Goal: Information Seeking & Learning: Learn about a topic

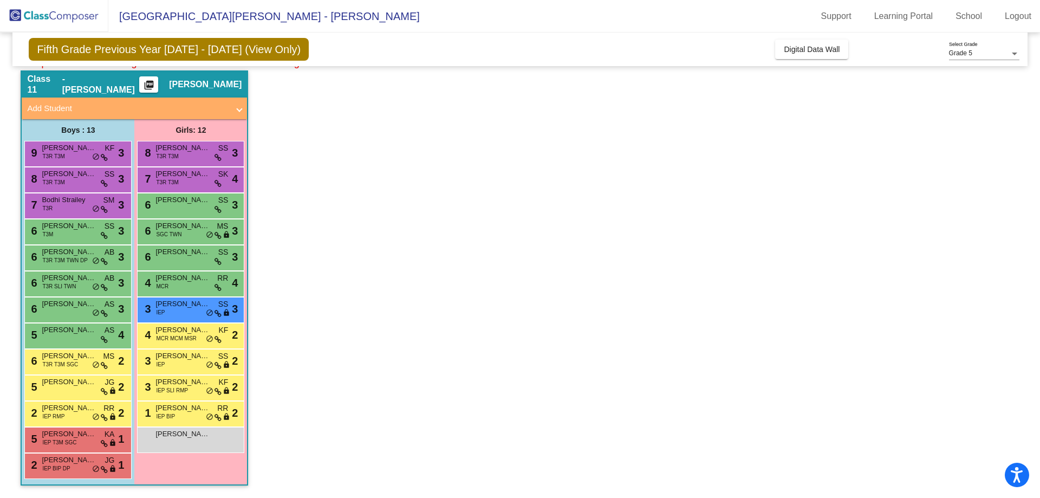
scroll to position [108, 0]
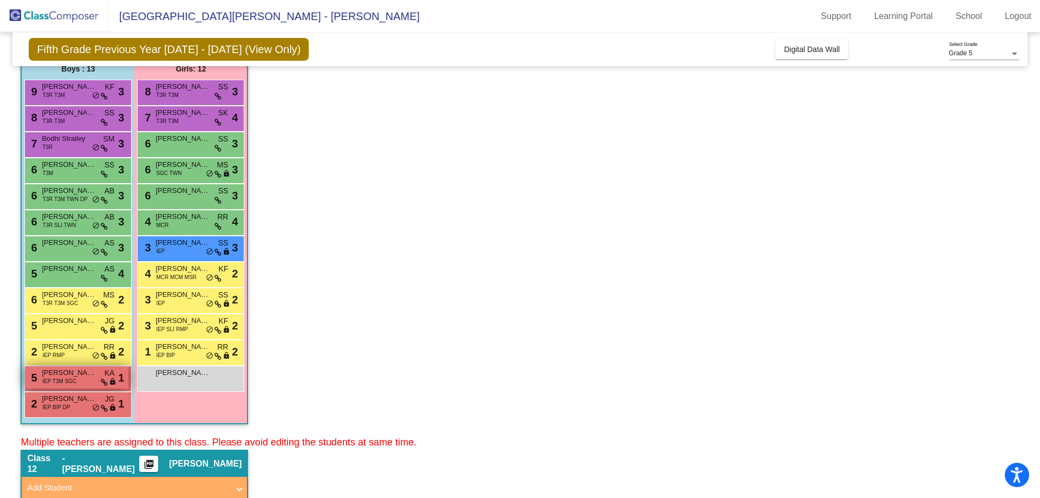
click at [64, 375] on span "[PERSON_NAME]" at bounding box center [69, 372] width 54 height 11
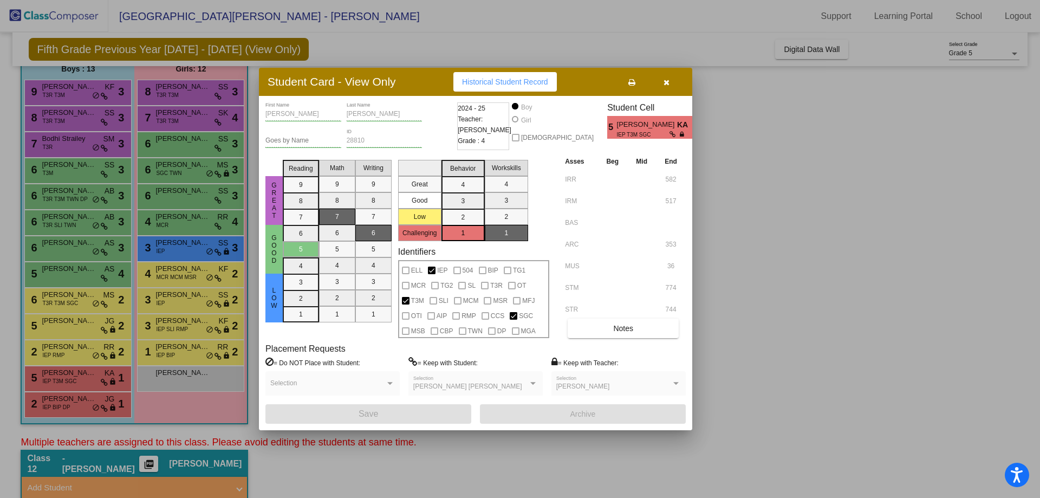
click at [829, 205] on div at bounding box center [520, 249] width 1040 height 498
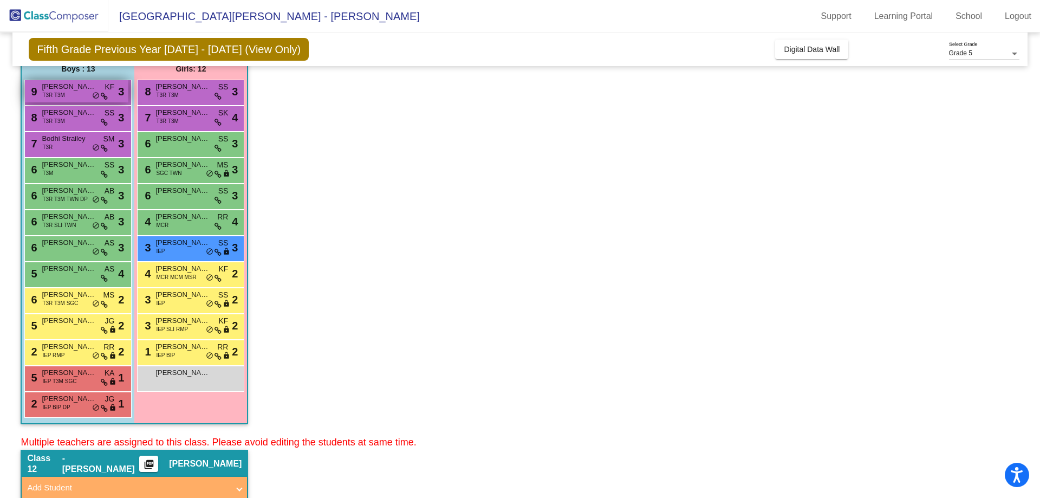
click at [81, 102] on div "9 [PERSON_NAME] T3R T3M KF lock do_not_disturb_alt 3" at bounding box center [77, 91] width 104 height 22
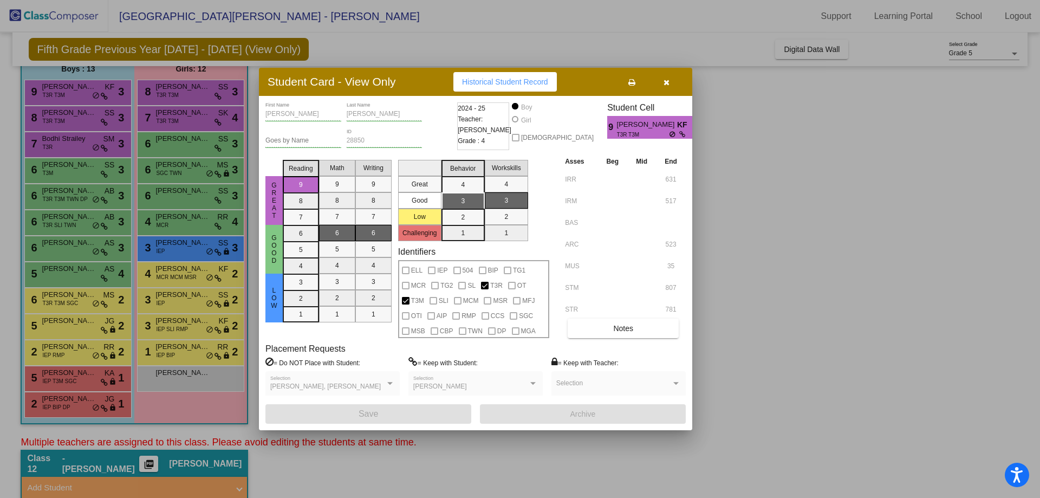
click at [80, 113] on div at bounding box center [520, 249] width 1040 height 498
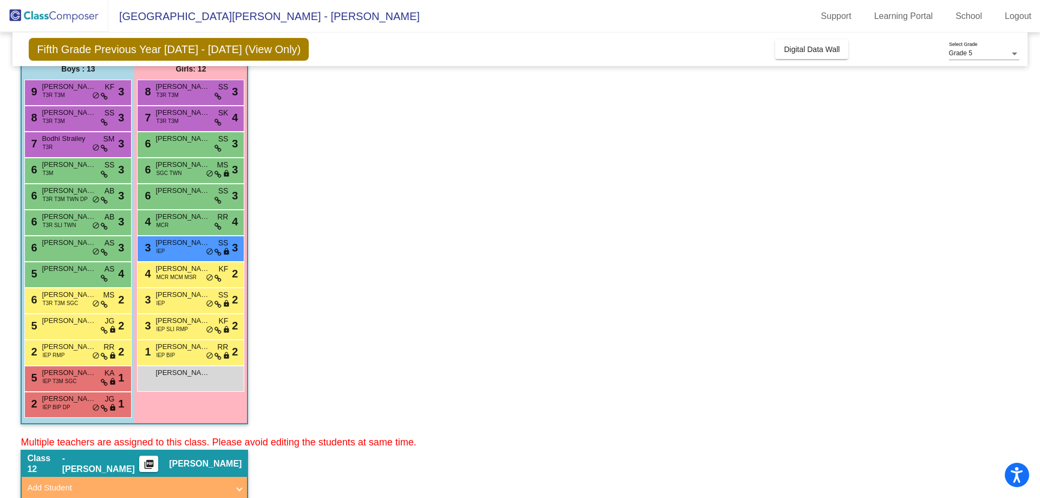
click at [65, 208] on div "6 [PERSON_NAME] T3R T3M TWN DP AB lock do_not_disturb_alt 3" at bounding box center [77, 197] width 107 height 26
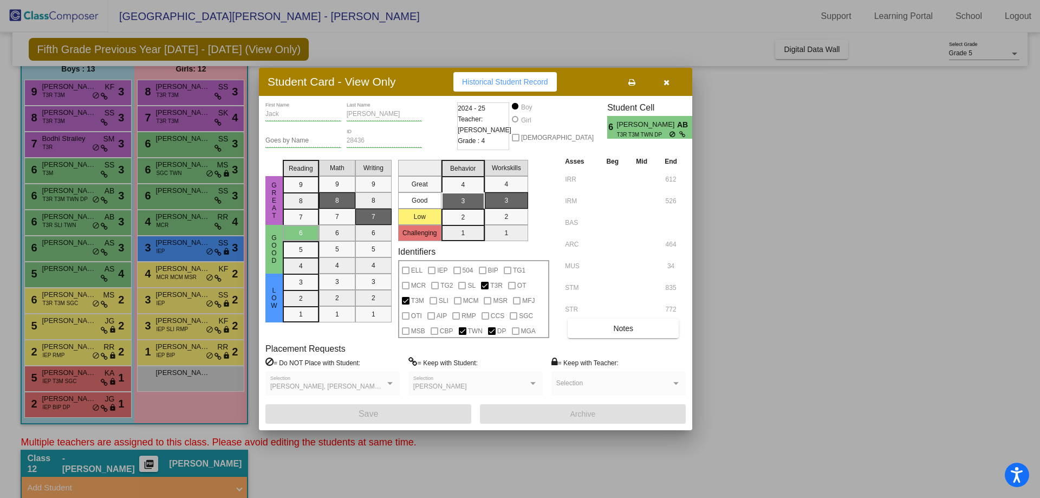
click at [721, 367] on div at bounding box center [520, 249] width 1040 height 498
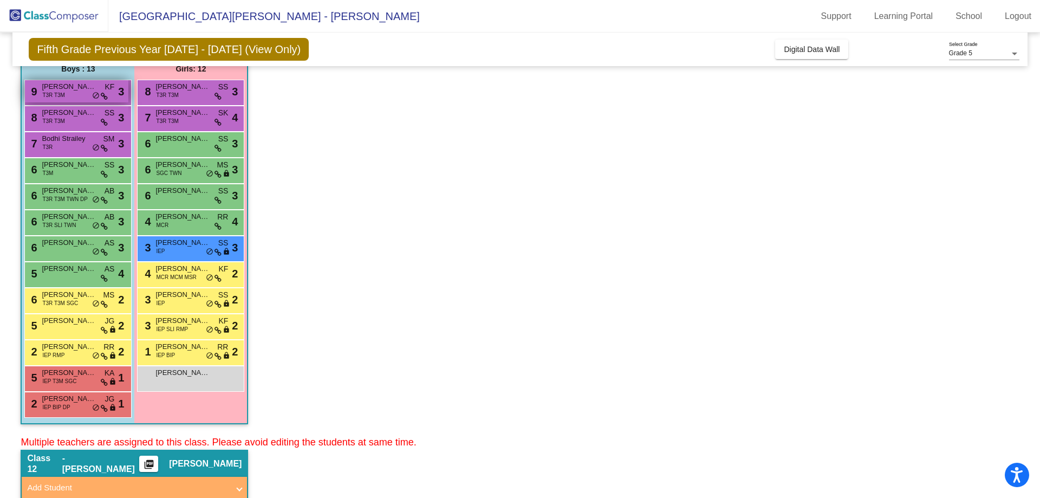
click at [48, 89] on span "[PERSON_NAME]" at bounding box center [69, 86] width 54 height 11
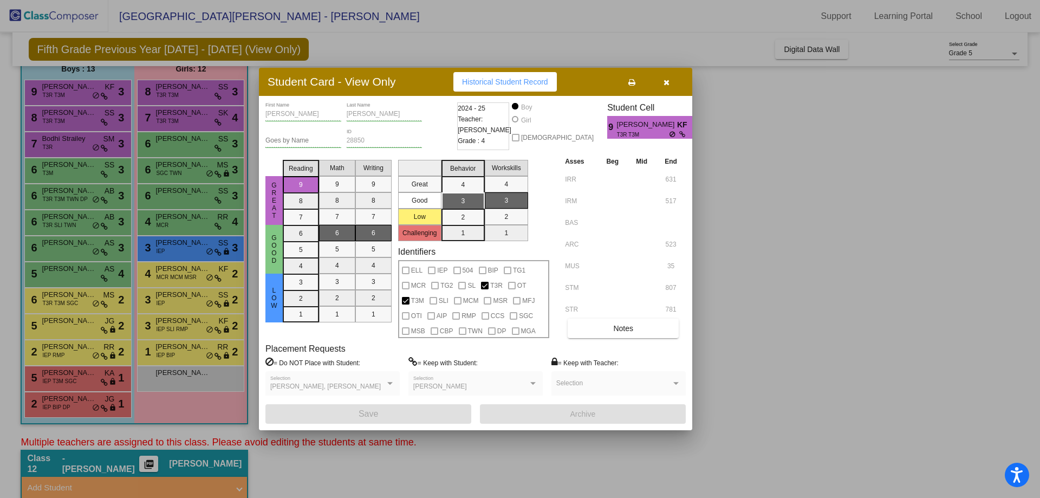
click at [51, 112] on div at bounding box center [520, 249] width 1040 height 498
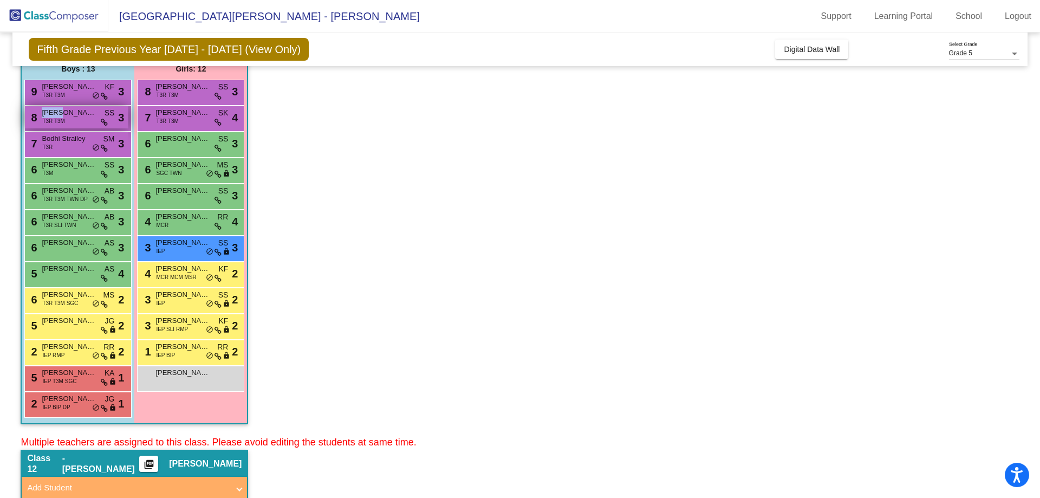
click at [51, 113] on span "[PERSON_NAME]" at bounding box center [69, 112] width 54 height 11
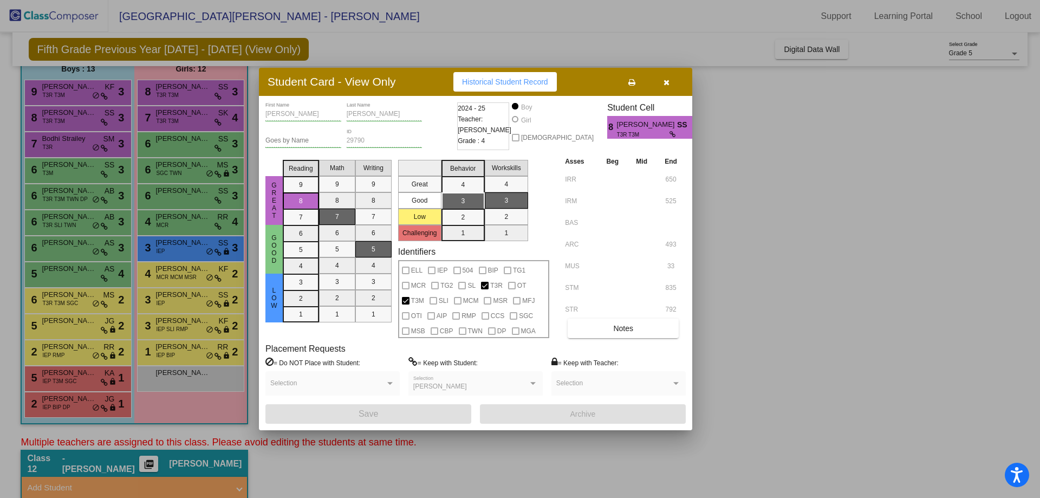
click at [60, 134] on div at bounding box center [520, 249] width 1040 height 498
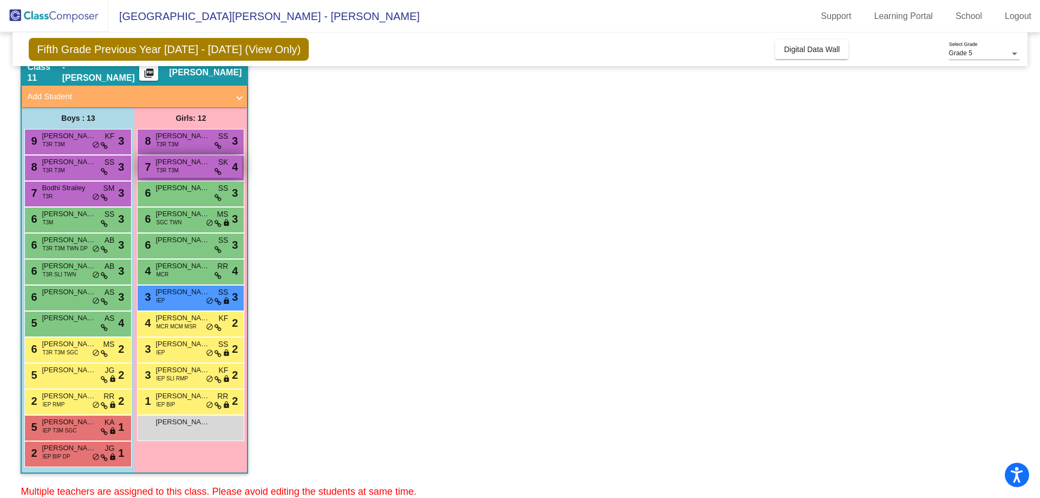
scroll to position [0, 0]
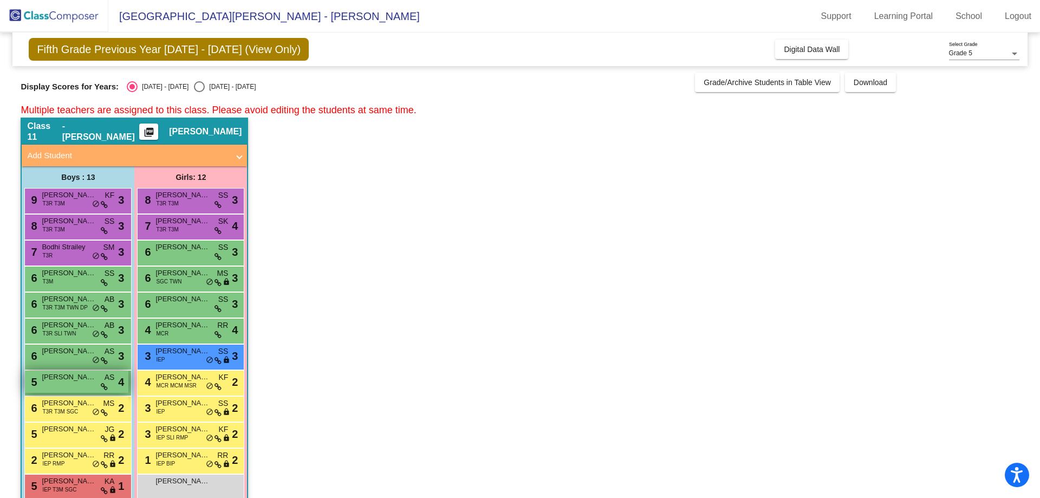
click at [61, 385] on div "5 [PERSON_NAME] AS lock do_not_disturb_alt 4" at bounding box center [77, 382] width 104 height 22
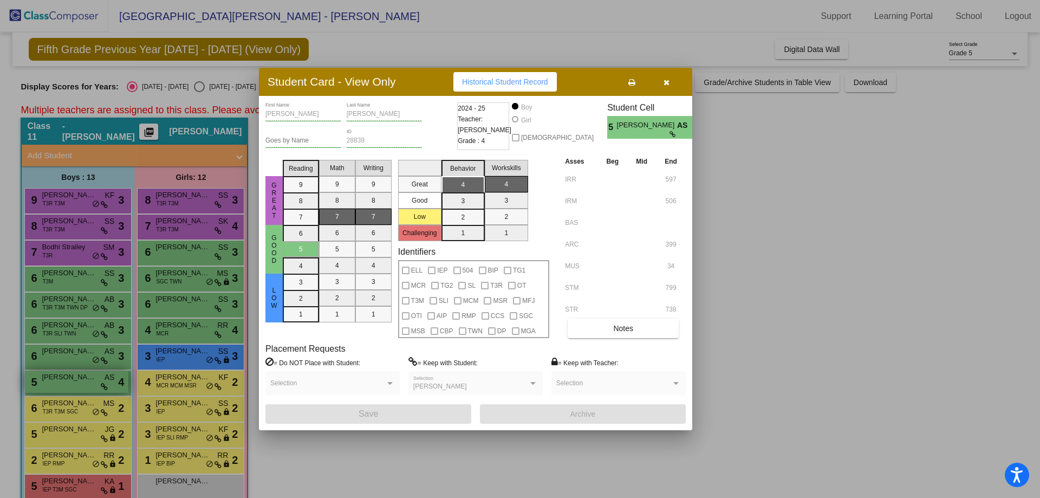
click at [61, 385] on div at bounding box center [520, 249] width 1040 height 498
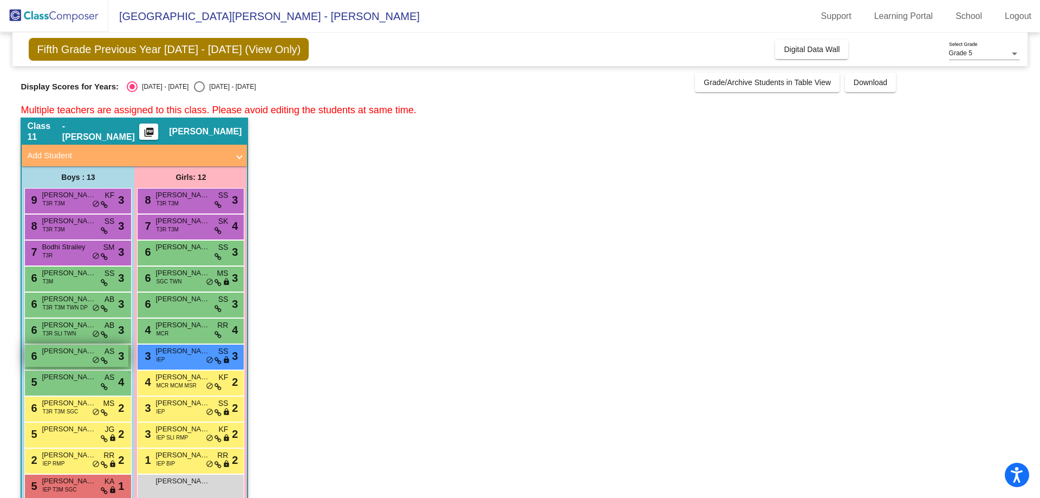
click at [67, 349] on span "[PERSON_NAME]" at bounding box center [69, 351] width 54 height 11
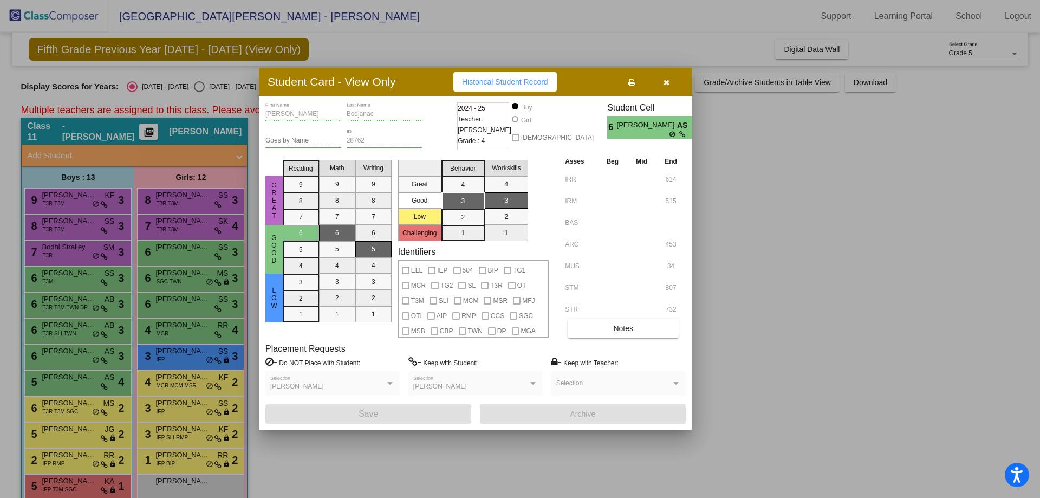
click at [67, 351] on div at bounding box center [520, 249] width 1040 height 498
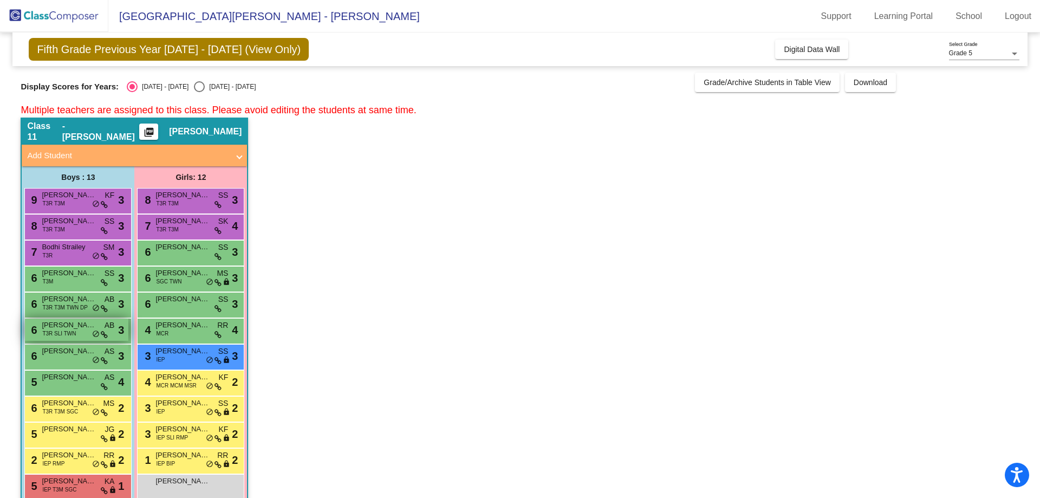
click at [68, 329] on span "T3R SLI TWN" at bounding box center [59, 333] width 34 height 8
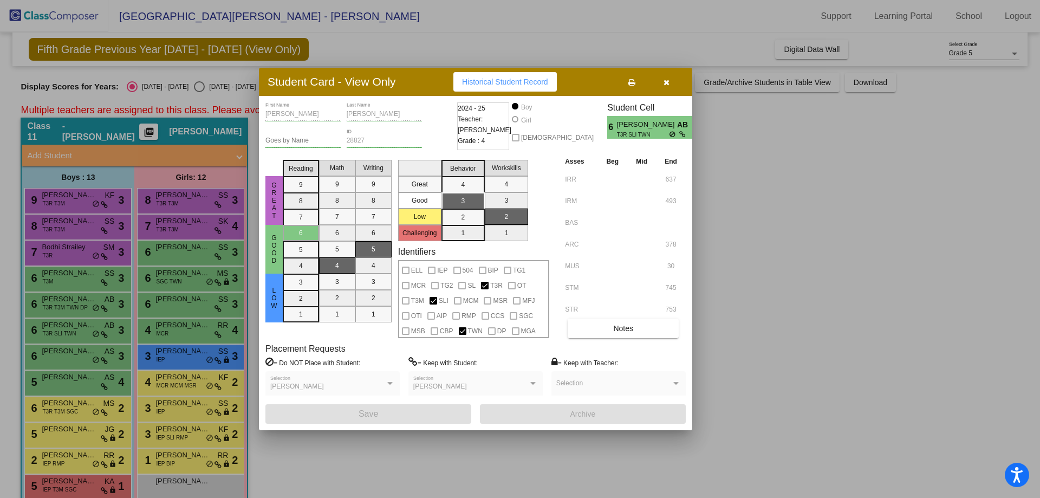
click at [68, 329] on div at bounding box center [520, 249] width 1040 height 498
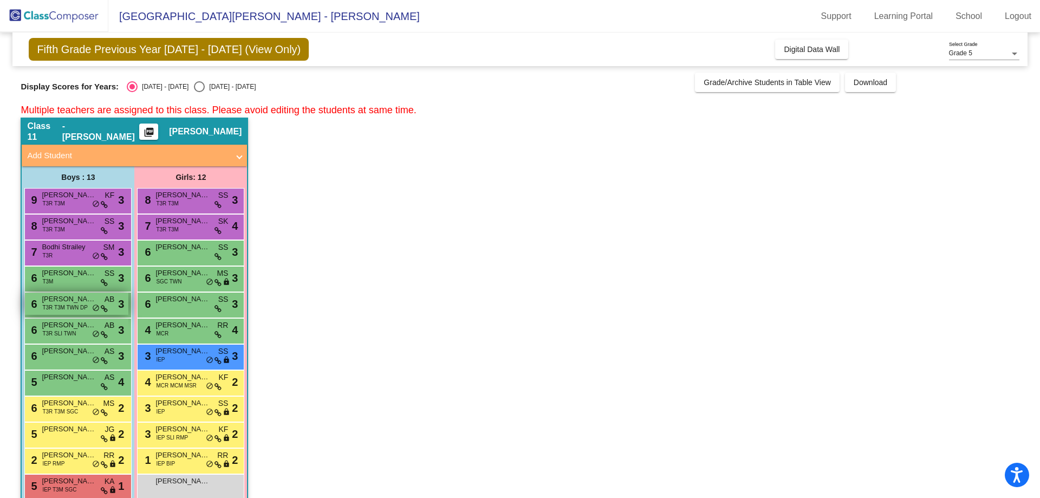
click at [68, 302] on span "[PERSON_NAME]" at bounding box center [69, 299] width 54 height 11
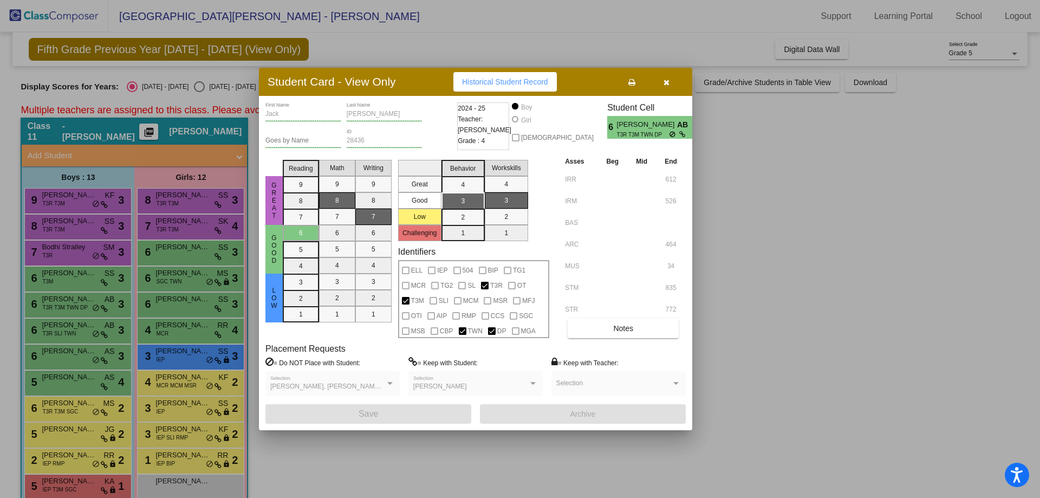
click at [69, 302] on div at bounding box center [520, 249] width 1040 height 498
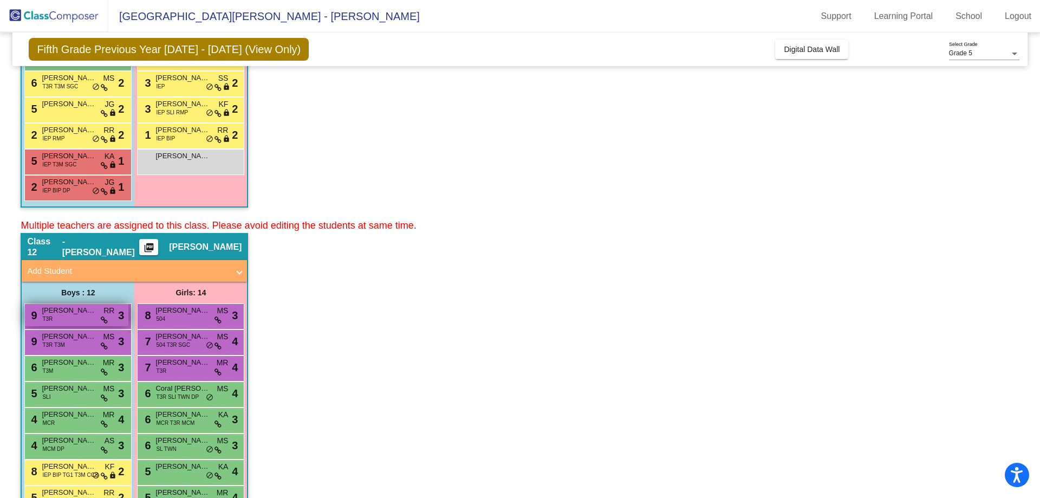
scroll to position [512, 0]
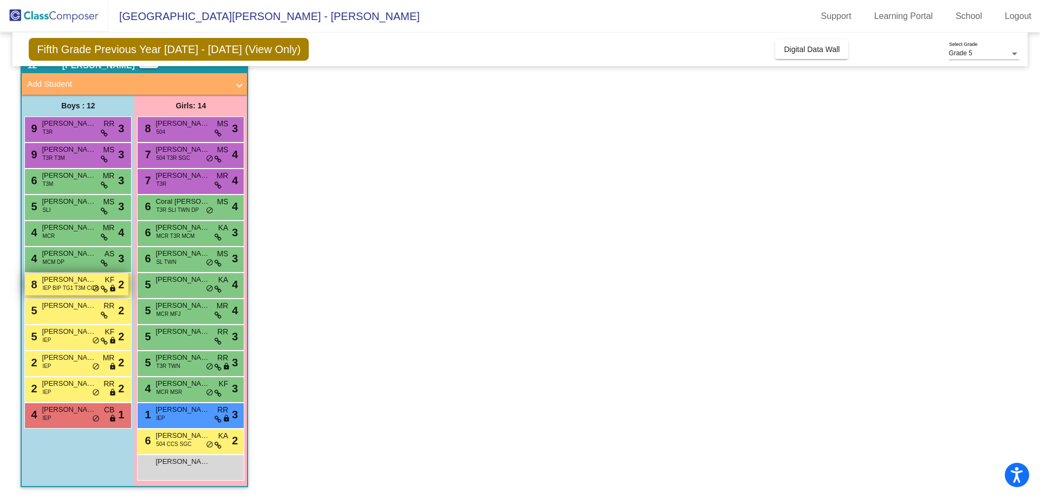
click at [65, 290] on span "IEP BIP TG1 T3M CCS" at bounding box center [70, 288] width 56 height 8
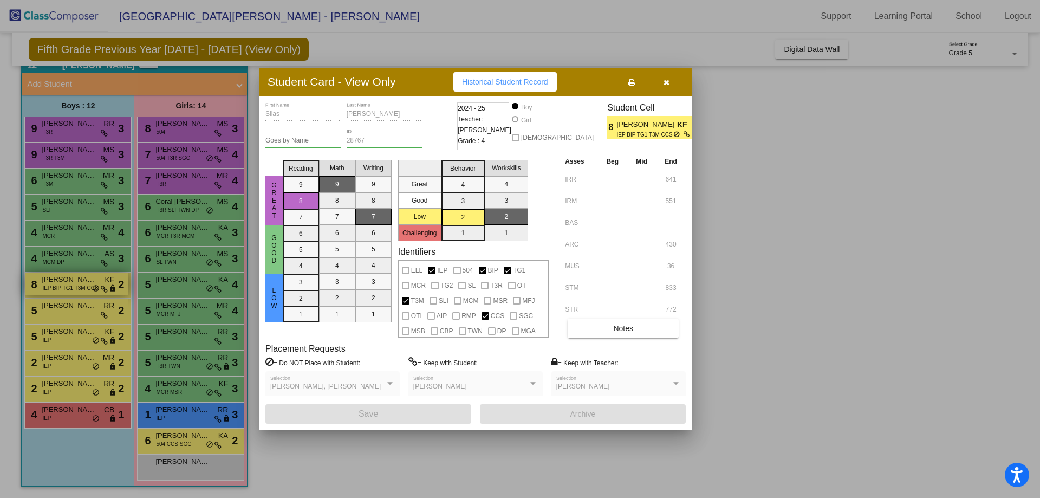
click at [65, 290] on div at bounding box center [520, 249] width 1040 height 498
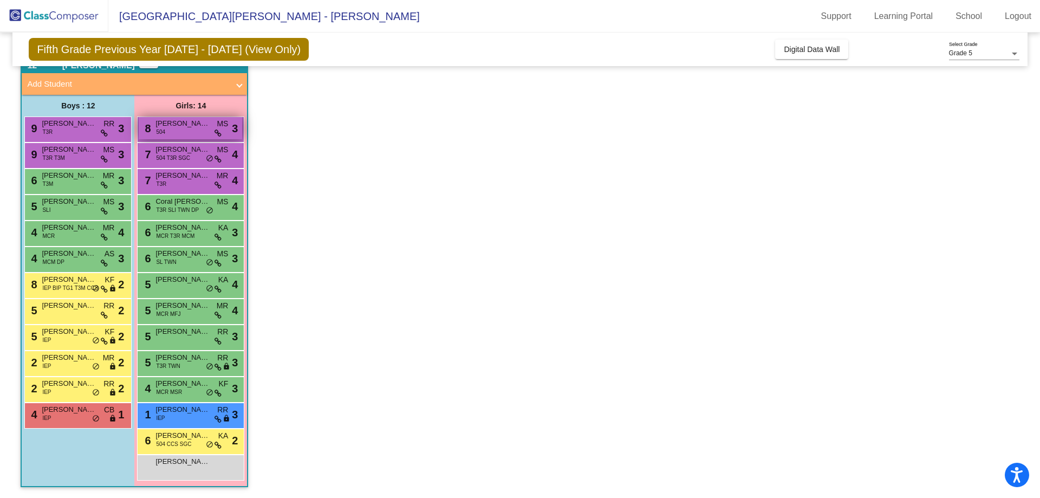
click at [177, 131] on div "8 [PERSON_NAME] 504 MS lock do_not_disturb_alt 3" at bounding box center [191, 128] width 104 height 22
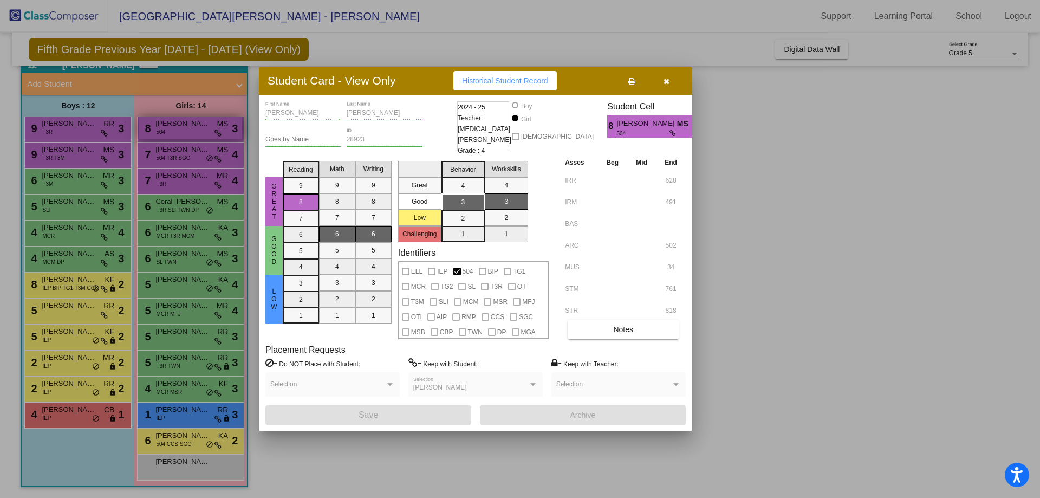
click at [177, 131] on div at bounding box center [520, 249] width 1040 height 498
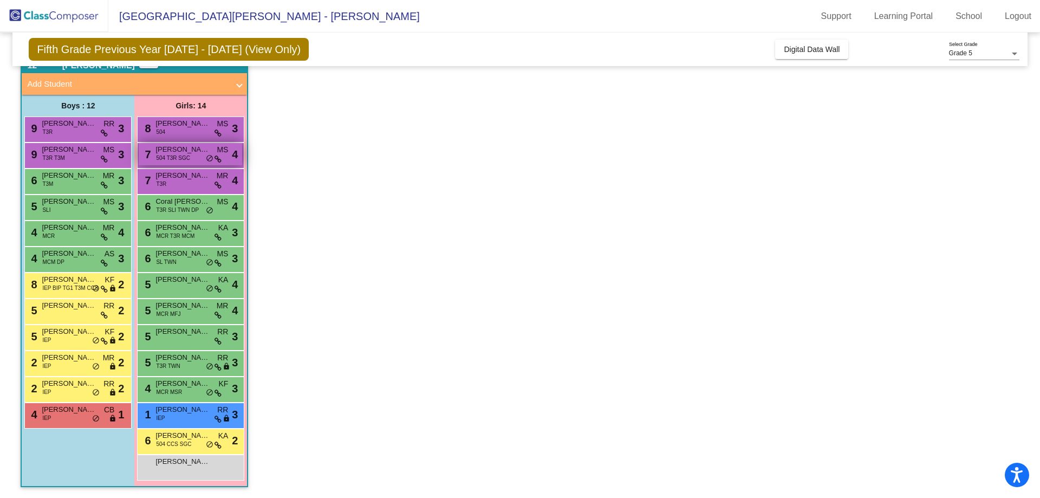
click at [173, 163] on div "7 [PERSON_NAME] Reminder 504 T3R SGC MS lock do_not_disturb_alt 4" at bounding box center [191, 154] width 104 height 22
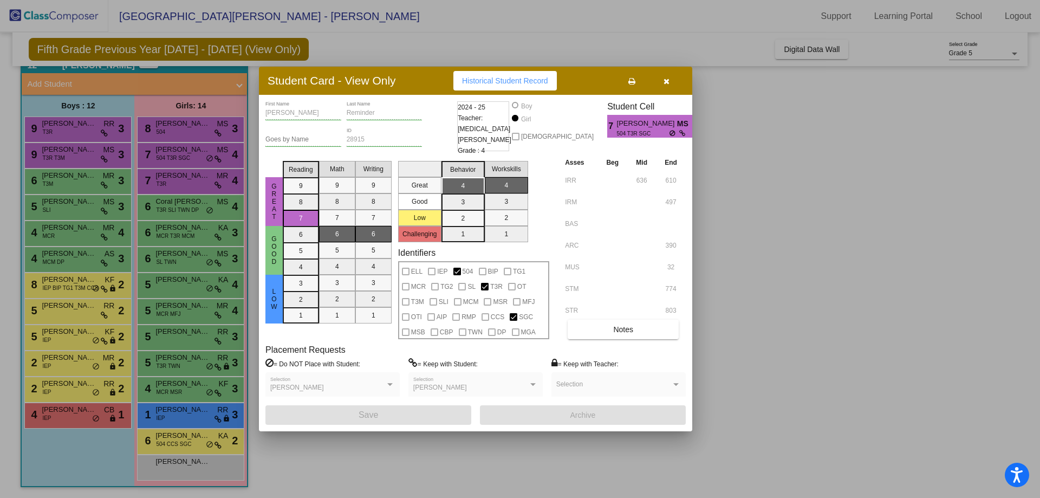
click at [173, 164] on div at bounding box center [520, 249] width 1040 height 498
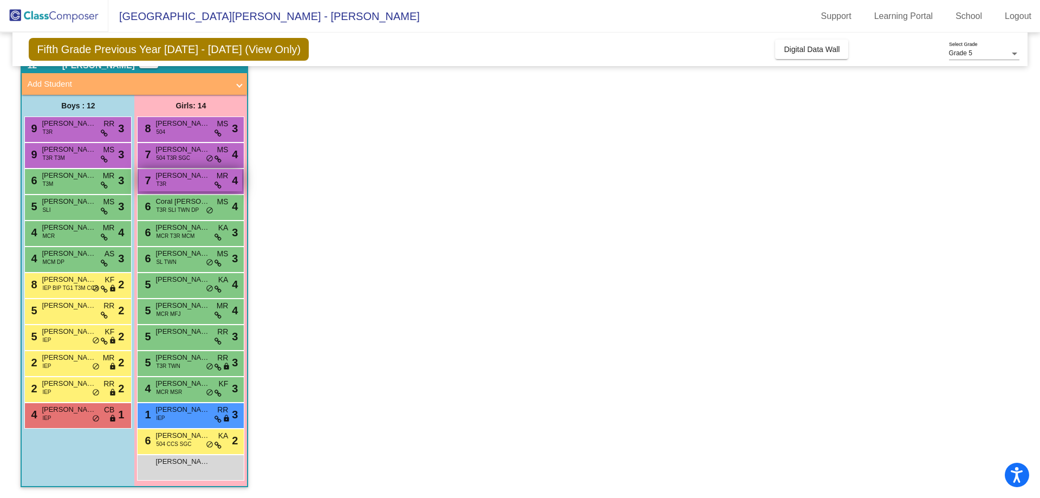
click at [169, 182] on div "7 [PERSON_NAME] T3R MR lock do_not_disturb_alt 4" at bounding box center [191, 180] width 104 height 22
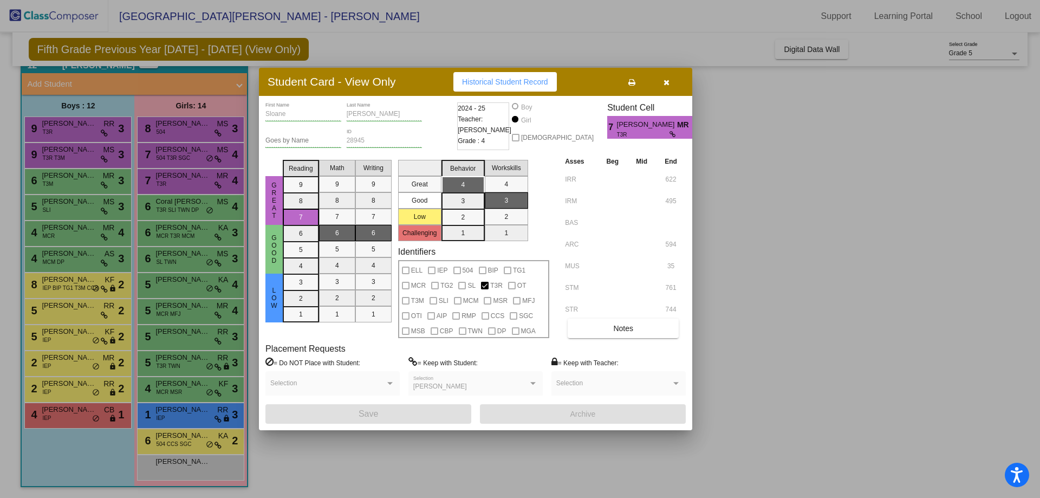
click at [169, 182] on div at bounding box center [520, 249] width 1040 height 498
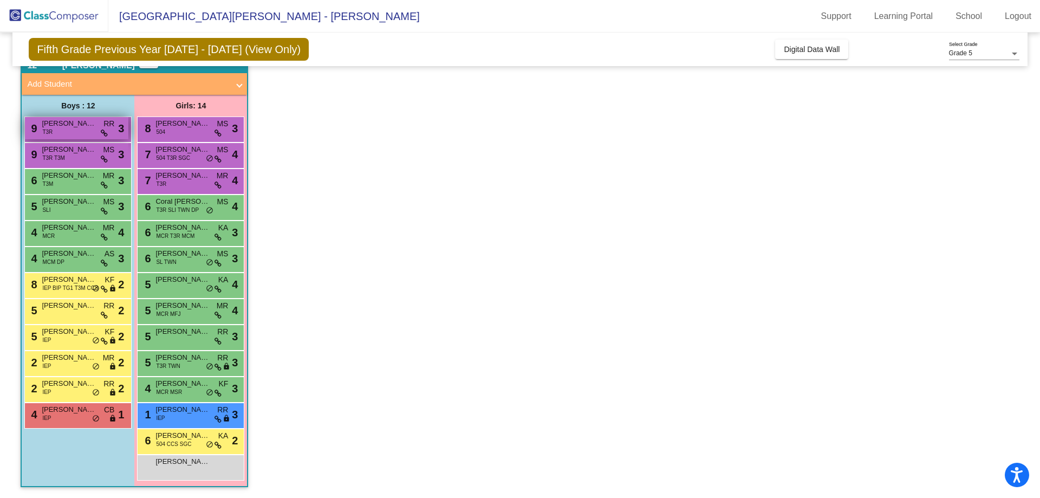
click at [49, 121] on span "[PERSON_NAME]" at bounding box center [69, 123] width 54 height 11
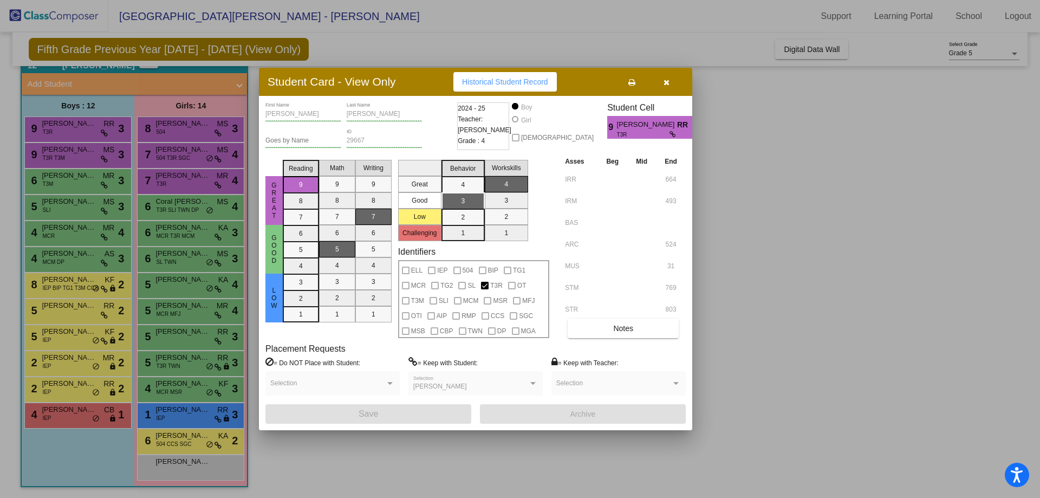
click at [54, 132] on div at bounding box center [520, 249] width 1040 height 498
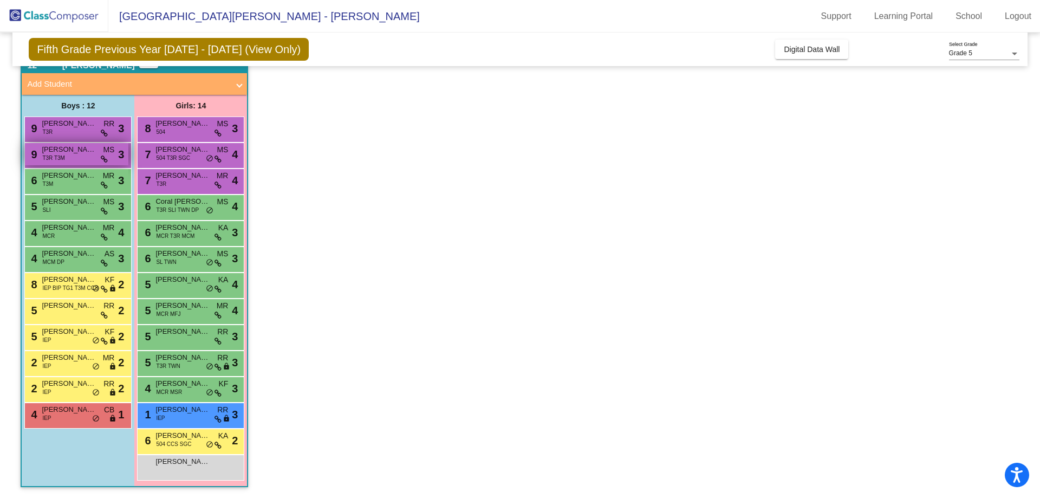
click at [56, 163] on div "9 [PERSON_NAME] T3R T3M MS lock do_not_disturb_alt 3" at bounding box center [77, 154] width 104 height 22
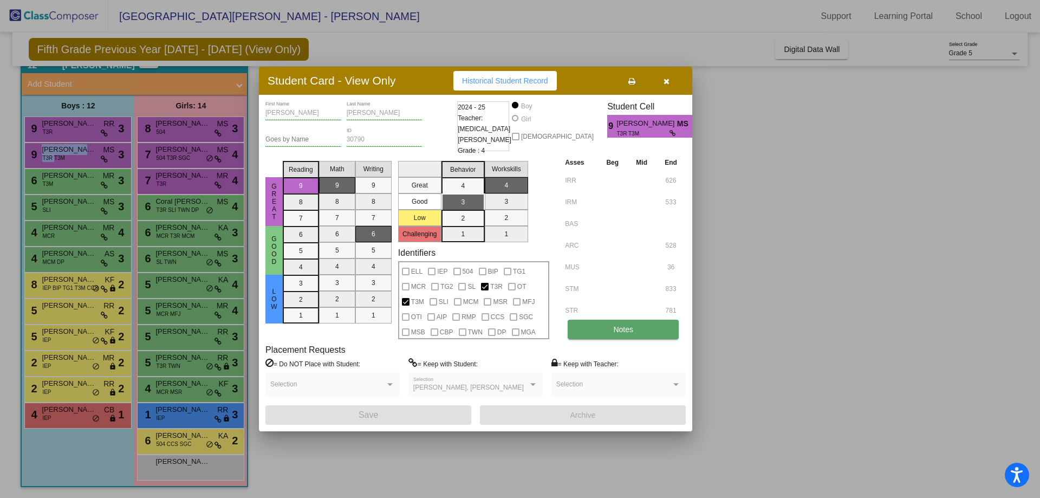
click at [641, 329] on button "Notes" at bounding box center [623, 330] width 111 height 20
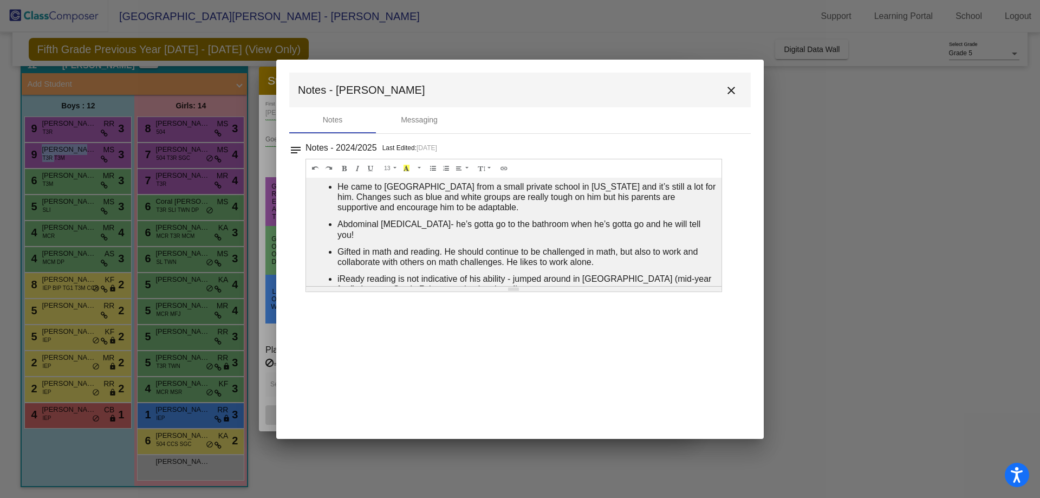
scroll to position [28, 0]
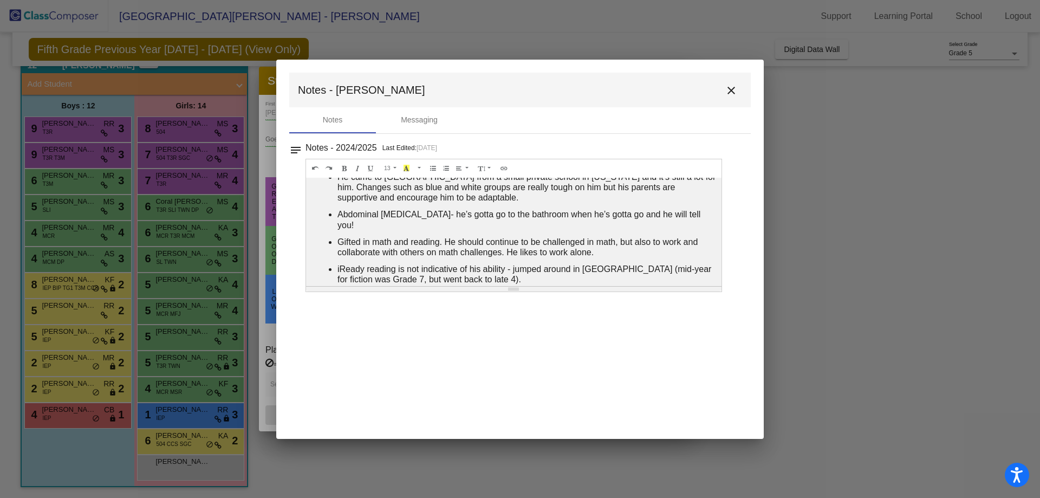
click at [232, 226] on div at bounding box center [520, 249] width 1040 height 498
click at [732, 94] on mat-icon "close" at bounding box center [731, 90] width 13 height 13
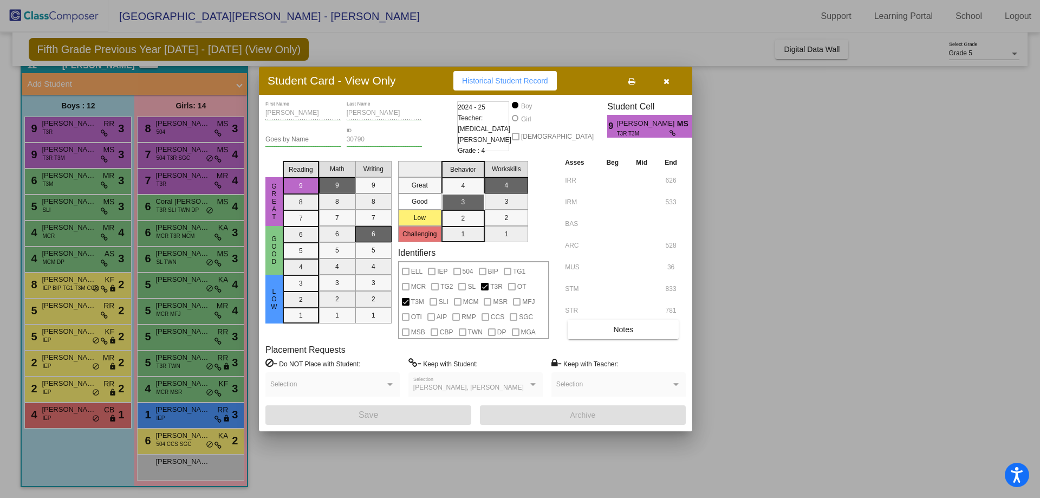
click at [663, 79] on button "button" at bounding box center [666, 81] width 35 height 20
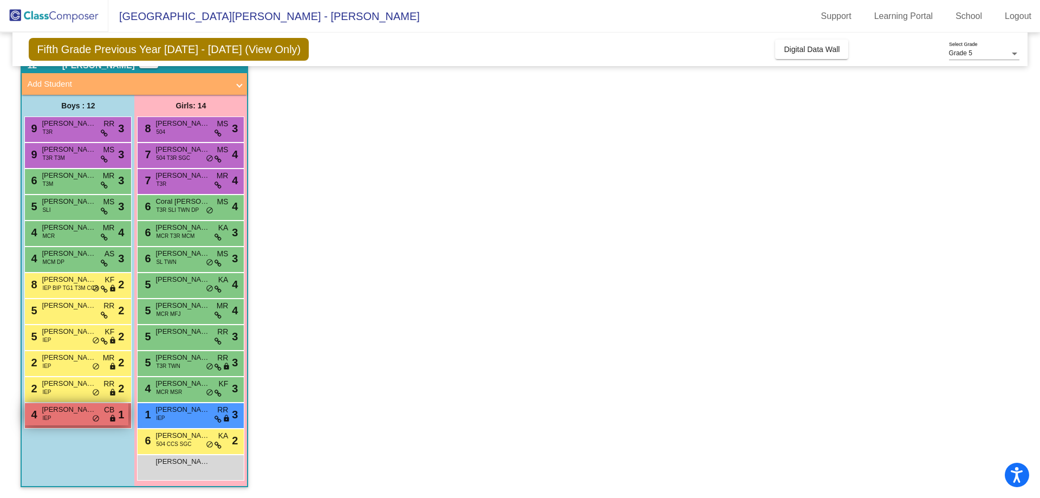
click at [73, 403] on div "4 [PERSON_NAME] IEP CB lock do_not_disturb_alt 1" at bounding box center [77, 414] width 104 height 22
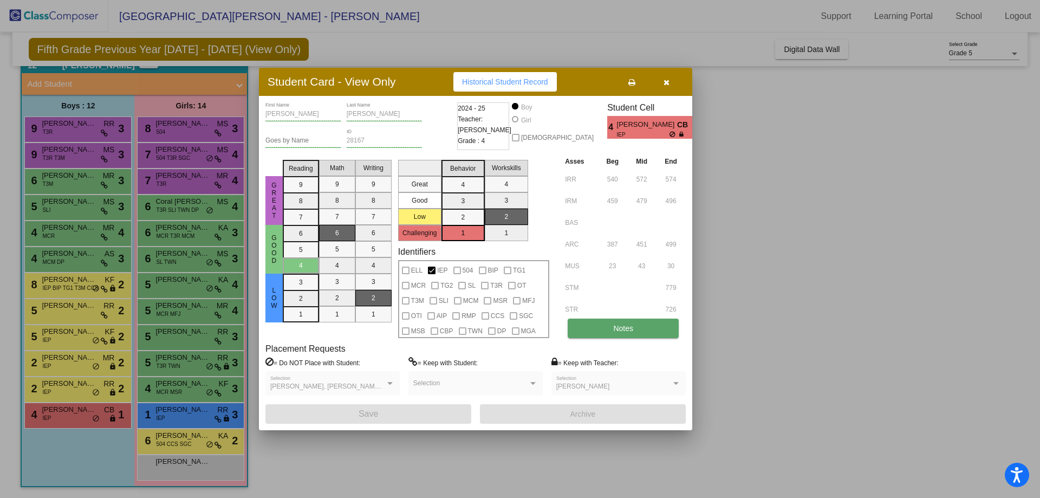
click at [604, 333] on button "Notes" at bounding box center [623, 329] width 111 height 20
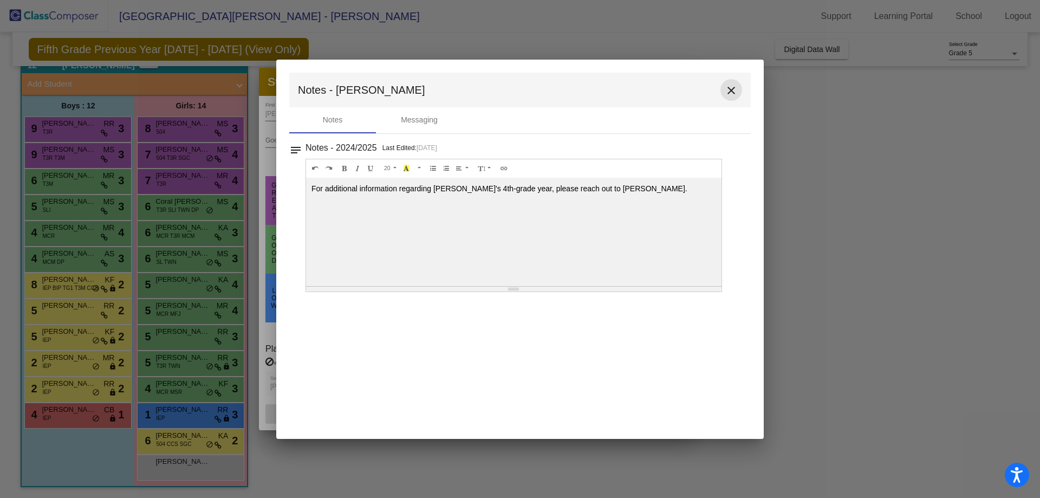
click at [729, 87] on mat-icon "close" at bounding box center [731, 90] width 13 height 13
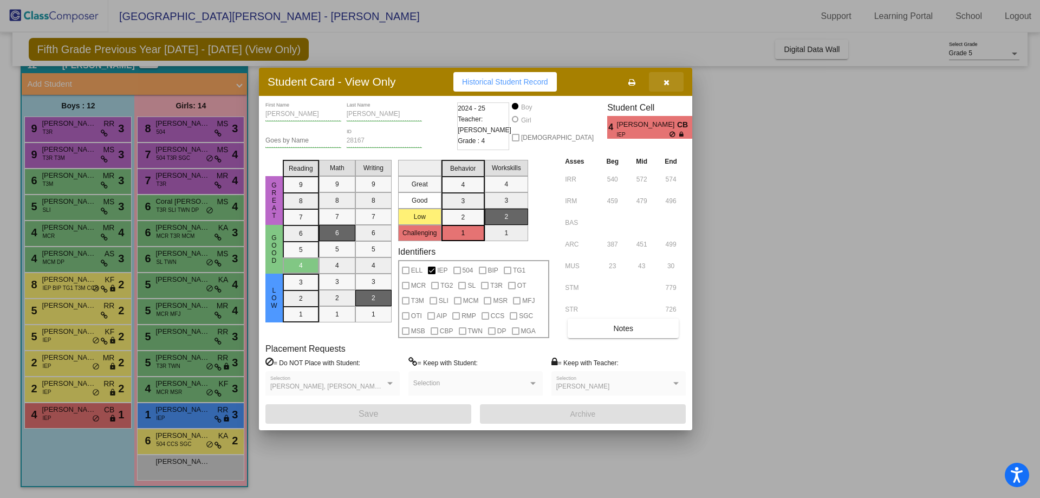
drag, startPoint x: 671, startPoint y: 84, endPoint x: 450, endPoint y: 313, distance: 318.1
click at [670, 84] on button "button" at bounding box center [666, 82] width 35 height 20
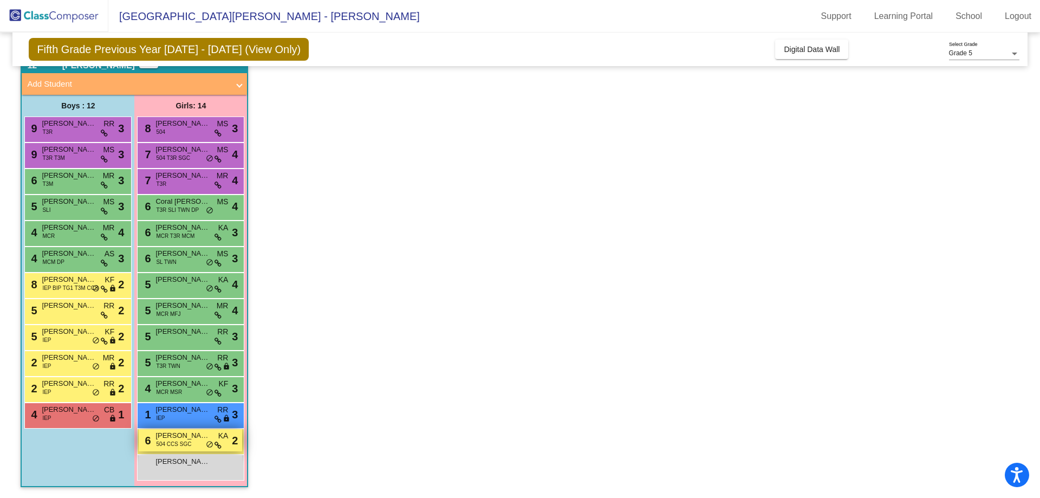
click at [153, 439] on div "6 [PERSON_NAME] 504 CCS SGC KA lock do_not_disturb_alt 2" at bounding box center [191, 440] width 104 height 22
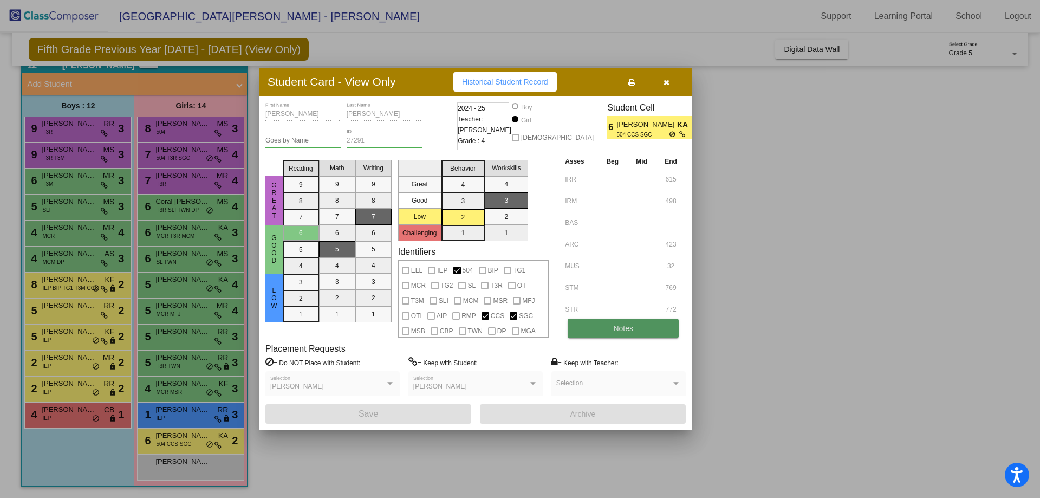
click at [605, 324] on button "Notes" at bounding box center [623, 329] width 111 height 20
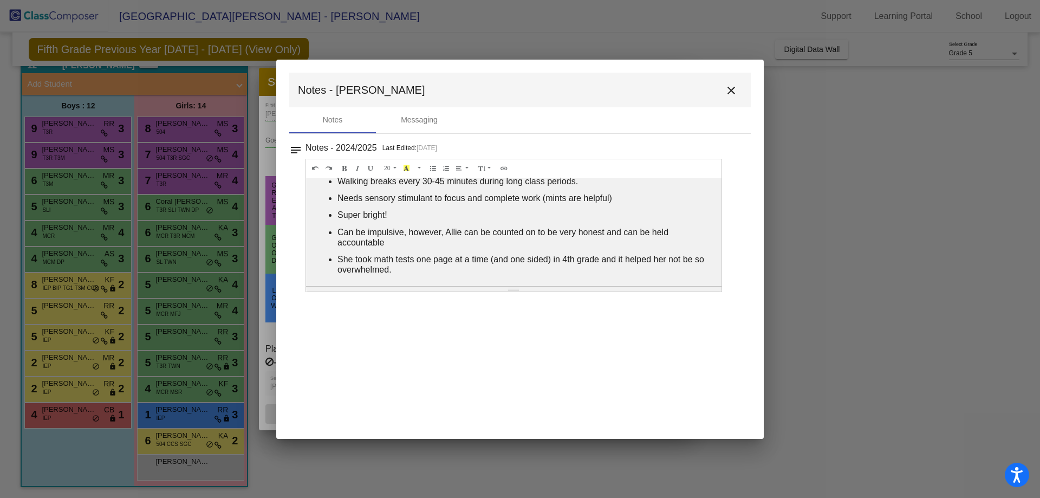
scroll to position [41, 0]
click at [871, 316] on div at bounding box center [520, 249] width 1040 height 498
click at [727, 86] on mat-icon "close" at bounding box center [731, 90] width 13 height 13
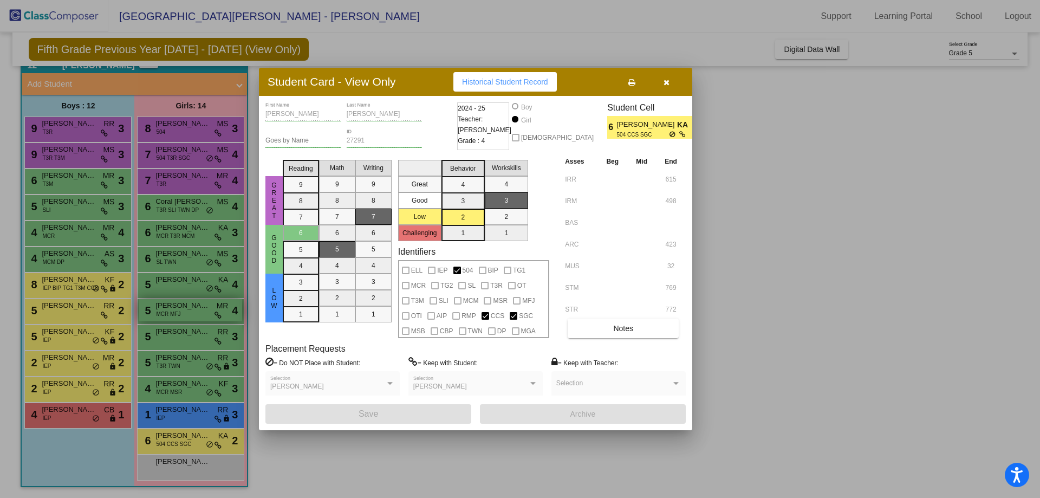
click at [146, 319] on div at bounding box center [520, 249] width 1040 height 498
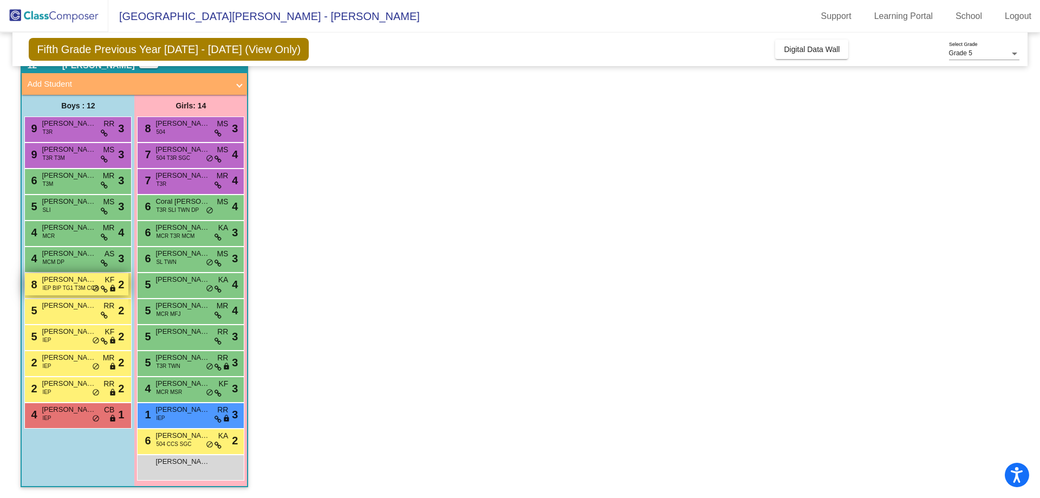
click at [82, 287] on span "IEP BIP TG1 T3M CCS" at bounding box center [70, 288] width 56 height 8
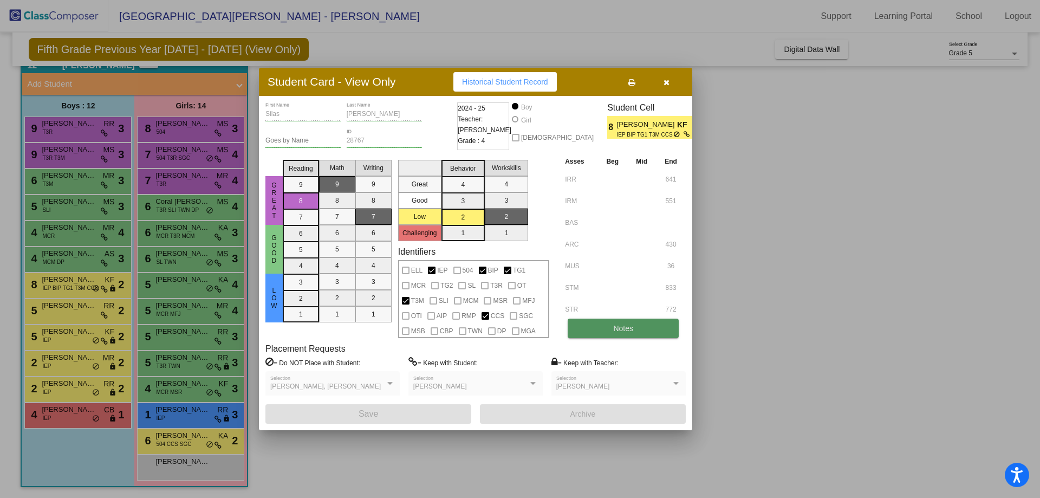
click at [610, 328] on button "Notes" at bounding box center [623, 329] width 111 height 20
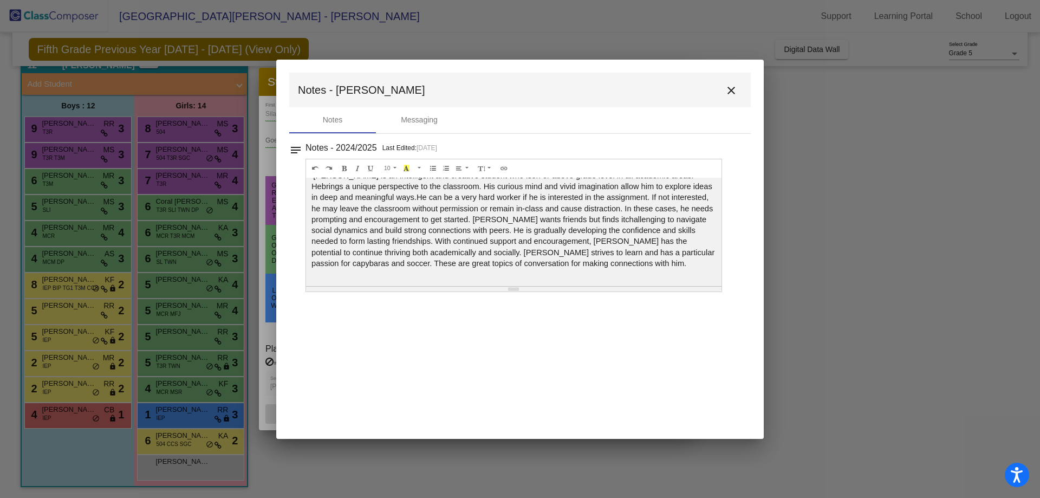
scroll to position [19, 0]
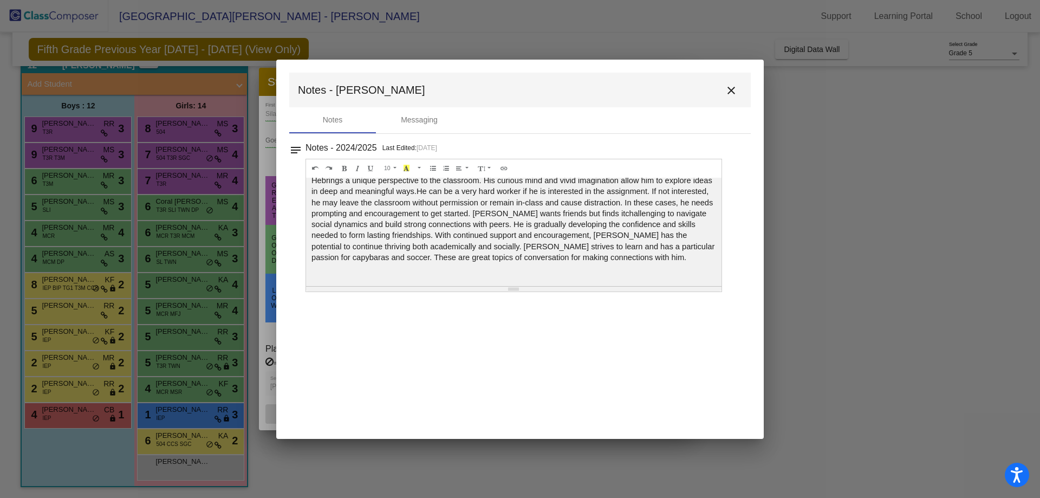
click at [260, 289] on div at bounding box center [520, 249] width 1040 height 498
click at [731, 90] on mat-icon "close" at bounding box center [731, 90] width 13 height 13
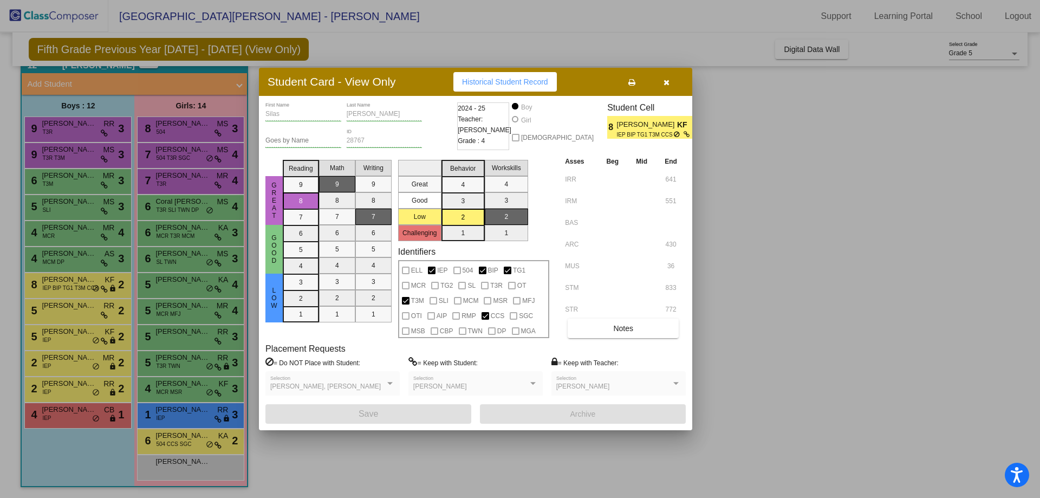
click at [603, 387] on div "[PERSON_NAME]" at bounding box center [614, 387] width 115 height 8
click at [120, 340] on div at bounding box center [520, 249] width 1040 height 498
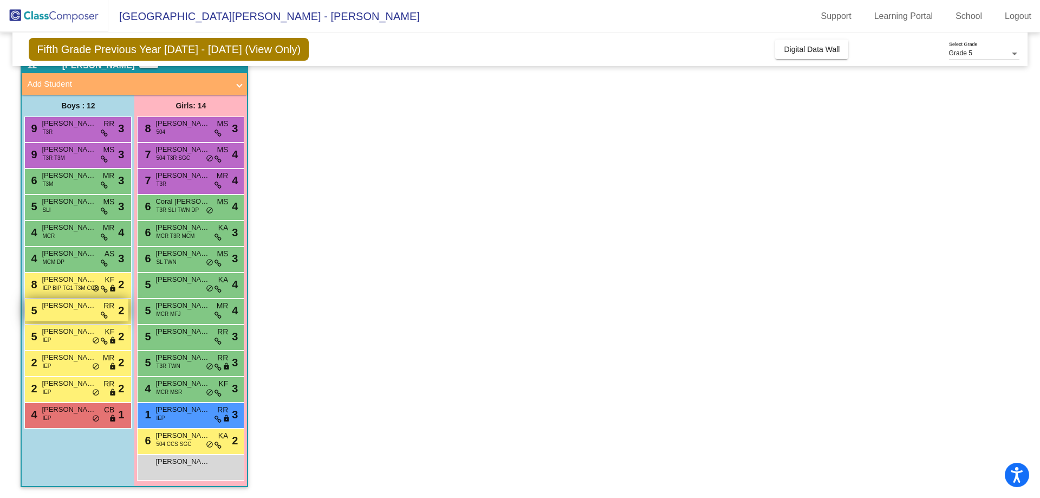
click at [76, 311] on span "[PERSON_NAME]" at bounding box center [69, 305] width 54 height 11
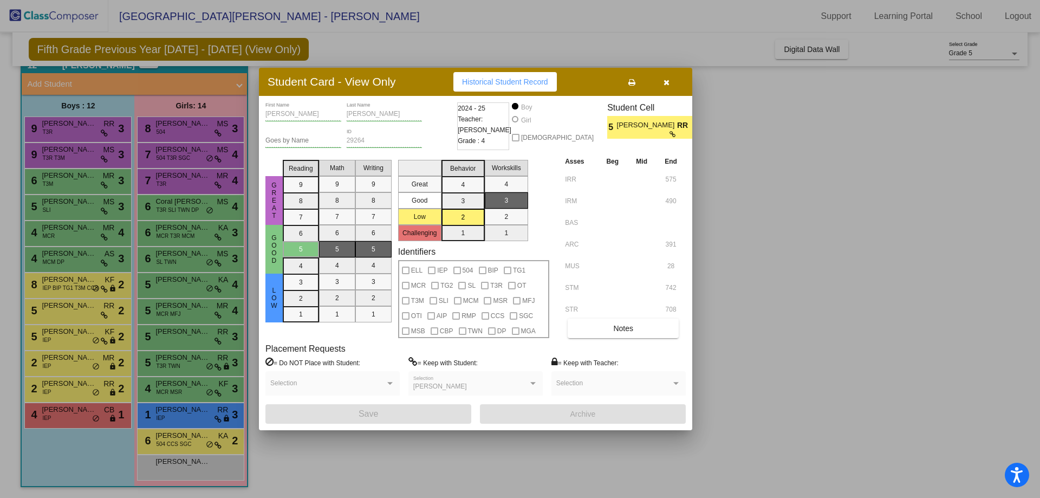
click at [75, 316] on div at bounding box center [520, 249] width 1040 height 498
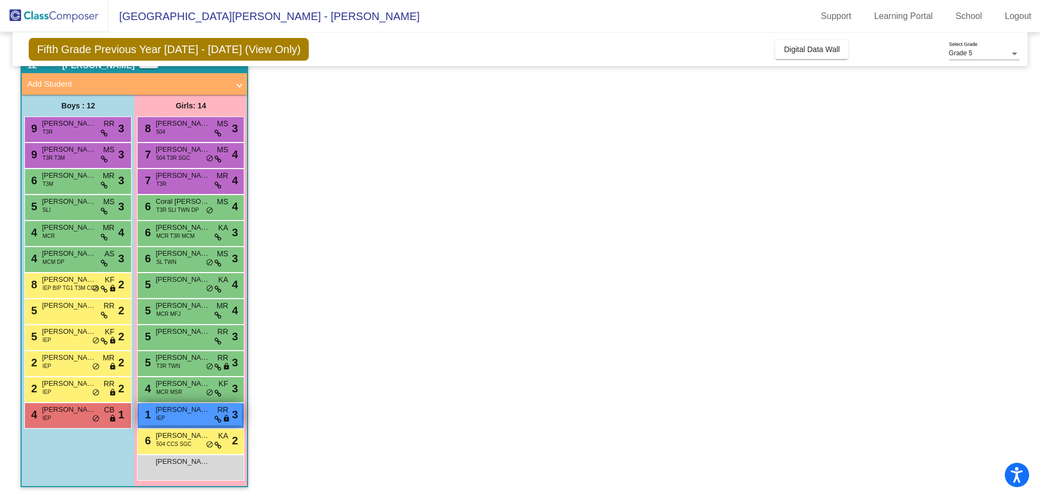
click at [179, 415] on div "1 [PERSON_NAME] IEP RR lock do_not_disturb_alt 3" at bounding box center [191, 414] width 104 height 22
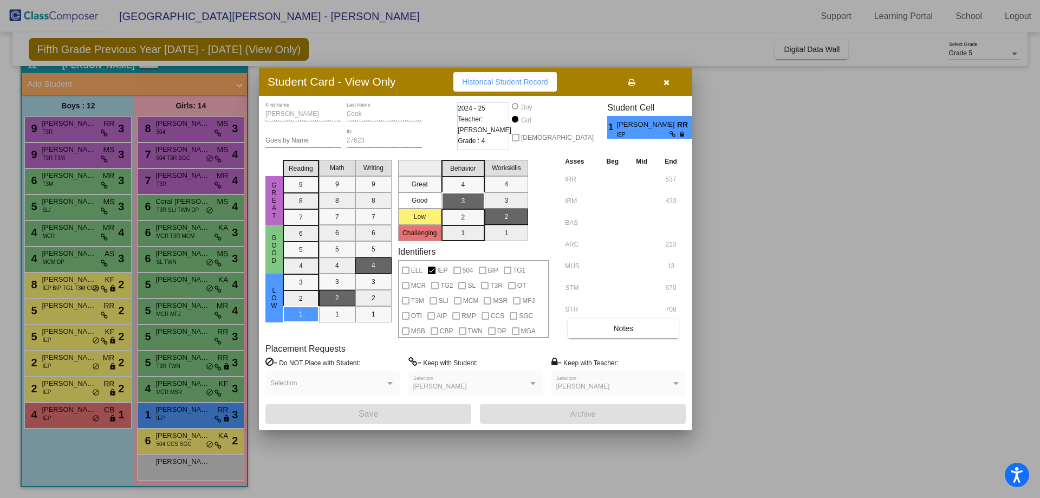
click at [82, 318] on div at bounding box center [520, 249] width 1040 height 498
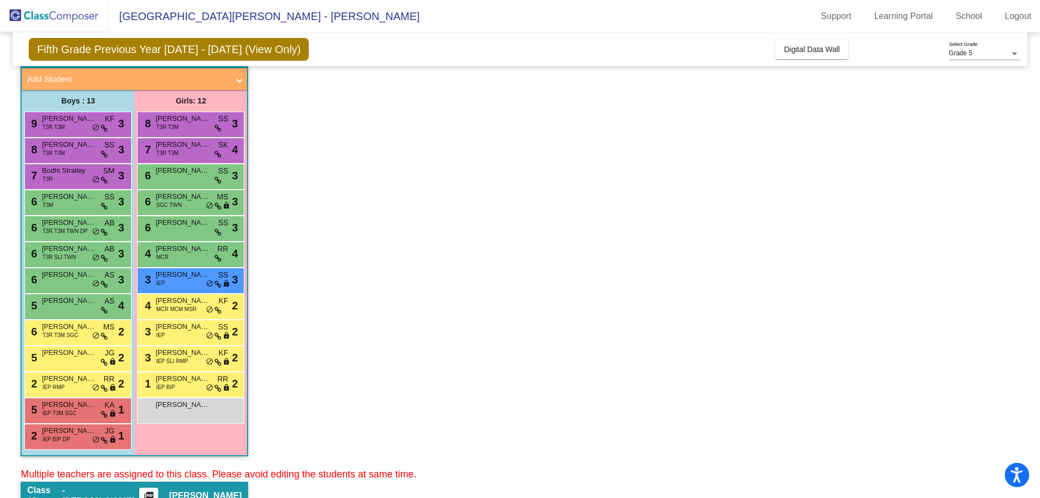
scroll to position [0, 0]
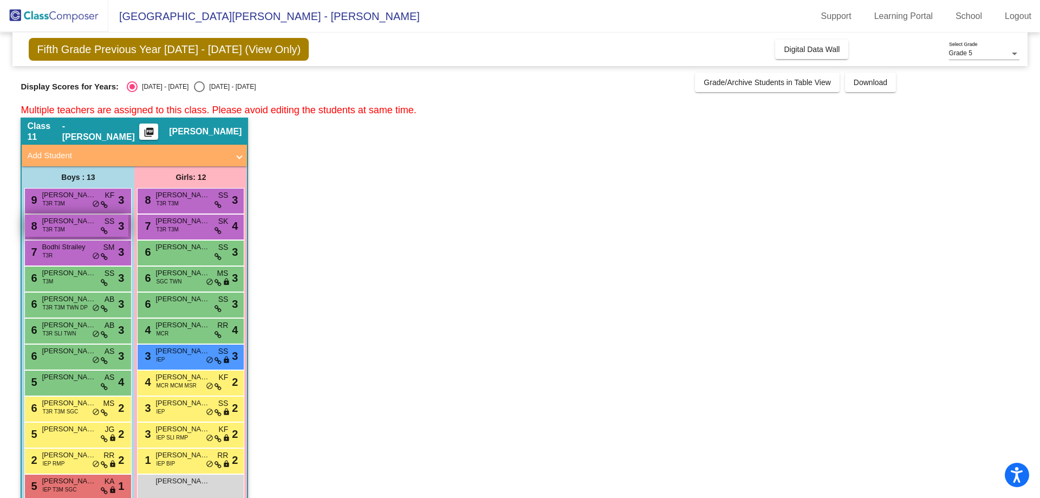
click at [74, 218] on span "[PERSON_NAME]" at bounding box center [69, 221] width 54 height 11
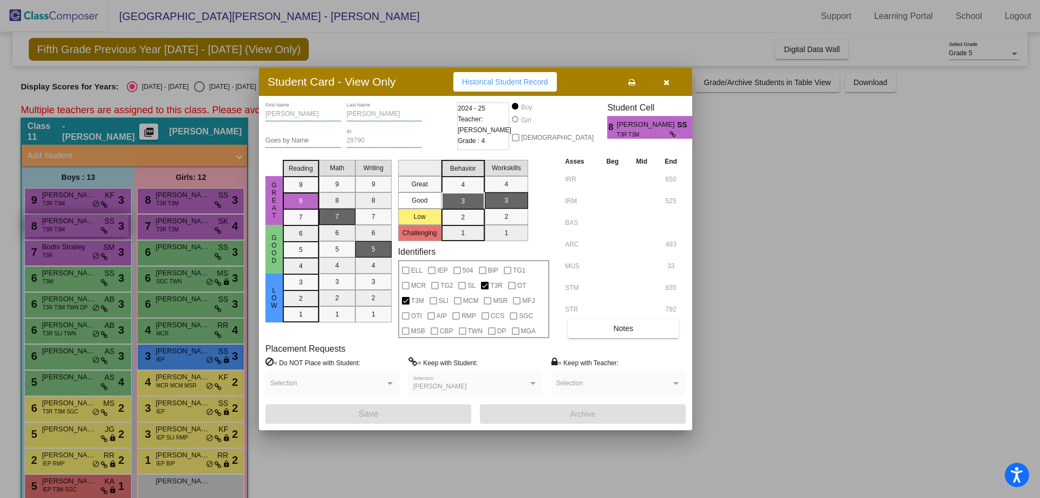
click at [74, 218] on div at bounding box center [520, 249] width 1040 height 498
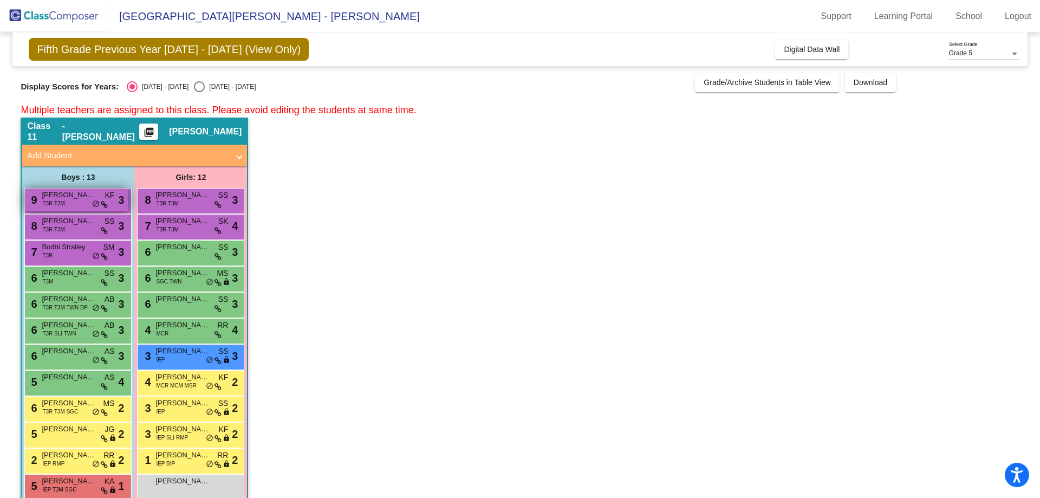
click at [78, 202] on div "9 [PERSON_NAME] T3R T3M KF lock do_not_disturb_alt 3" at bounding box center [77, 200] width 104 height 22
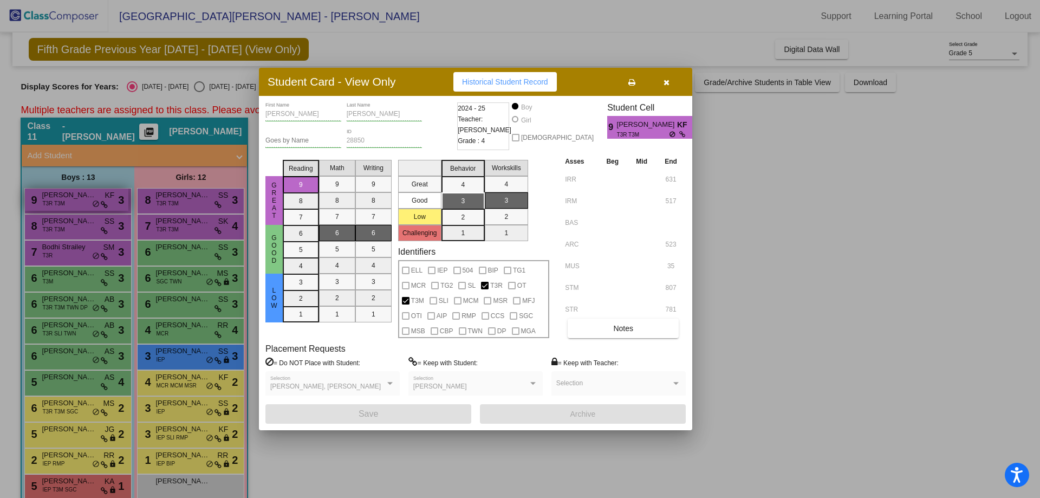
click at [78, 202] on div at bounding box center [520, 249] width 1040 height 498
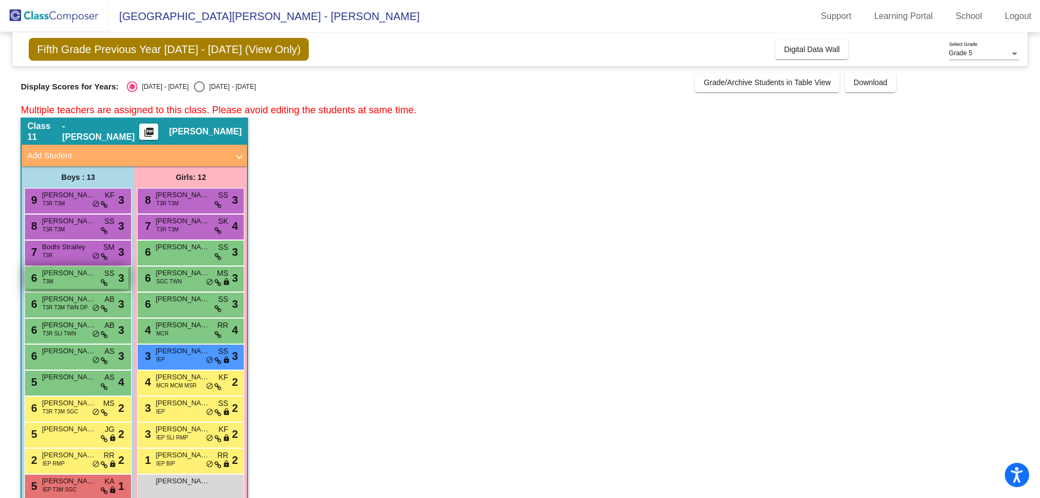
click at [61, 268] on span "[PERSON_NAME]" at bounding box center [69, 273] width 54 height 11
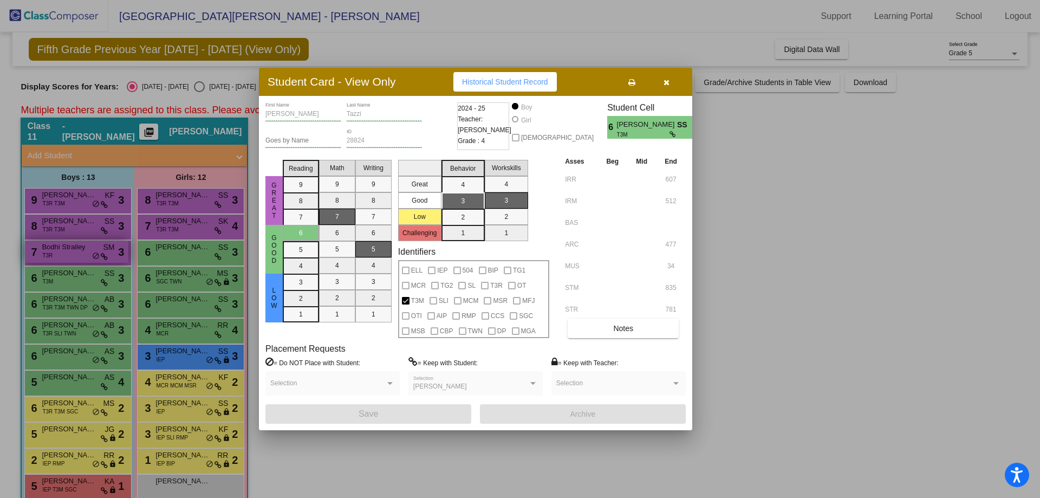
click at [67, 250] on div at bounding box center [520, 249] width 1040 height 498
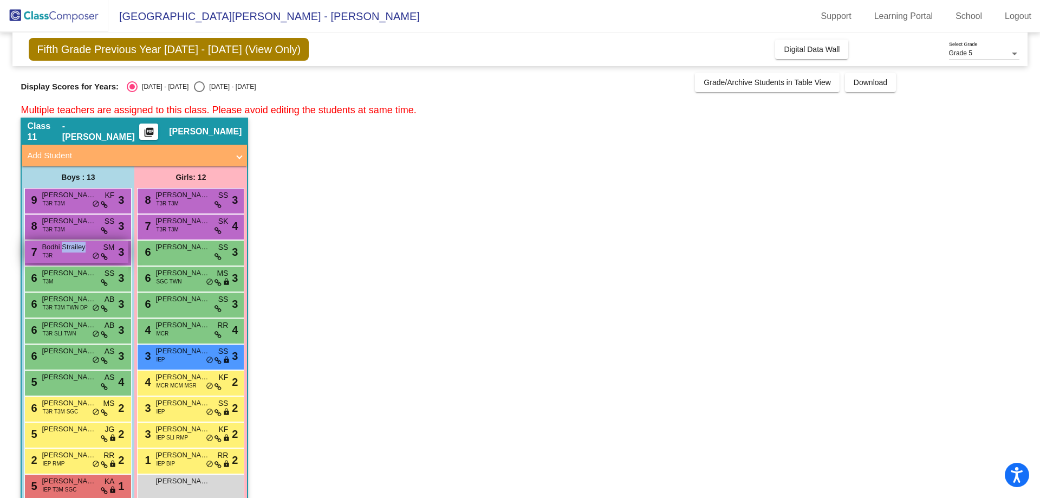
click at [67, 250] on span "Bodhi Strailey" at bounding box center [69, 247] width 54 height 11
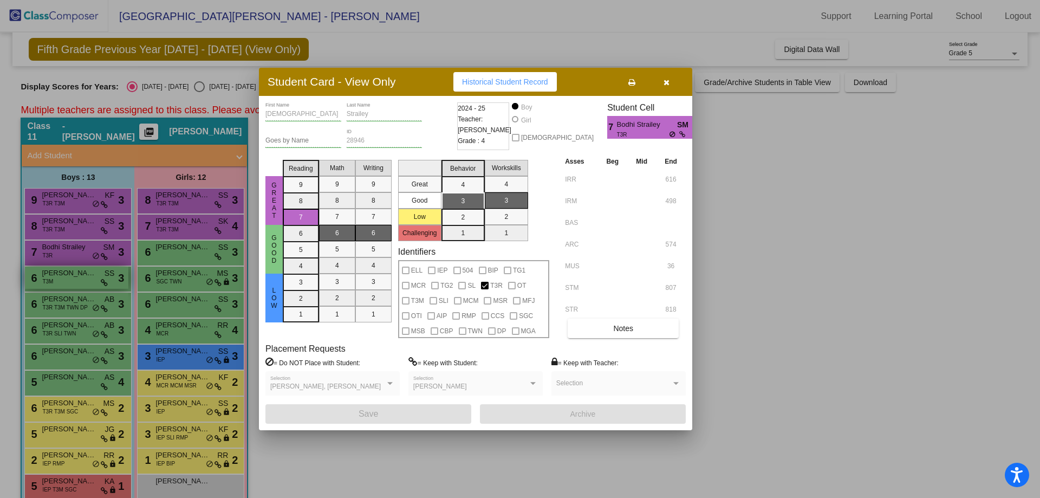
click at [66, 279] on div at bounding box center [520, 249] width 1040 height 498
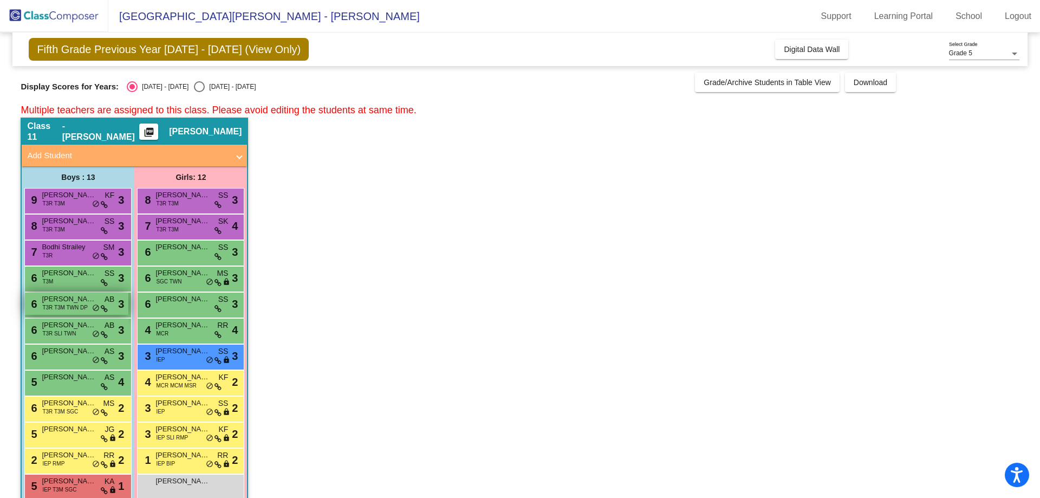
click at [70, 305] on span "T3R T3M TWN DP" at bounding box center [65, 307] width 46 height 8
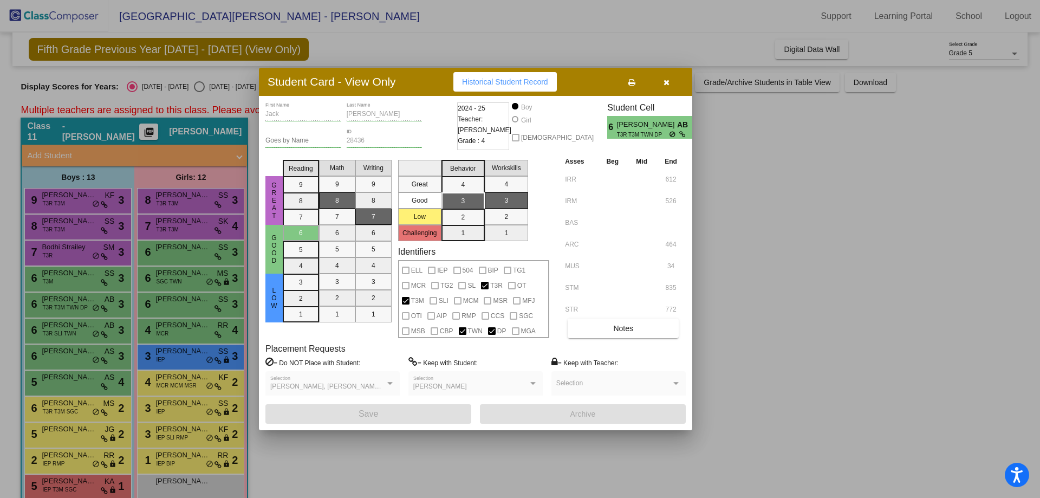
click at [72, 324] on div at bounding box center [520, 249] width 1040 height 498
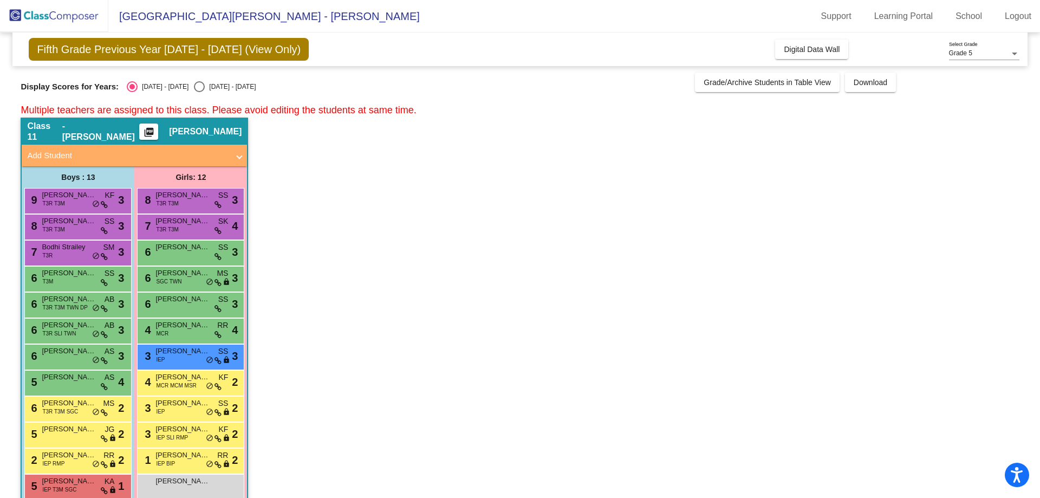
click at [72, 324] on span "[PERSON_NAME]" at bounding box center [69, 325] width 54 height 11
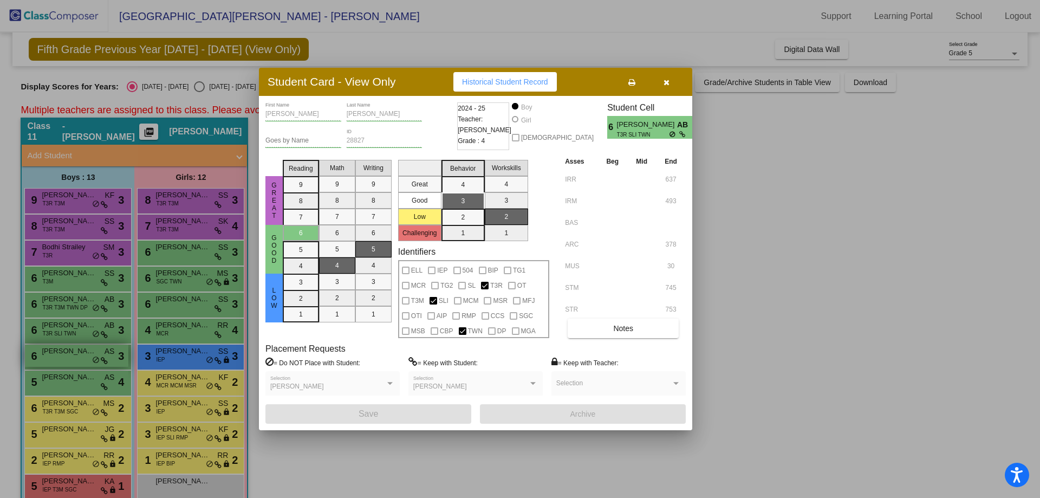
click at [75, 355] on div at bounding box center [520, 249] width 1040 height 498
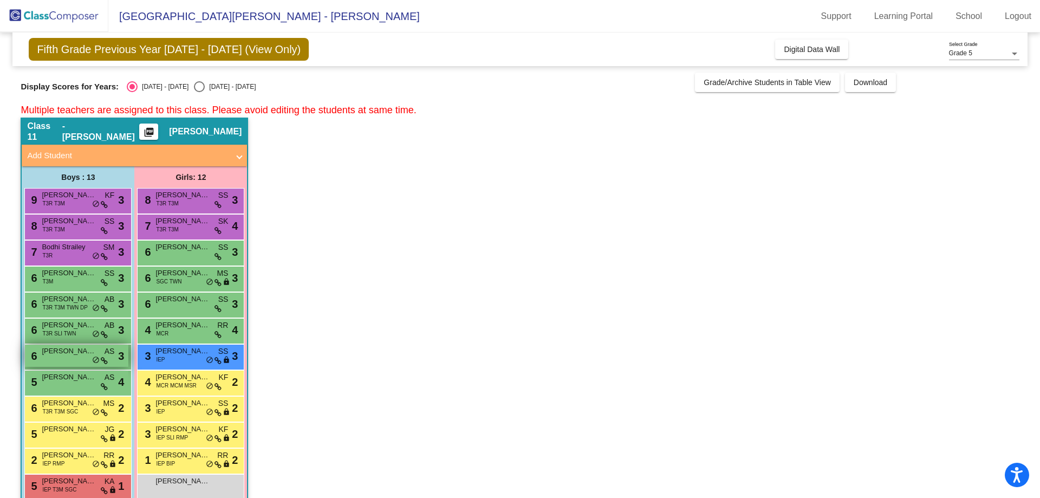
click at [75, 355] on span "[PERSON_NAME]" at bounding box center [69, 351] width 54 height 11
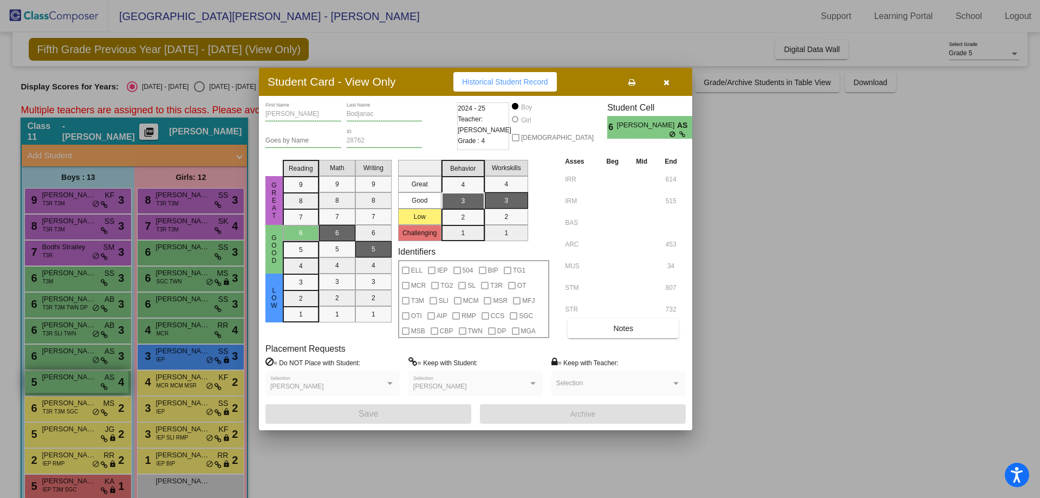
click at [73, 390] on div at bounding box center [520, 249] width 1040 height 498
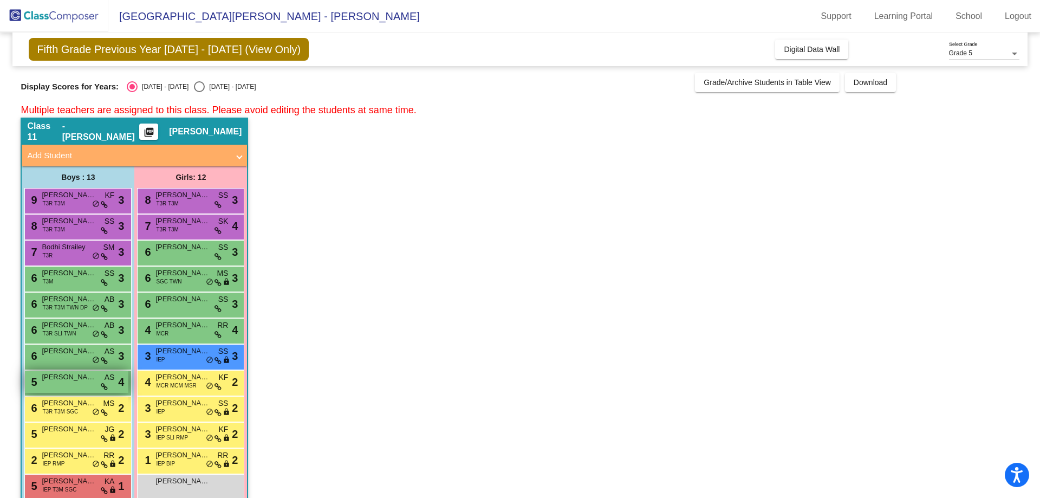
click at [72, 388] on div "5 [PERSON_NAME] AS lock do_not_disturb_alt 4" at bounding box center [77, 382] width 104 height 22
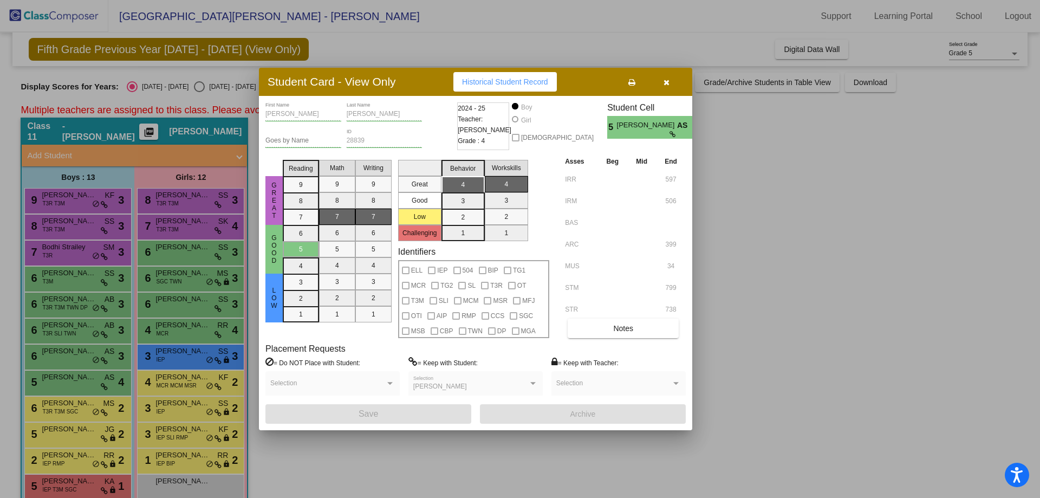
click at [72, 409] on div at bounding box center [520, 249] width 1040 height 498
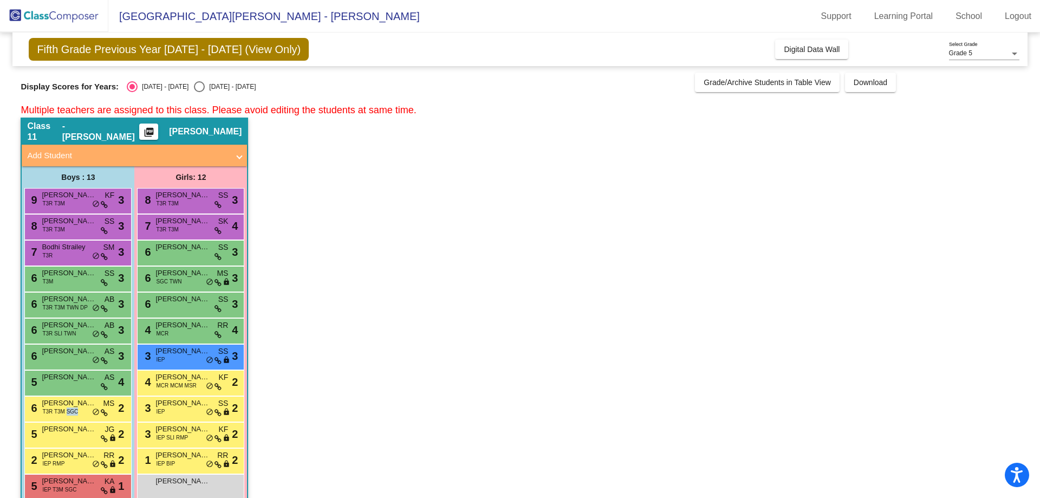
click at [72, 409] on span "T3R T3M SGC" at bounding box center [60, 412] width 36 height 8
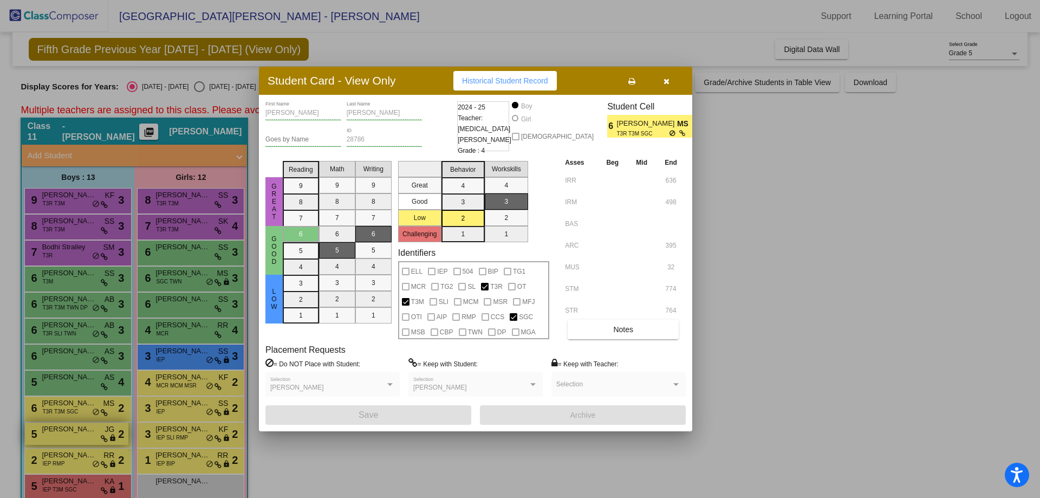
click at [73, 435] on div at bounding box center [520, 249] width 1040 height 498
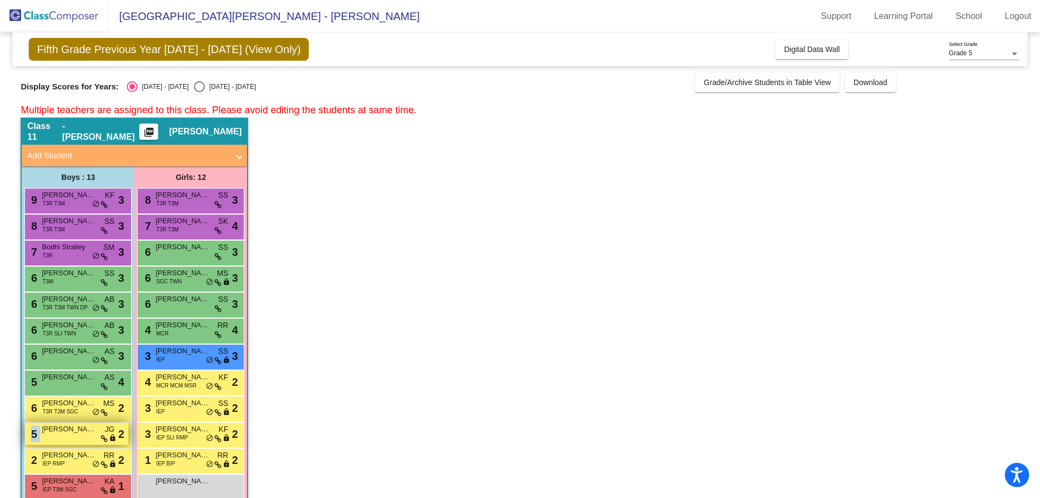
click at [73, 435] on div "5 [PERSON_NAME] [PERSON_NAME] lock do_not_disturb_alt 2" at bounding box center [77, 434] width 104 height 22
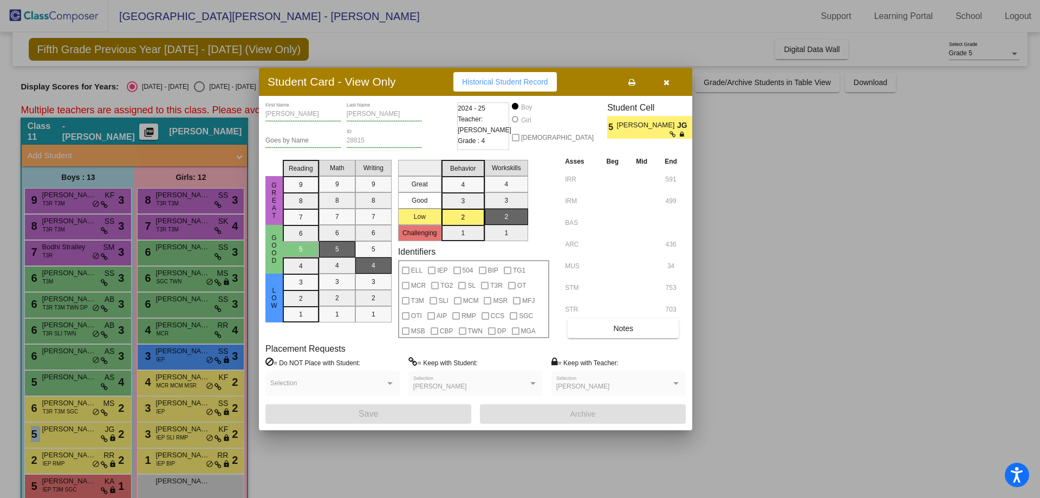
click at [73, 435] on div at bounding box center [520, 249] width 1040 height 498
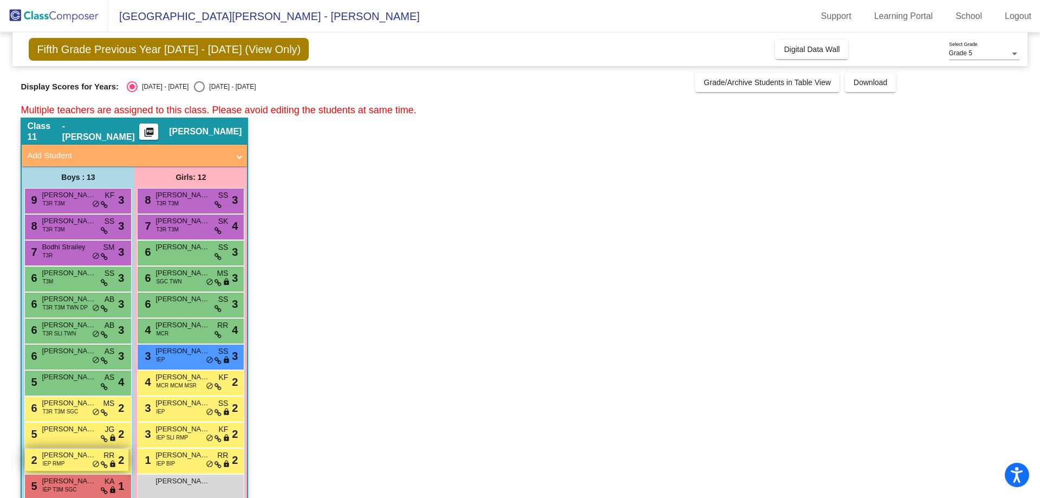
click at [88, 461] on div "2 [PERSON_NAME] IEP RMP RR lock do_not_disturb_alt 2" at bounding box center [77, 460] width 104 height 22
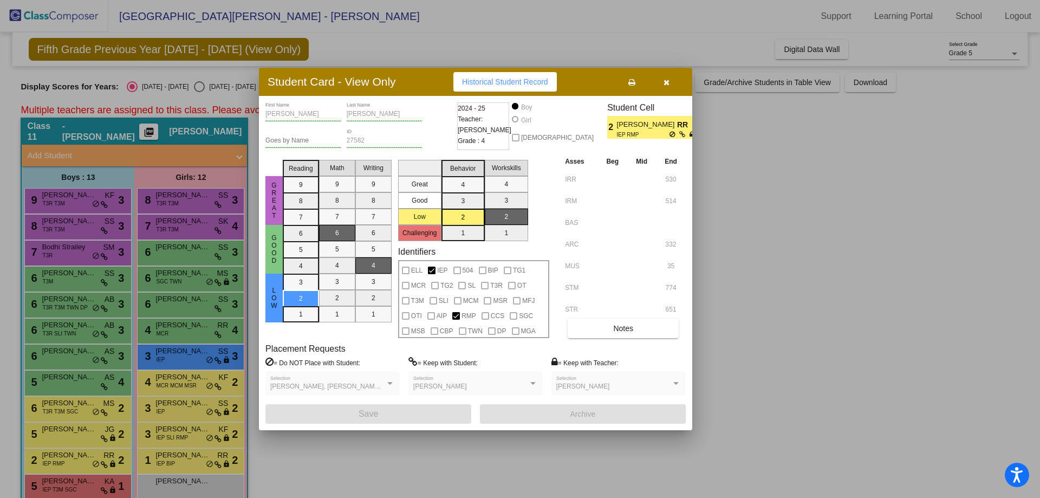
click at [87, 468] on div at bounding box center [520, 249] width 1040 height 498
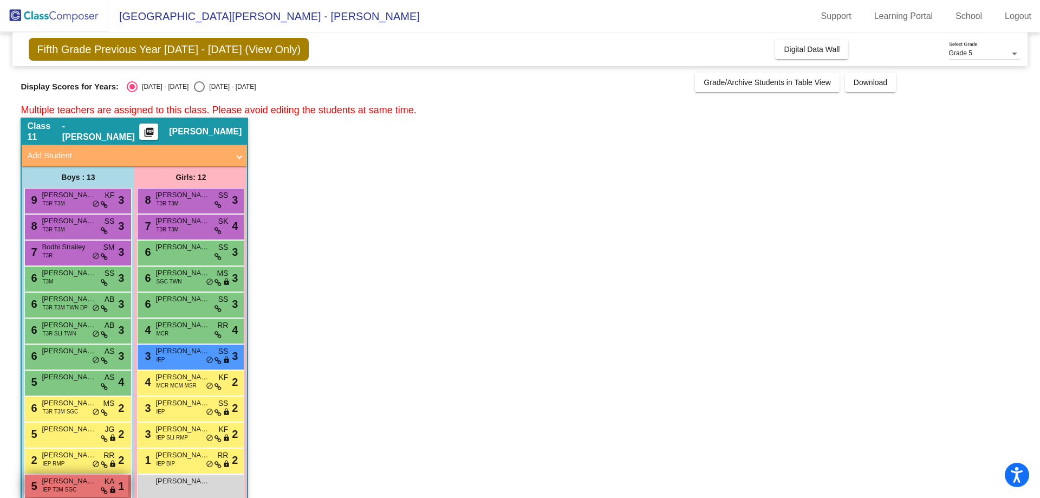
click at [79, 488] on div "5 [PERSON_NAME] IEP T3M SGC KA lock do_not_disturb_alt 1" at bounding box center [77, 486] width 104 height 22
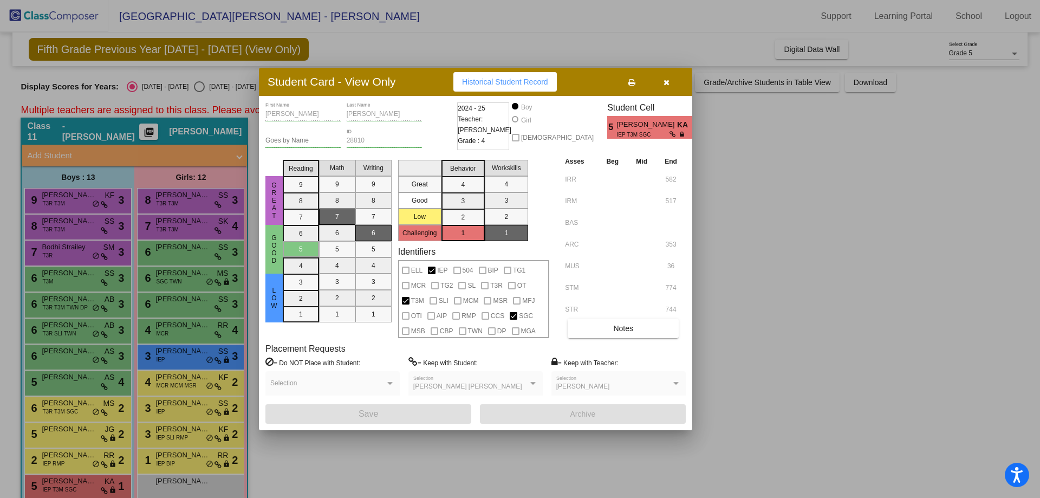
click at [66, 342] on div at bounding box center [520, 249] width 1040 height 498
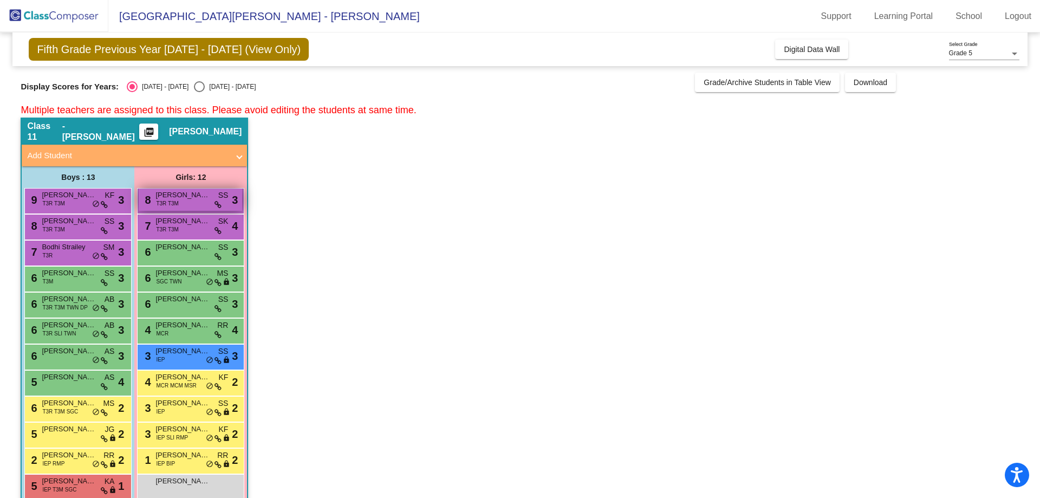
click at [182, 200] on span "[PERSON_NAME]" at bounding box center [183, 195] width 54 height 11
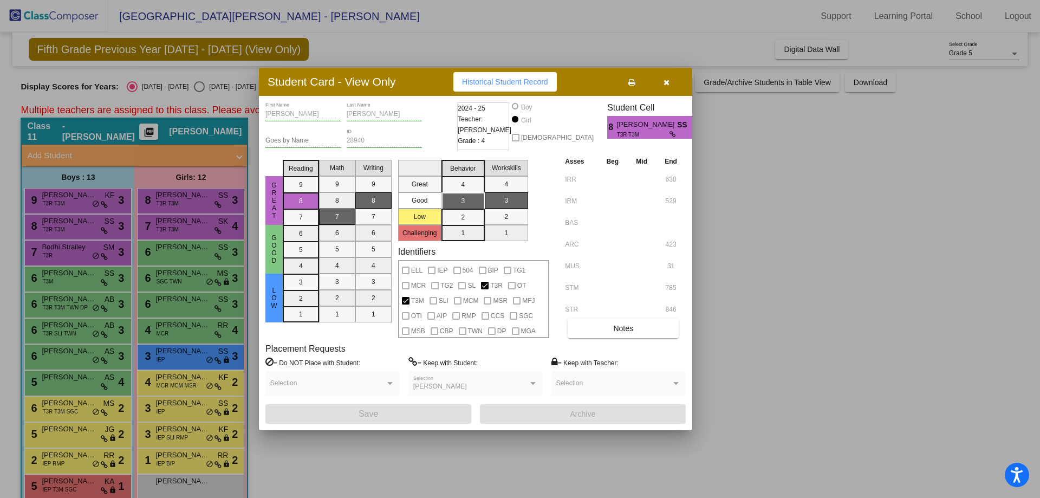
click at [182, 199] on div at bounding box center [520, 249] width 1040 height 498
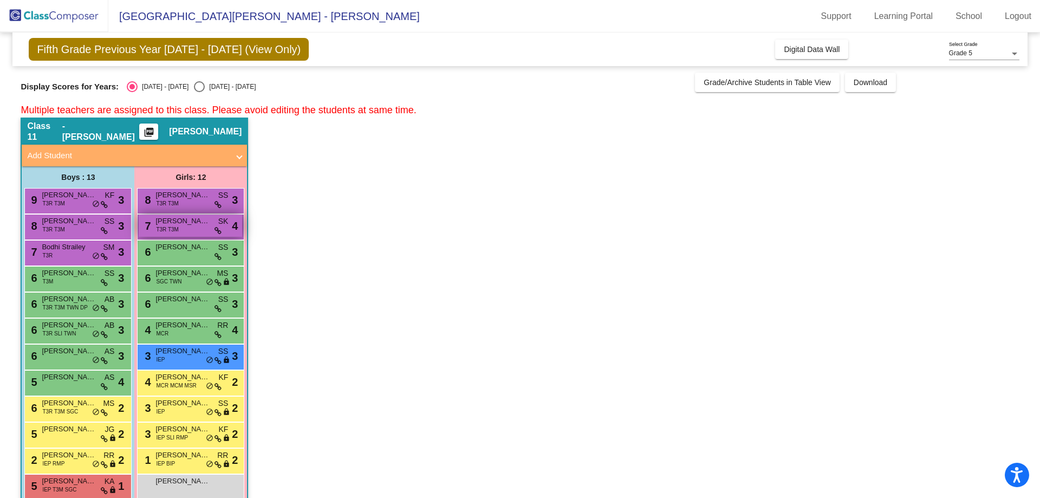
click at [181, 229] on div "7 [PERSON_NAME] T3R T3M SK lock do_not_disturb_alt 4" at bounding box center [191, 226] width 104 height 22
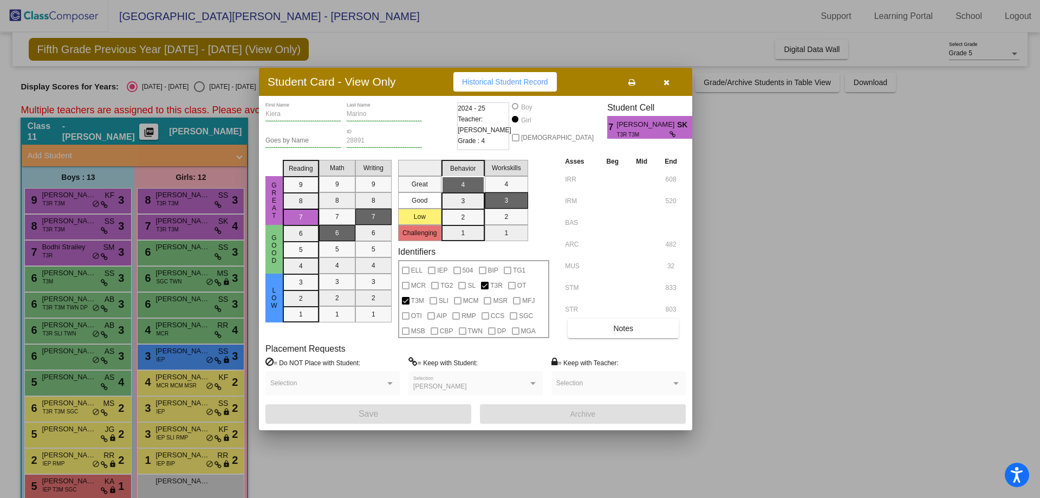
click at [182, 230] on div at bounding box center [520, 249] width 1040 height 498
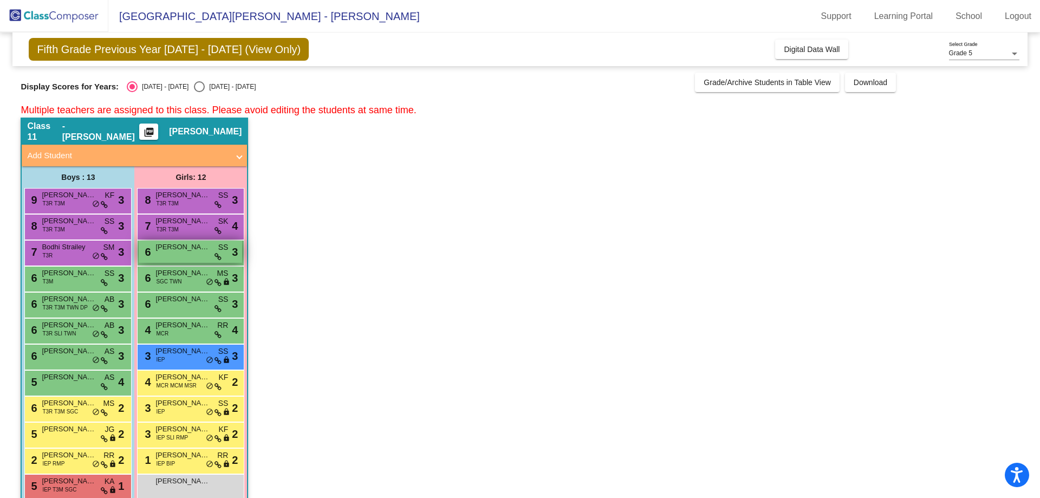
click at [185, 250] on span "[PERSON_NAME]" at bounding box center [183, 247] width 54 height 11
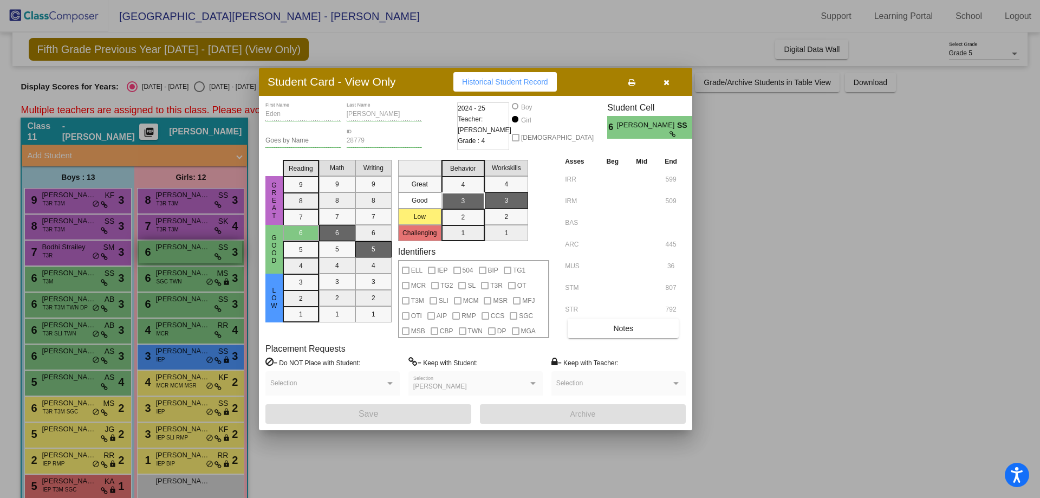
click at [185, 250] on div at bounding box center [520, 249] width 1040 height 498
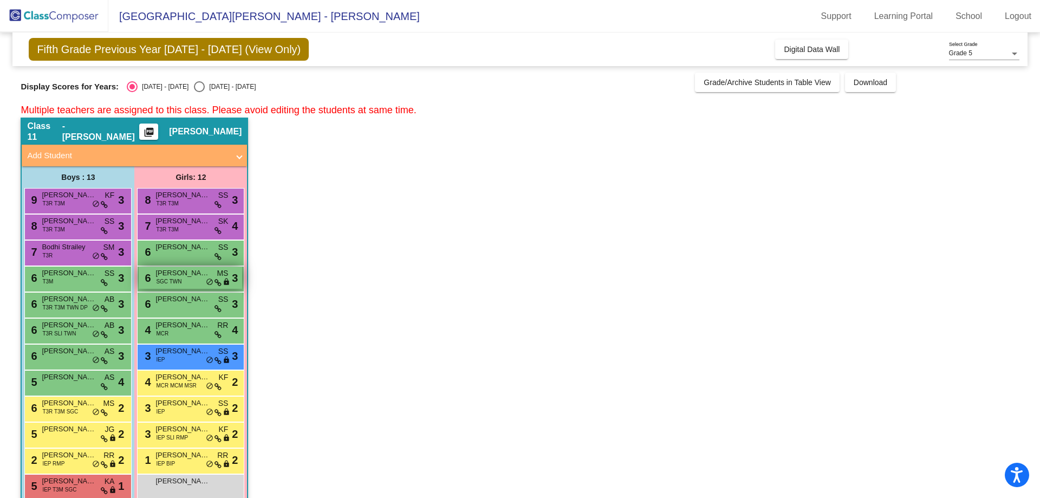
click at [191, 284] on div "6 [PERSON_NAME] SGC TWN MS lock do_not_disturb_alt 3" at bounding box center [191, 278] width 104 height 22
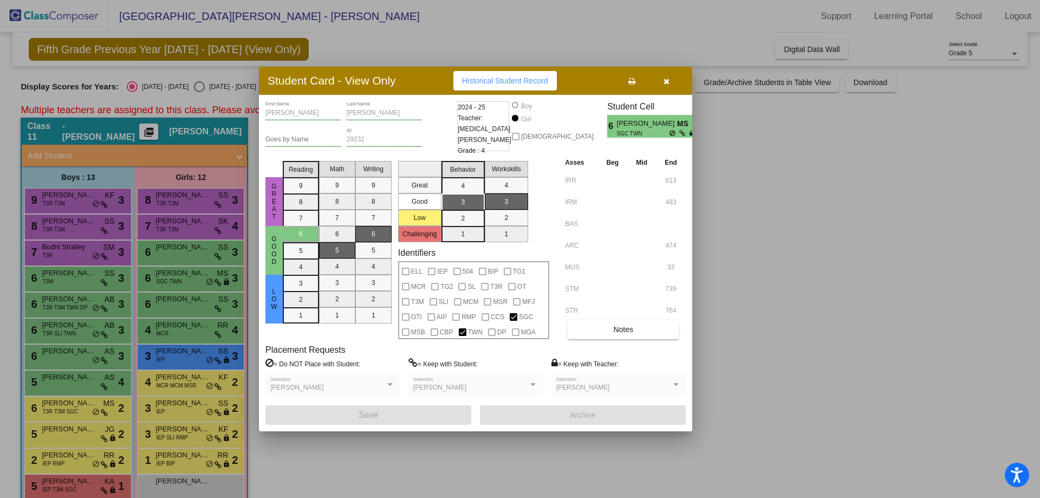
click at [188, 281] on div at bounding box center [520, 249] width 1040 height 498
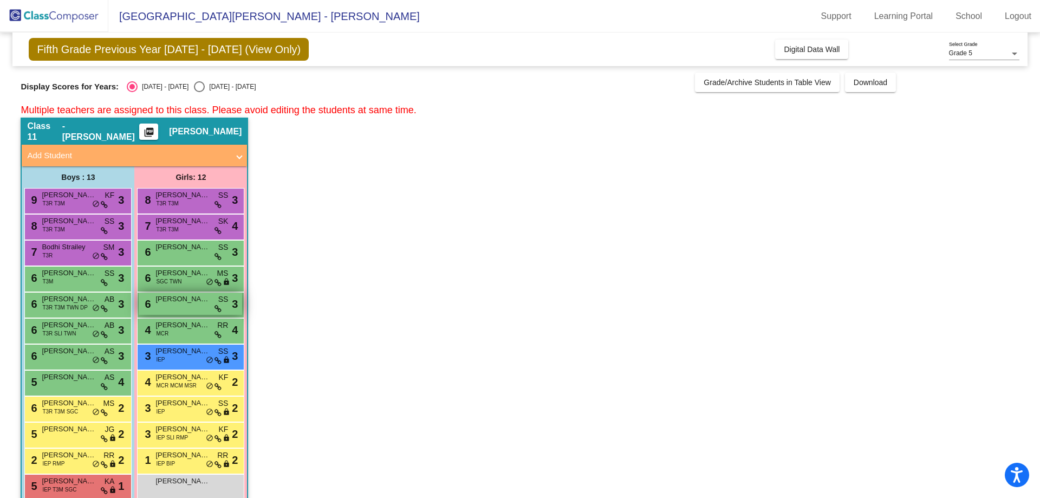
click at [186, 307] on div "6 [PERSON_NAME] SS lock do_not_disturb_alt 3" at bounding box center [191, 304] width 104 height 22
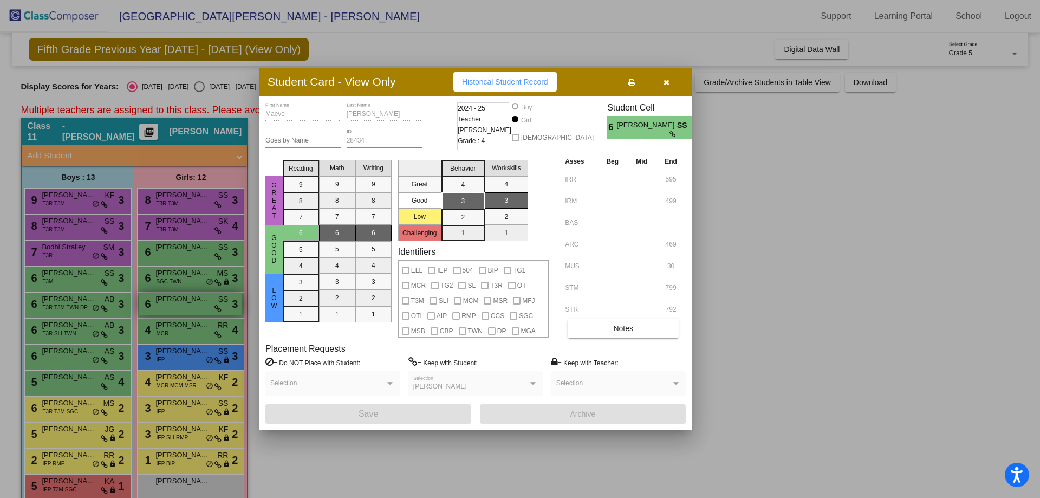
click at [186, 307] on div at bounding box center [520, 249] width 1040 height 498
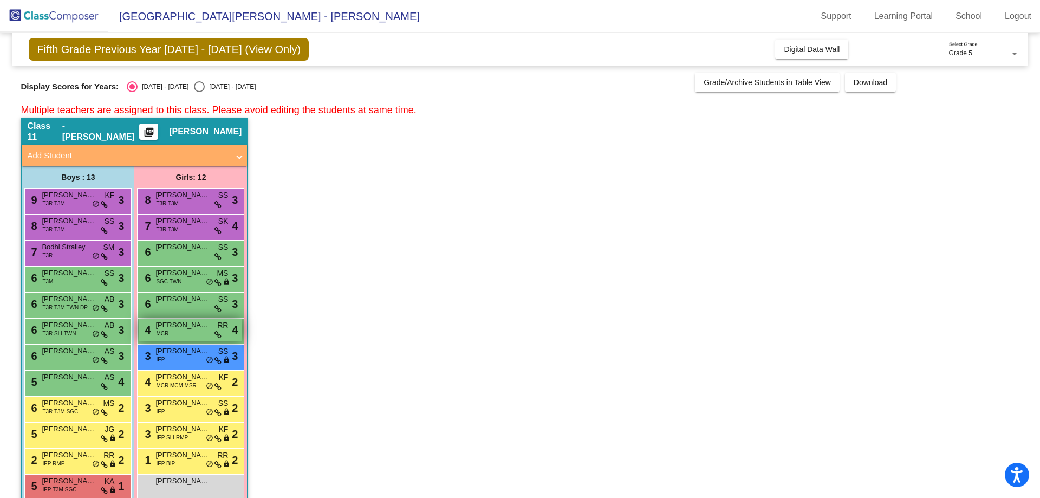
click at [190, 332] on div "4 [PERSON_NAME] MCR RR lock do_not_disturb_alt 4" at bounding box center [191, 330] width 104 height 22
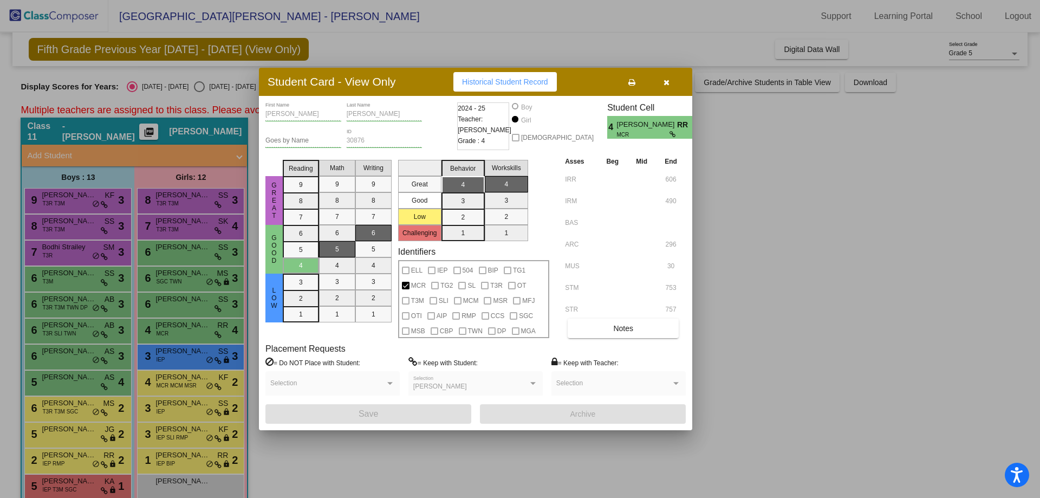
click at [191, 334] on div at bounding box center [520, 249] width 1040 height 498
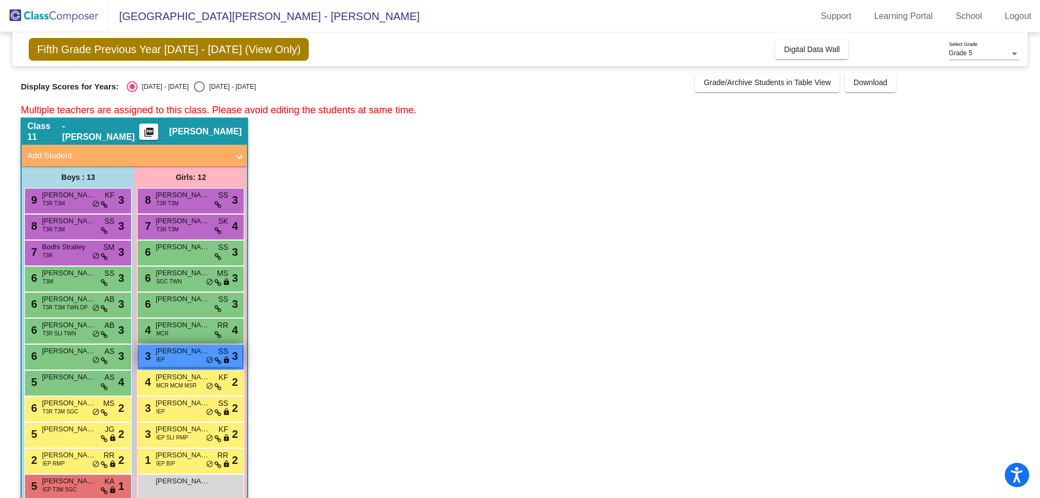
click at [185, 360] on div "3 [PERSON_NAME] IEP SS lock do_not_disturb_alt 3" at bounding box center [191, 356] width 104 height 22
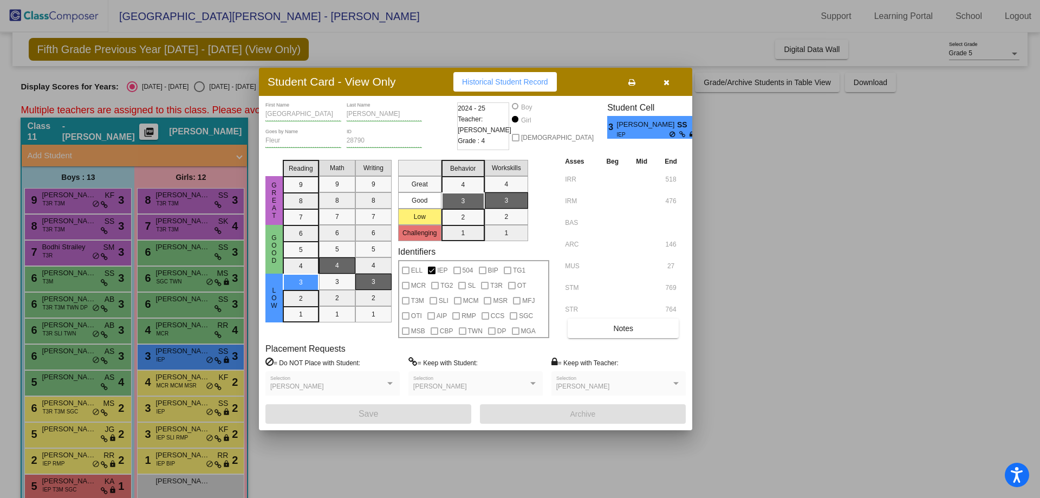
click at [184, 361] on div at bounding box center [520, 249] width 1040 height 498
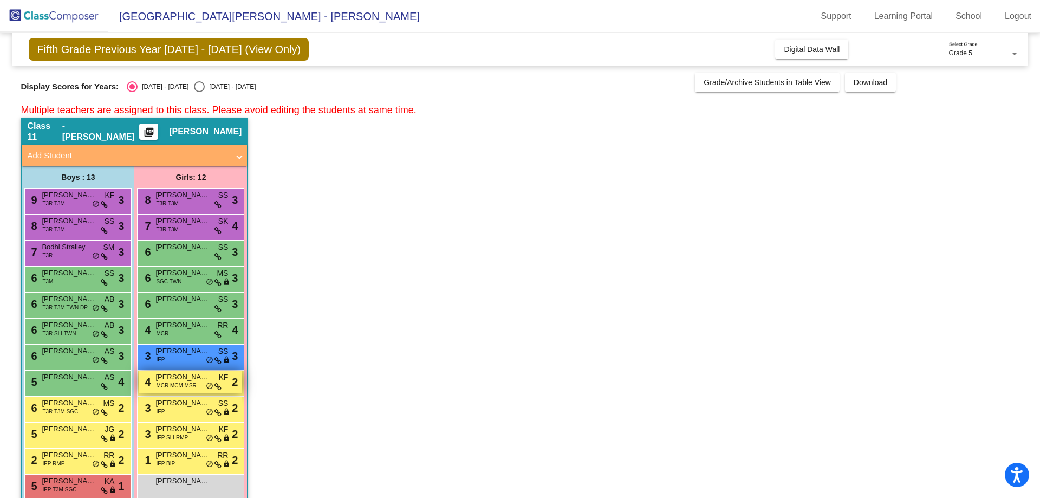
click at [186, 385] on span "MCR MCM MSR" at bounding box center [176, 385] width 40 height 8
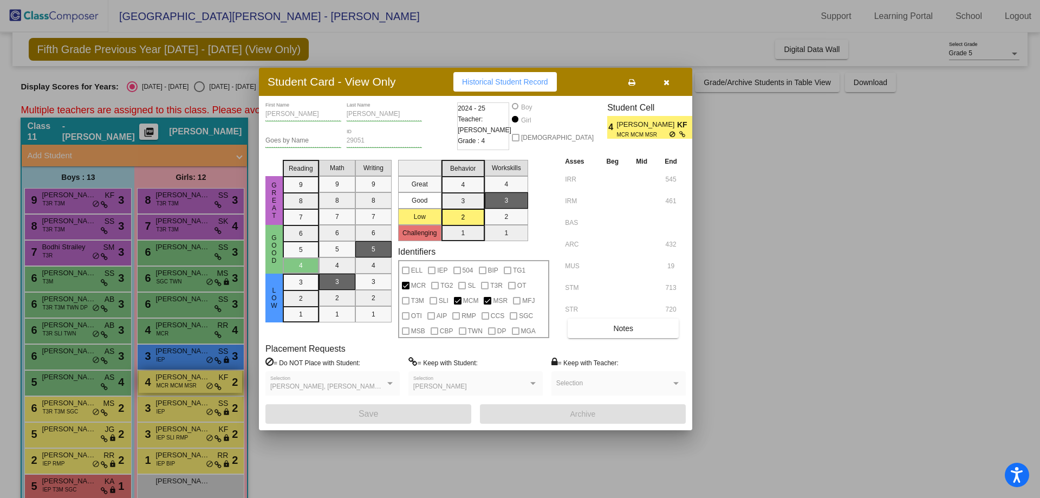
click at [186, 385] on div at bounding box center [520, 249] width 1040 height 498
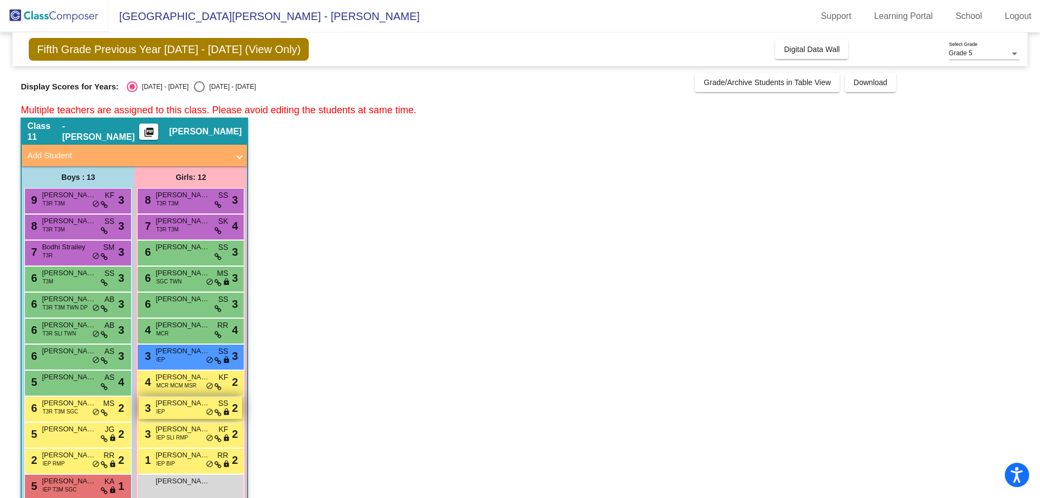
click at [186, 412] on div "3 [PERSON_NAME] IEP SS lock do_not_disturb_alt 2" at bounding box center [191, 408] width 104 height 22
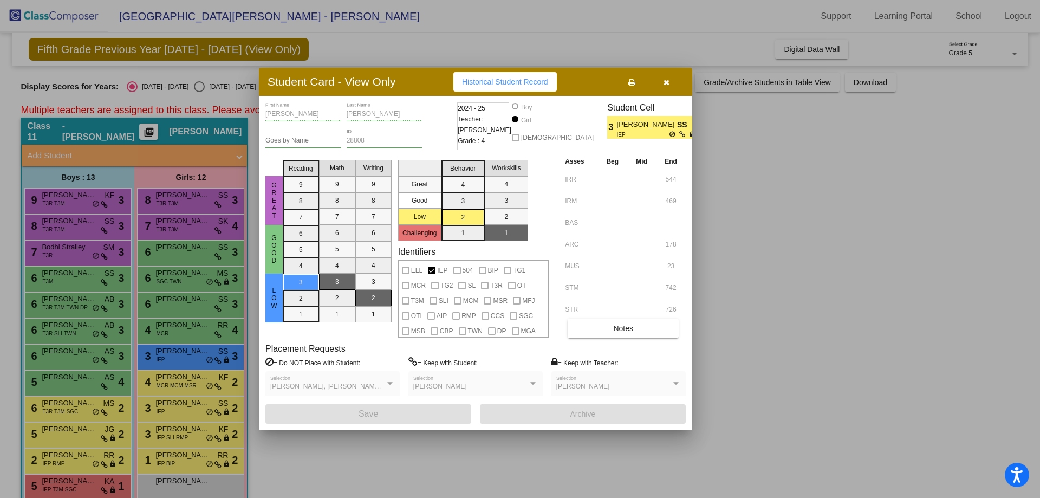
click at [178, 413] on div at bounding box center [520, 249] width 1040 height 498
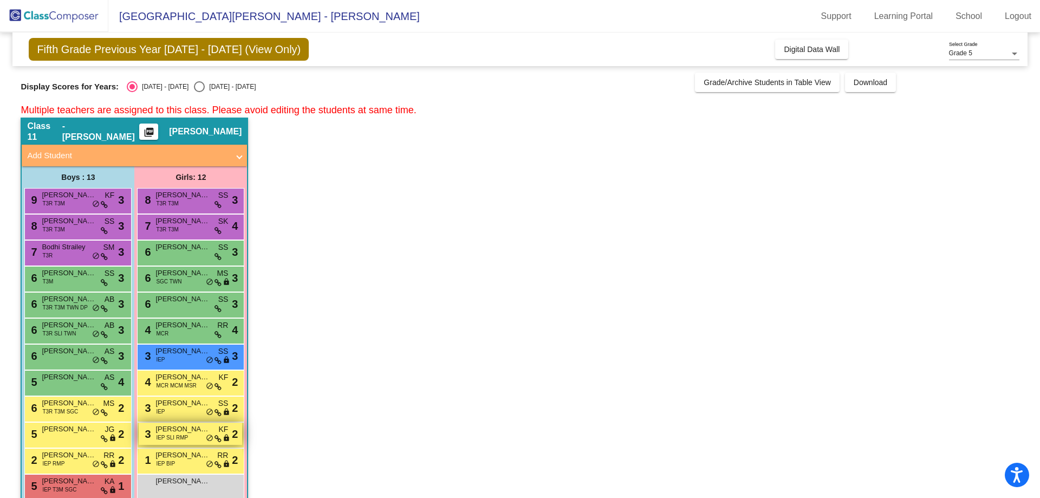
click at [188, 441] on div "3 [PERSON_NAME] IEP SLI RMP KF lock do_not_disturb_alt 2" at bounding box center [191, 434] width 104 height 22
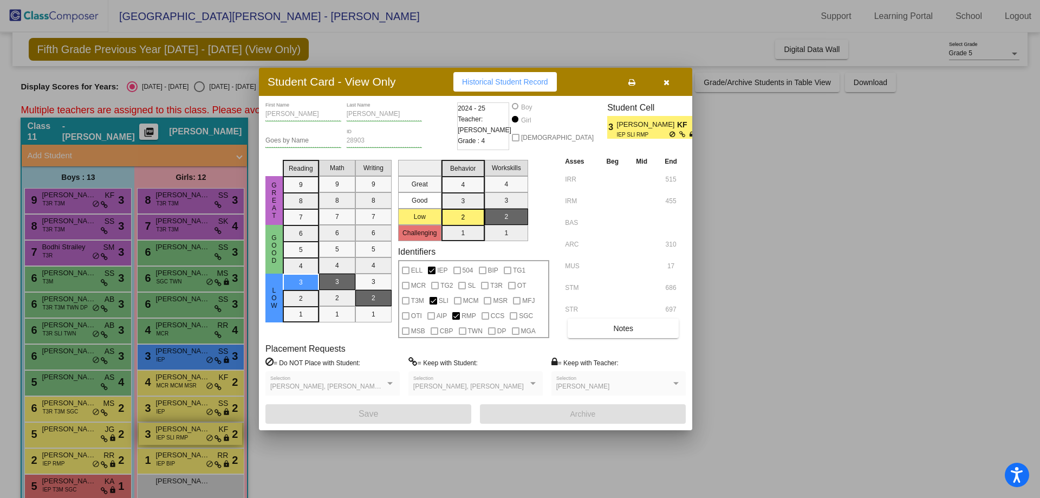
click at [188, 441] on div at bounding box center [520, 249] width 1040 height 498
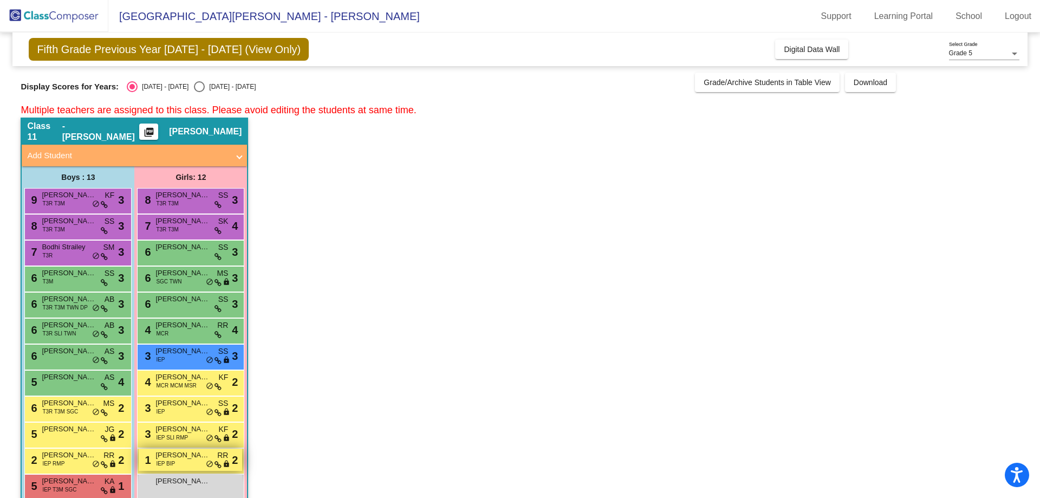
click at [187, 462] on div "1 [PERSON_NAME] IEP BIP RR lock do_not_disturb_alt 2" at bounding box center [191, 460] width 104 height 22
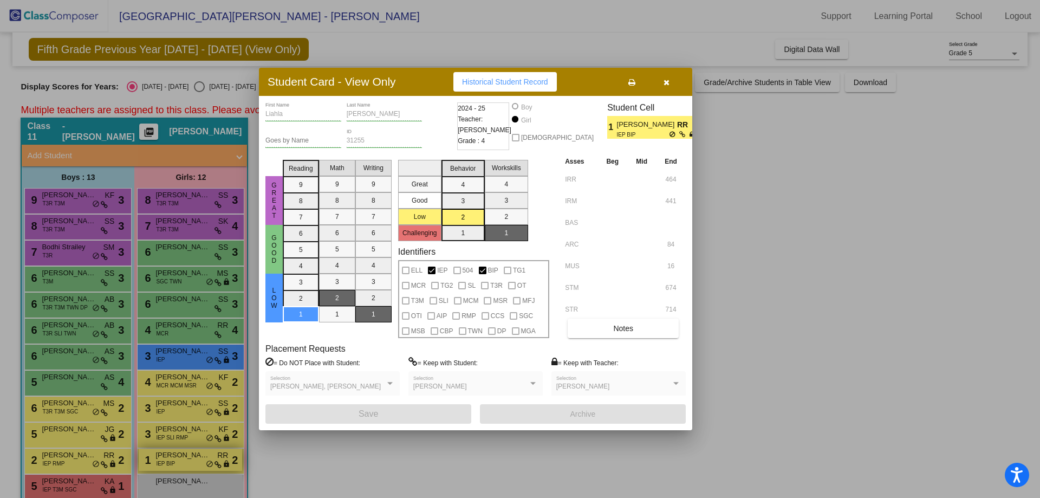
click at [187, 462] on div at bounding box center [520, 249] width 1040 height 498
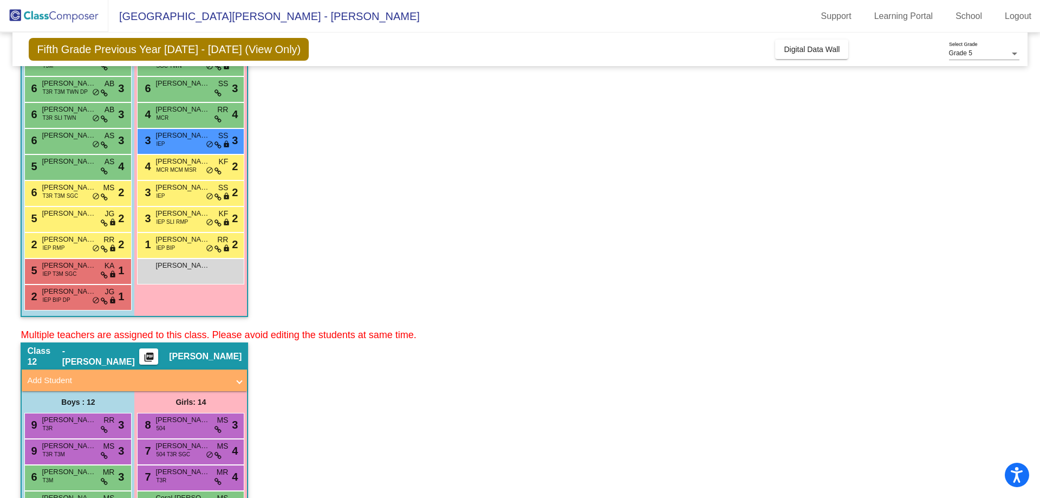
scroll to position [217, 0]
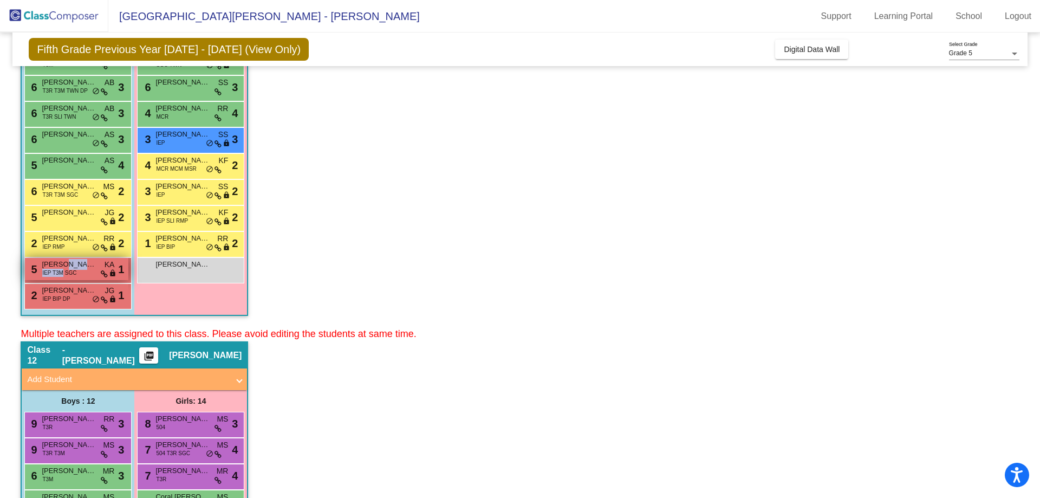
click at [64, 268] on div "5 [PERSON_NAME] IEP T3M SGC KA lock do_not_disturb_alt 1" at bounding box center [77, 269] width 104 height 22
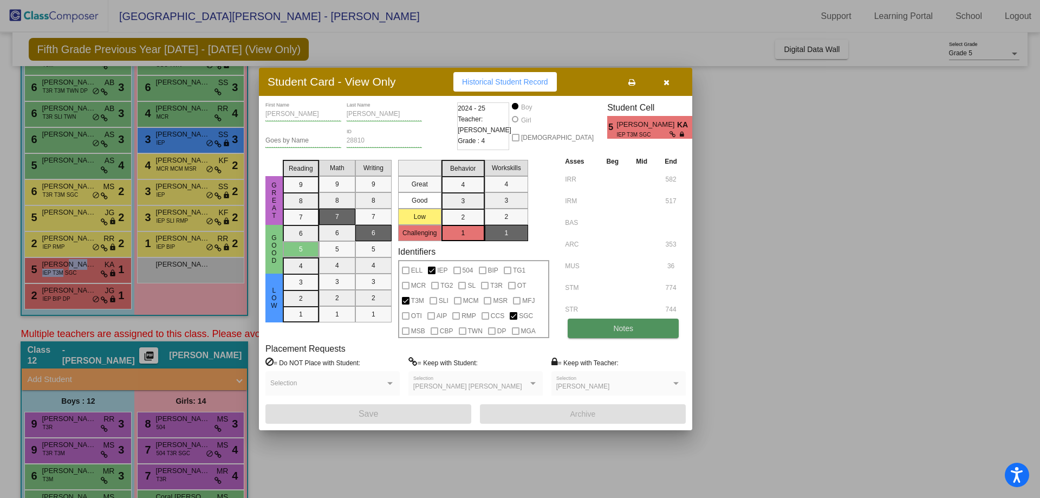
click at [590, 325] on button "Notes" at bounding box center [623, 329] width 111 height 20
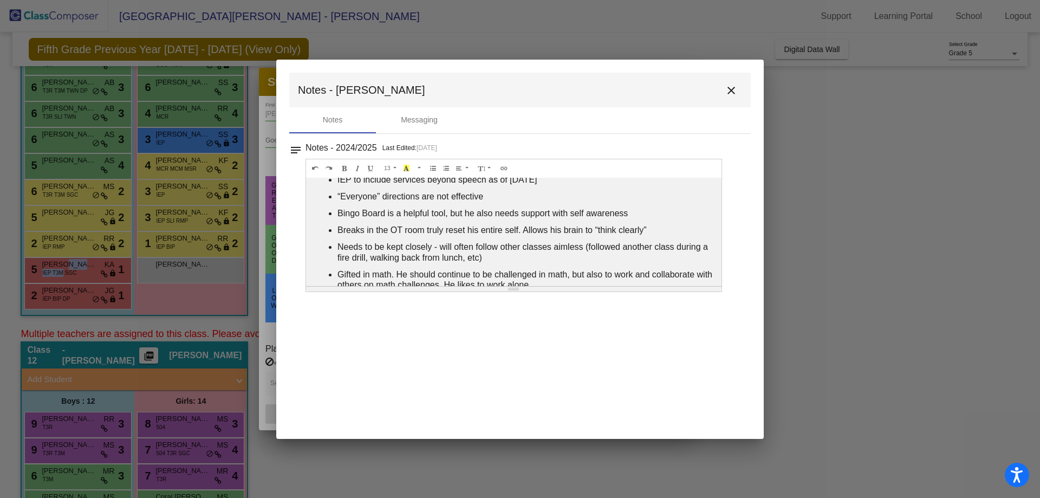
scroll to position [0, 0]
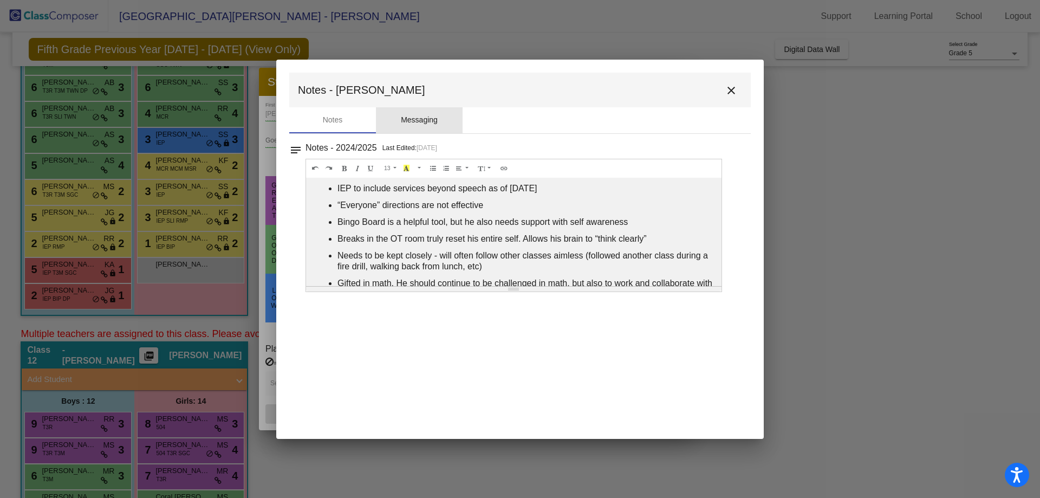
click at [397, 119] on div "Messaging" at bounding box center [419, 120] width 87 height 26
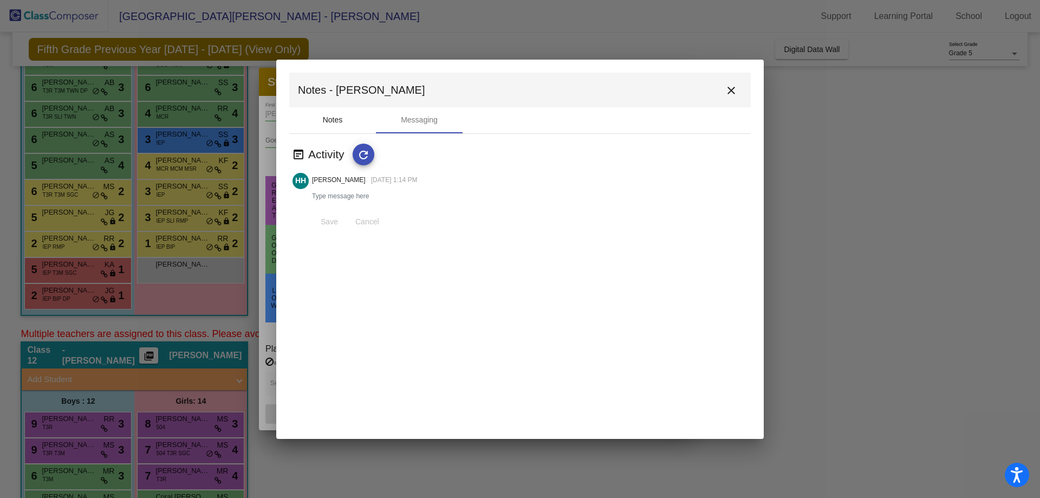
drag, startPoint x: 355, startPoint y: 124, endPoint x: 357, endPoint y: 129, distance: 5.5
click at [355, 124] on div "Notes" at bounding box center [332, 120] width 87 height 26
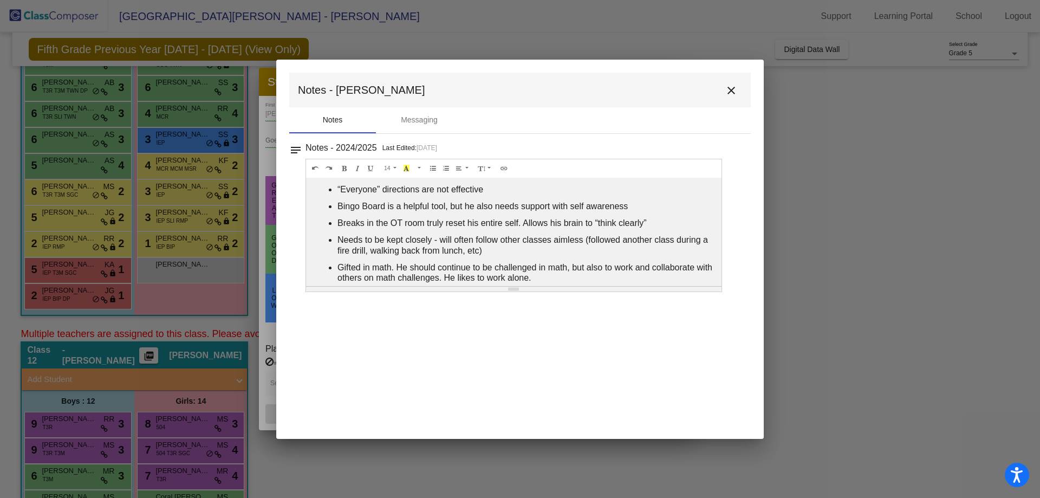
scroll to position [24, 0]
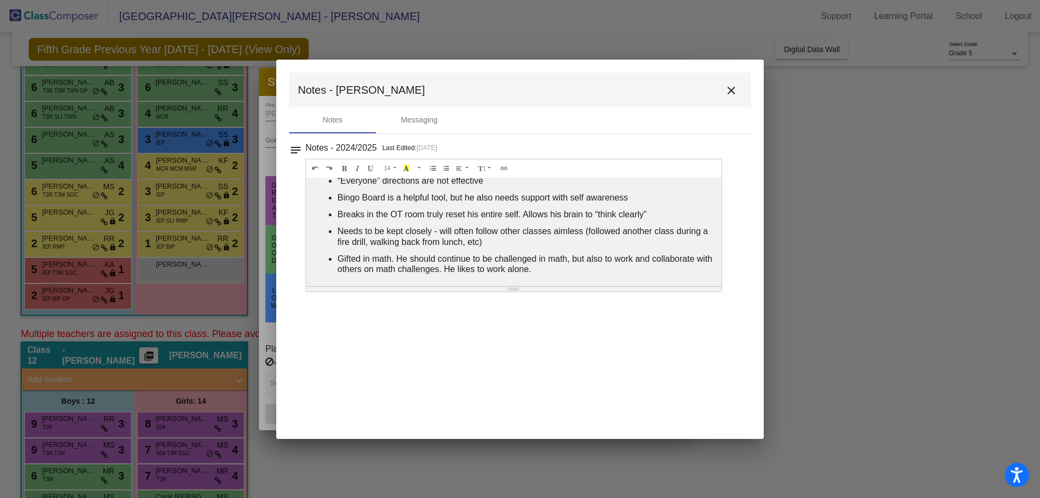
click at [119, 221] on div at bounding box center [520, 249] width 1040 height 498
click at [735, 93] on mat-icon "close" at bounding box center [731, 90] width 13 height 13
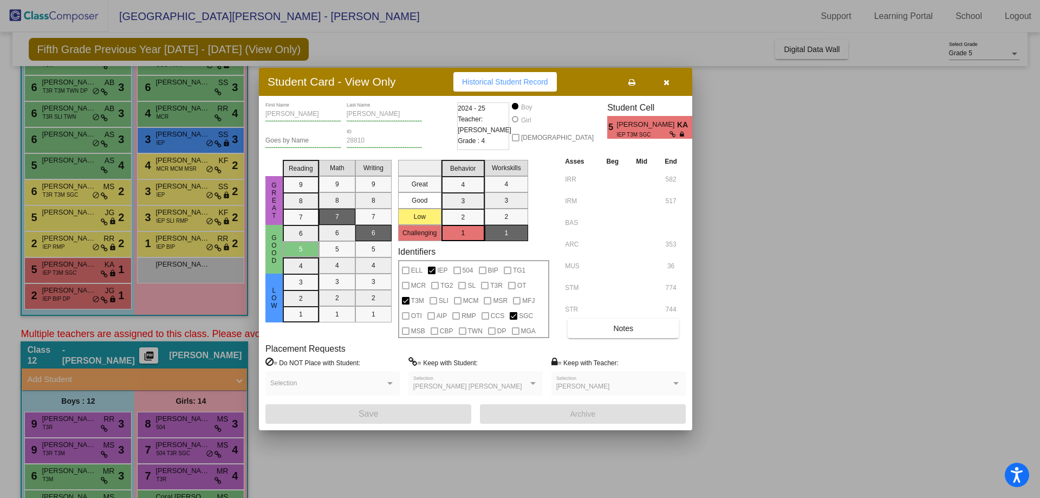
click at [679, 77] on button "button" at bounding box center [666, 82] width 35 height 20
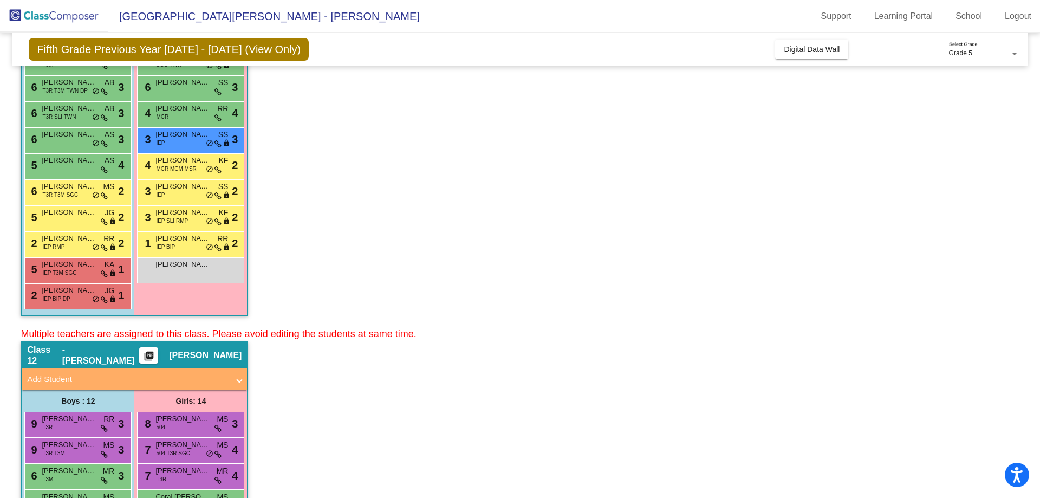
scroll to position [512, 0]
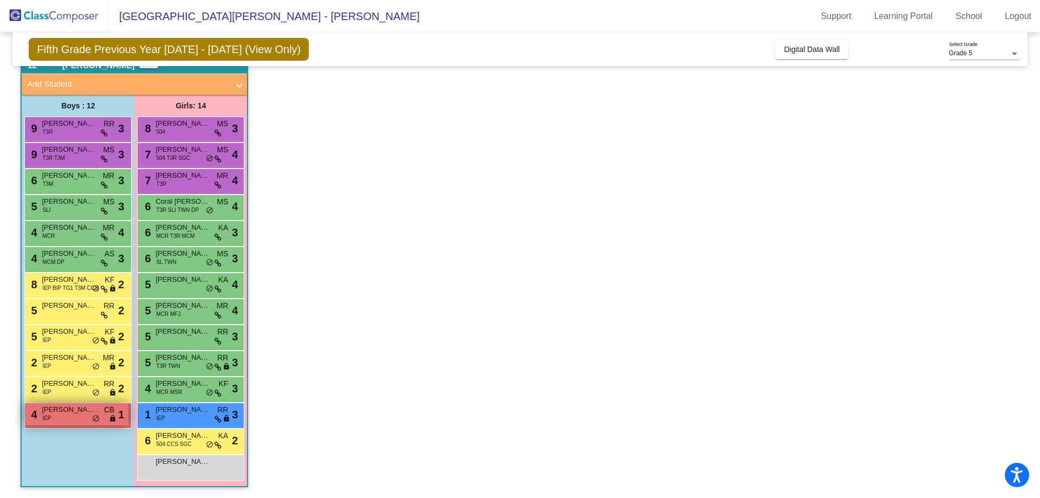
click at [86, 423] on div "4 [PERSON_NAME] IEP CB lock do_not_disturb_alt 1" at bounding box center [77, 414] width 104 height 22
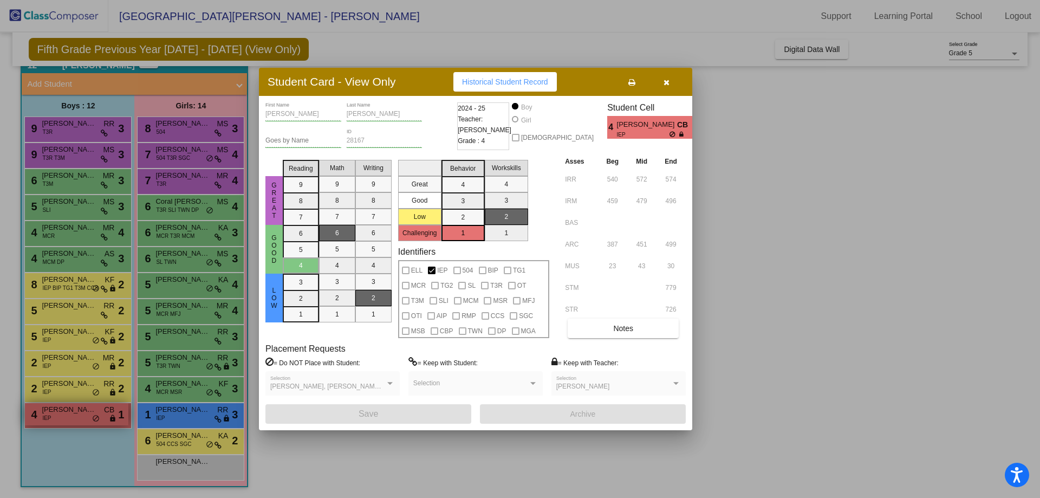
click at [86, 423] on div at bounding box center [520, 249] width 1040 height 498
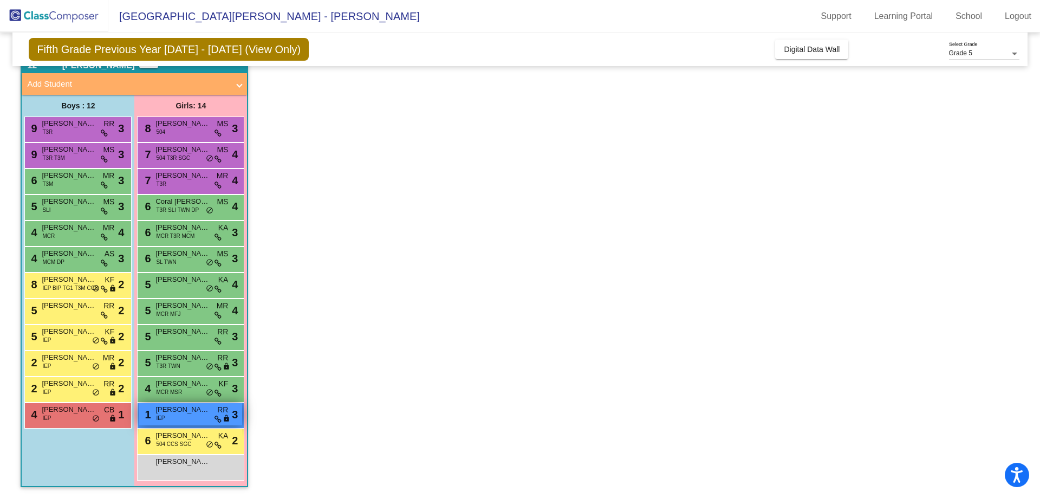
click at [187, 419] on div "1 [PERSON_NAME] IEP RR lock do_not_disturb_alt 3" at bounding box center [191, 414] width 104 height 22
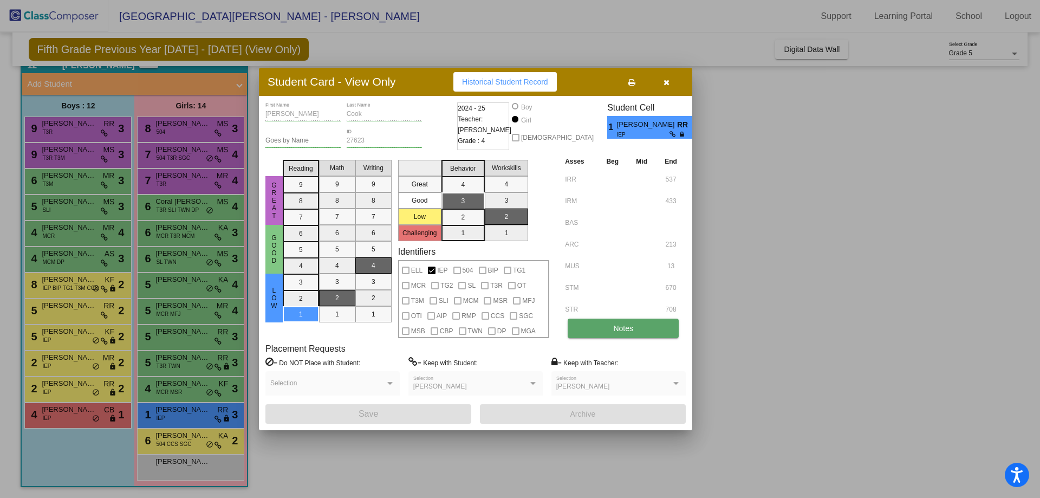
click at [571, 333] on button "Notes" at bounding box center [623, 329] width 111 height 20
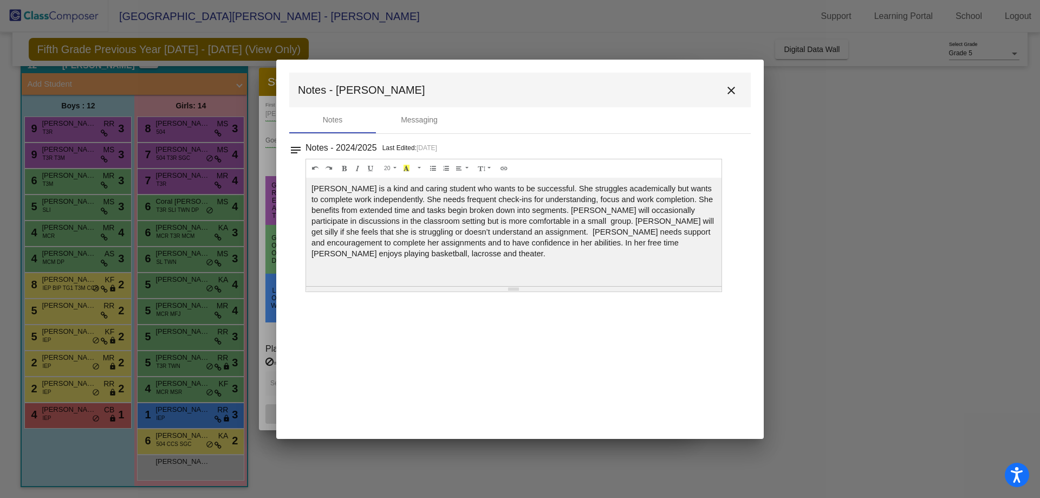
click at [720, 99] on mat-toolbar "Notes - [PERSON_NAME] close" at bounding box center [520, 90] width 462 height 35
click at [730, 94] on mat-icon "close" at bounding box center [731, 90] width 13 height 13
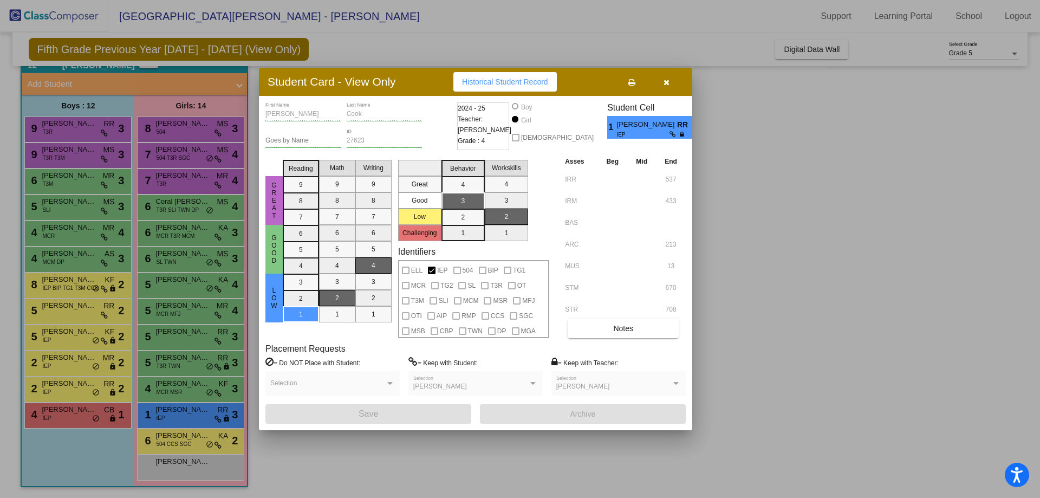
click at [105, 434] on div at bounding box center [520, 249] width 1040 height 498
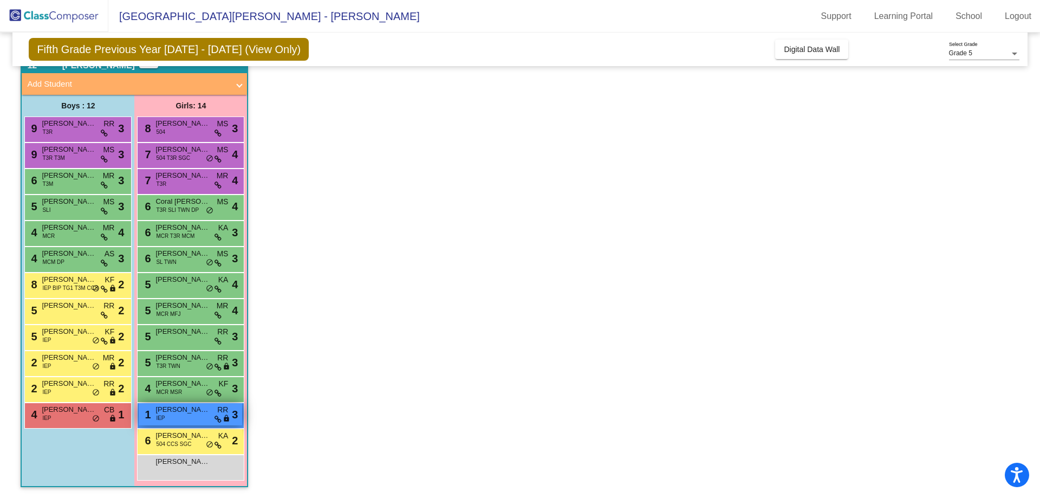
click at [196, 414] on span "[PERSON_NAME]" at bounding box center [183, 409] width 54 height 11
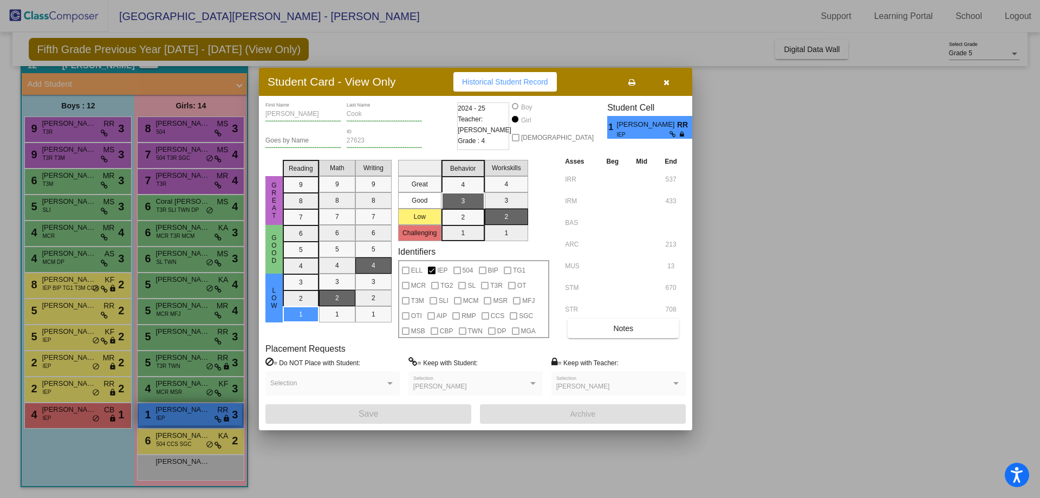
click at [196, 414] on div at bounding box center [520, 249] width 1040 height 498
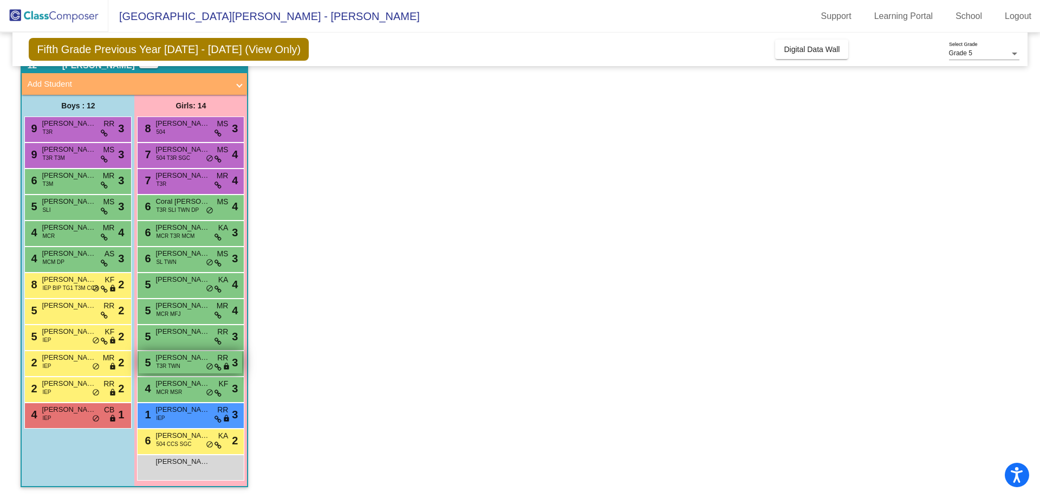
click at [192, 358] on span "[PERSON_NAME]" at bounding box center [183, 357] width 54 height 11
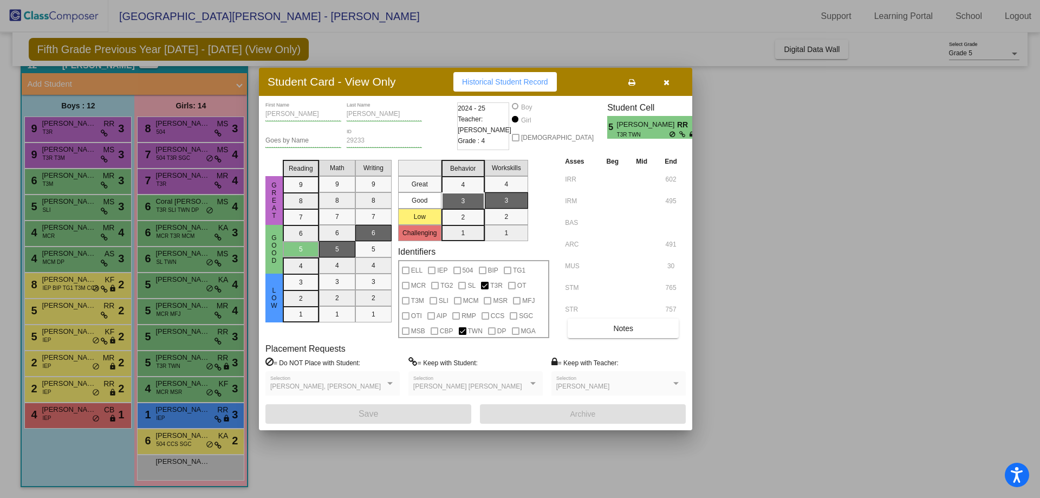
click at [191, 357] on div at bounding box center [520, 249] width 1040 height 498
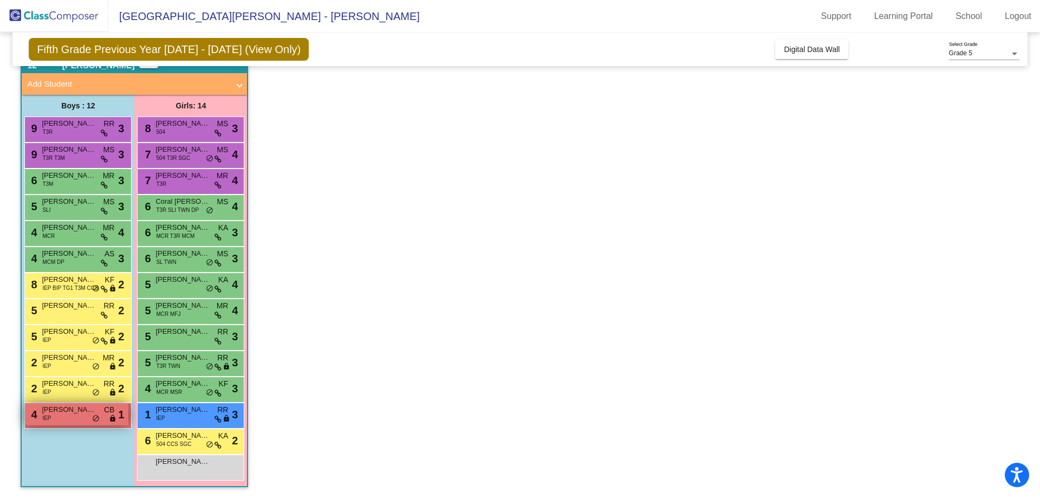
click at [77, 411] on span "[PERSON_NAME]" at bounding box center [69, 409] width 54 height 11
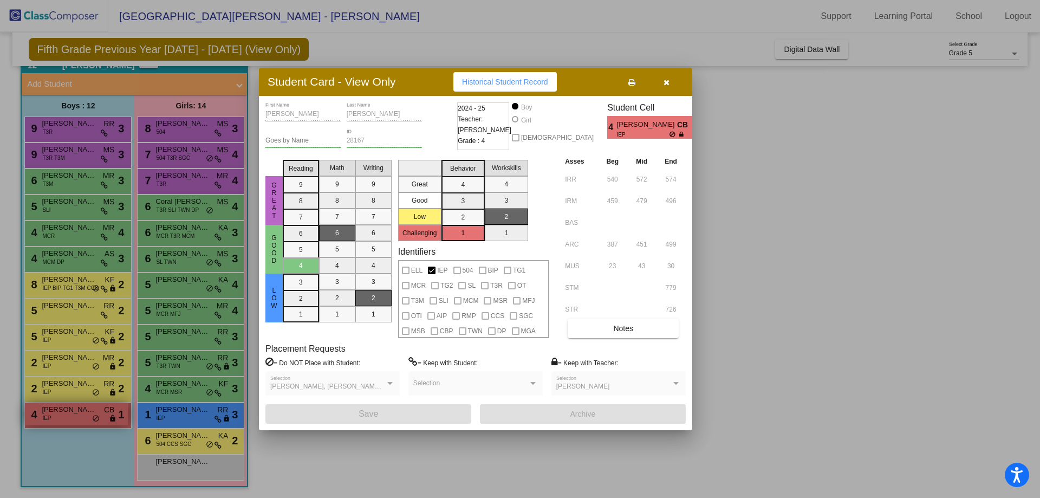
click at [77, 411] on div at bounding box center [520, 249] width 1040 height 498
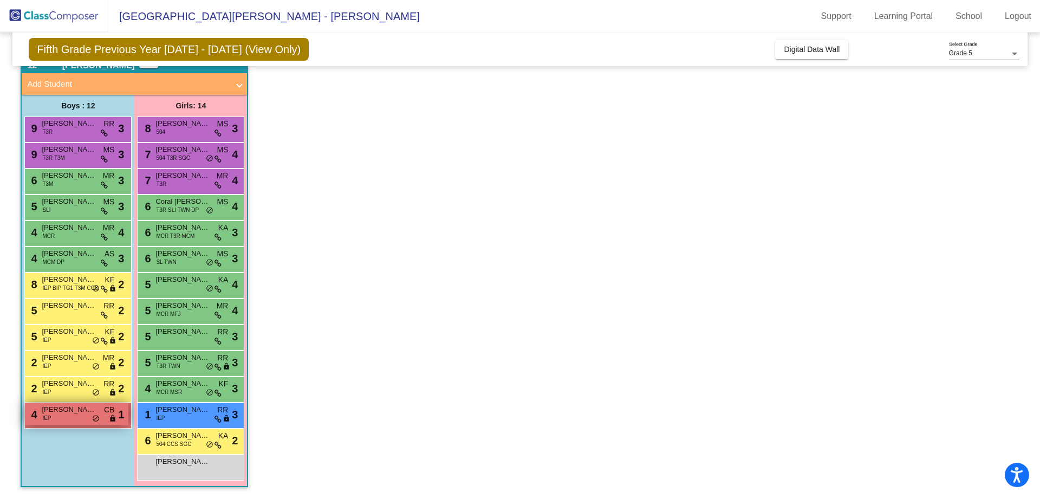
click at [74, 410] on span "[PERSON_NAME]" at bounding box center [69, 409] width 54 height 11
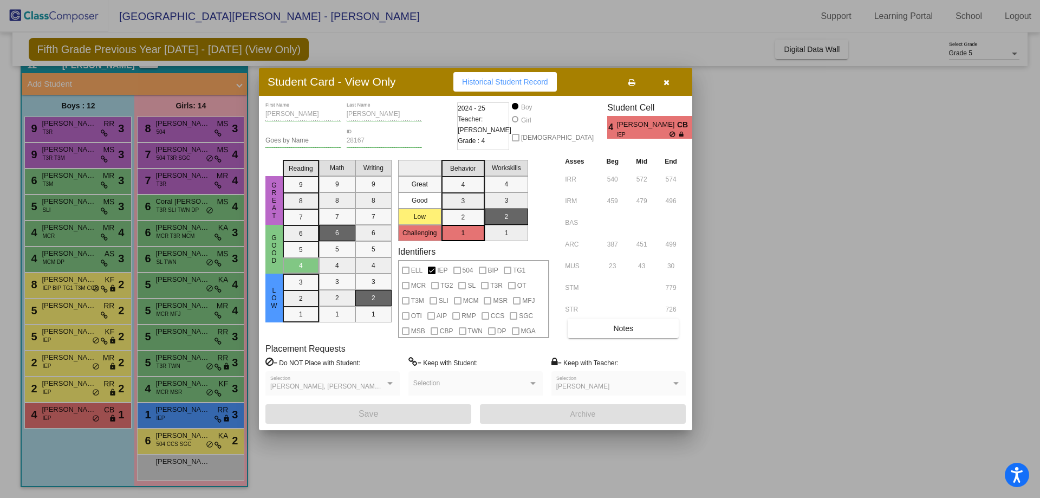
click at [57, 396] on div at bounding box center [520, 249] width 1040 height 498
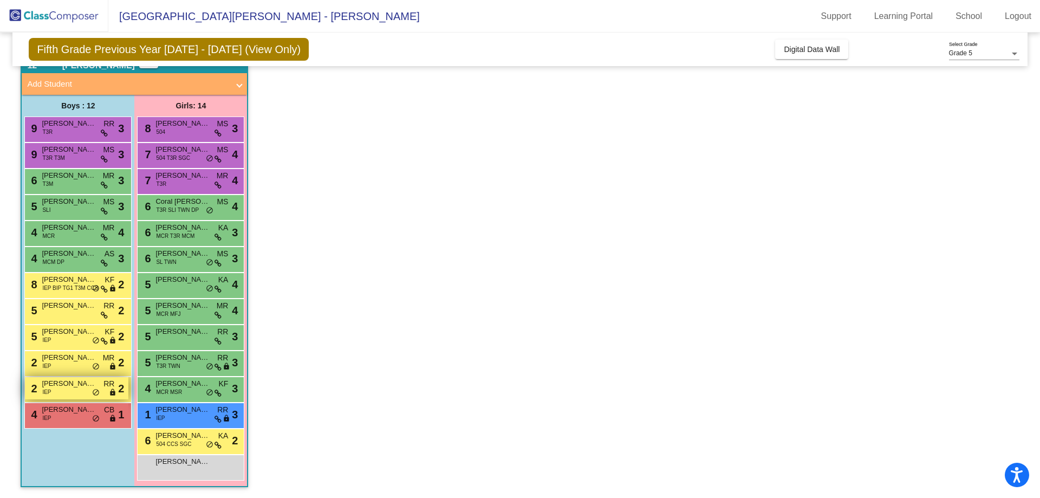
click at [57, 389] on div "2 Hayden Reaper IEP RR lock do_not_disturb_alt 2" at bounding box center [77, 388] width 104 height 22
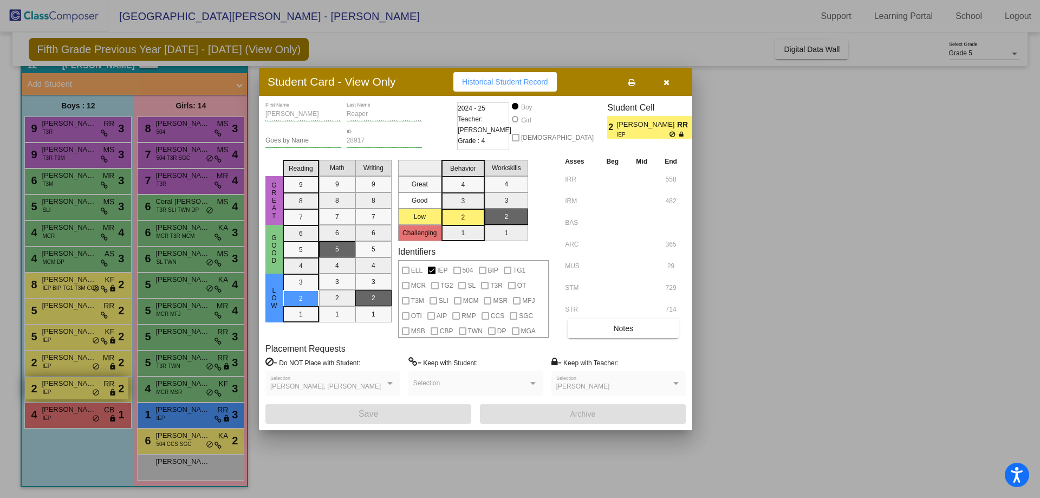
click at [57, 389] on div at bounding box center [520, 249] width 1040 height 498
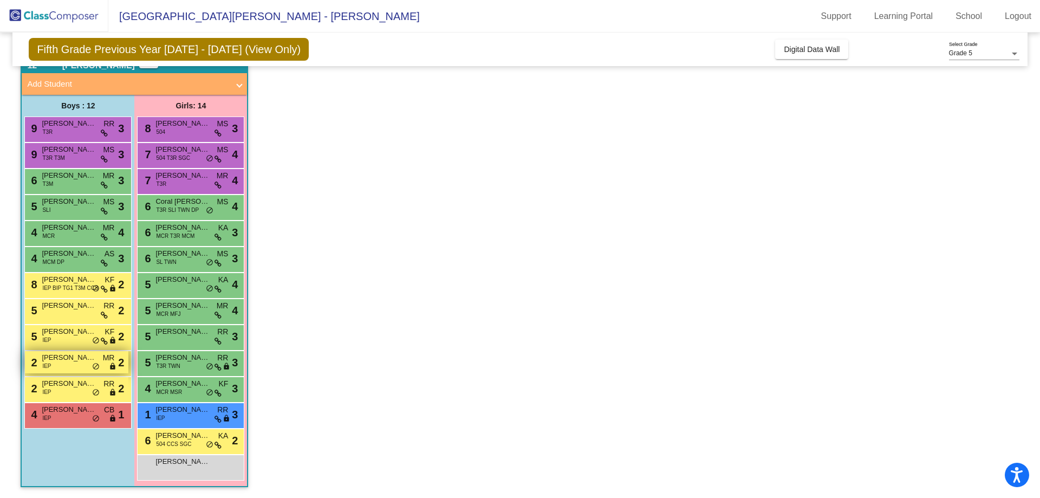
click at [57, 365] on div "2 [PERSON_NAME] IEP MR lock do_not_disturb_alt 2" at bounding box center [77, 362] width 104 height 22
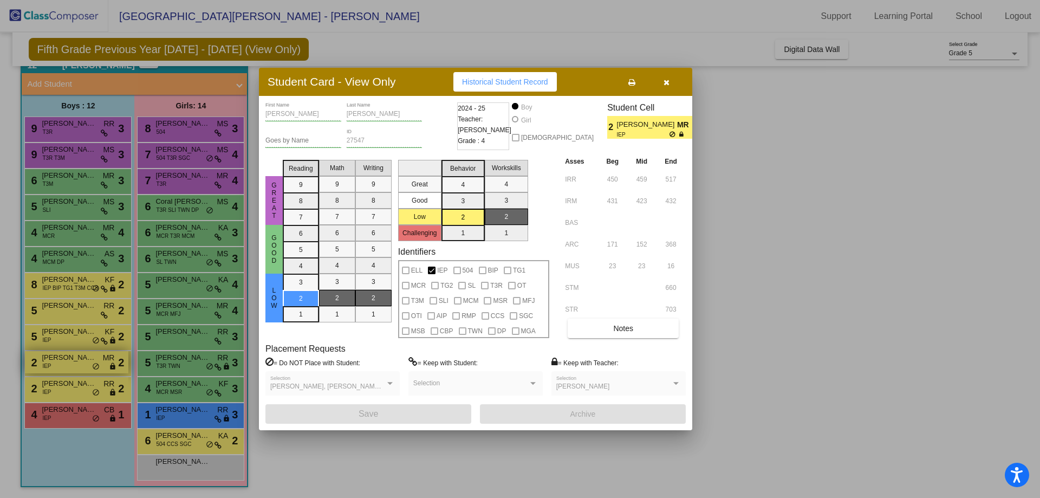
click at [57, 368] on div at bounding box center [520, 249] width 1040 height 498
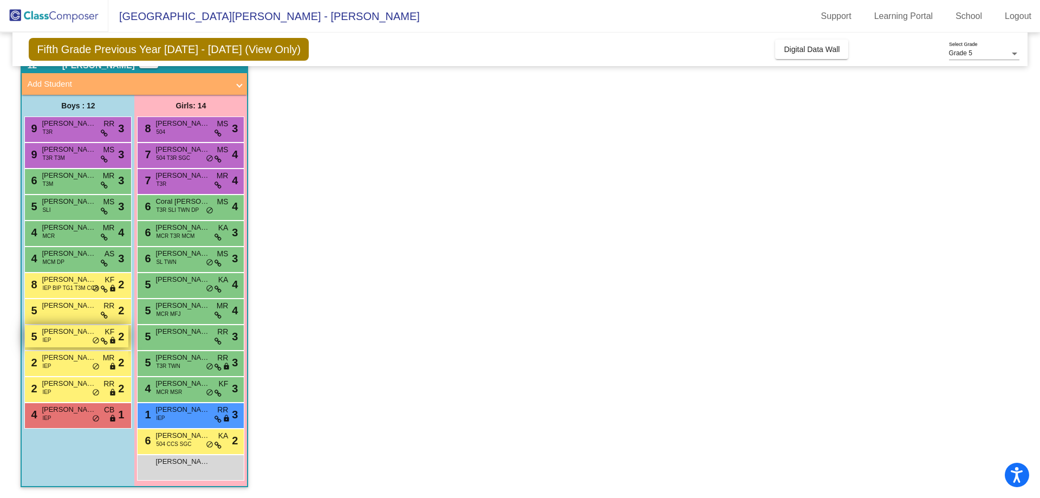
click at [72, 338] on div "5 [PERSON_NAME] IEP KF lock do_not_disturb_alt 2" at bounding box center [77, 336] width 104 height 22
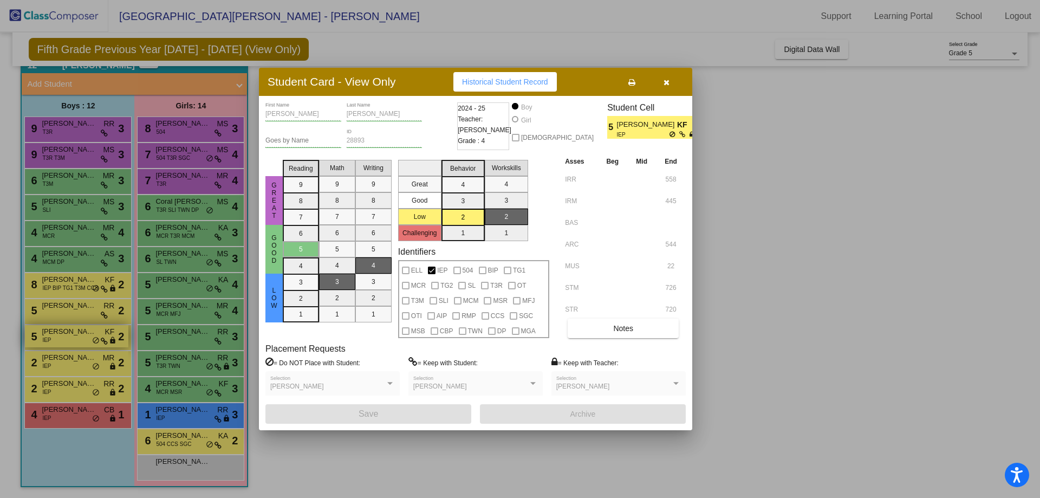
click at [72, 338] on div at bounding box center [520, 249] width 1040 height 498
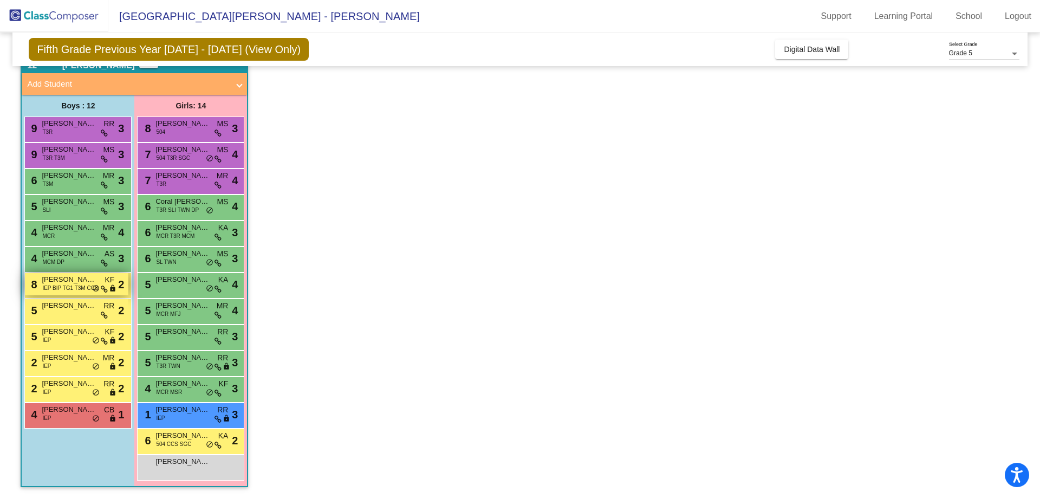
click at [68, 283] on span "[PERSON_NAME]" at bounding box center [69, 279] width 54 height 11
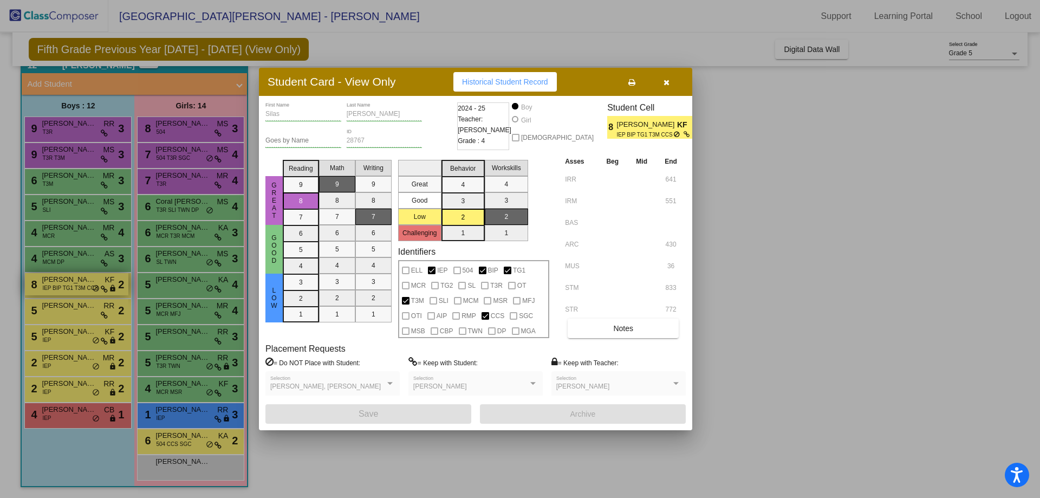
click at [68, 283] on div at bounding box center [520, 249] width 1040 height 498
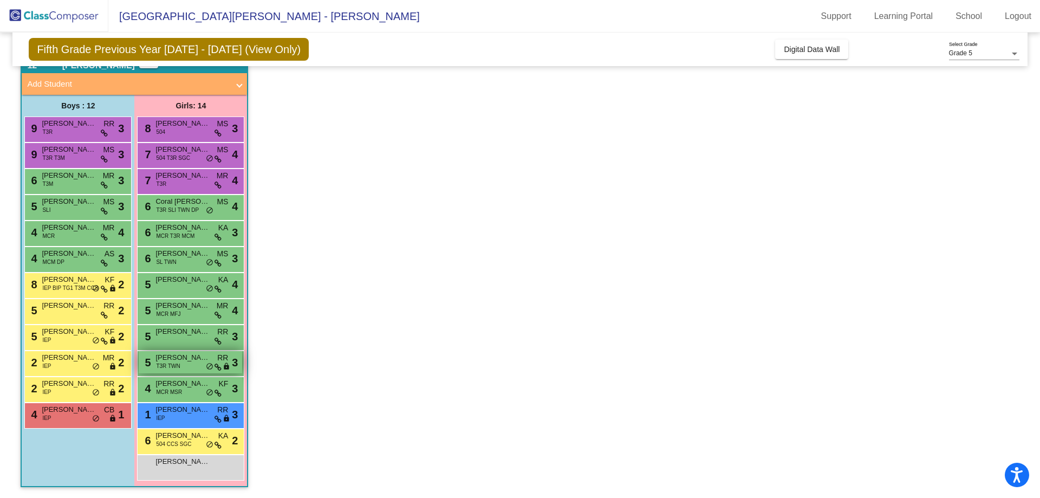
click at [208, 364] on span "do_not_disturb_alt" at bounding box center [210, 367] width 8 height 9
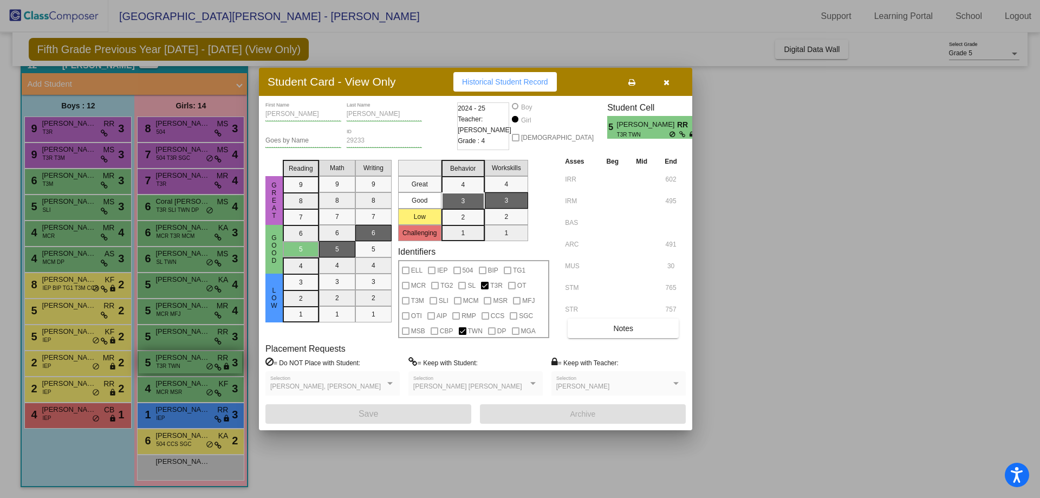
click at [208, 364] on div at bounding box center [520, 249] width 1040 height 498
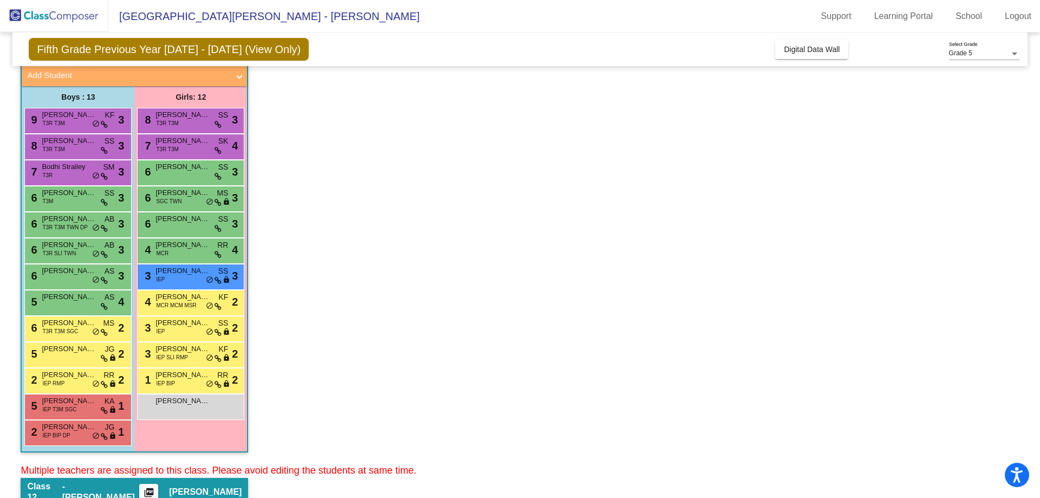
scroll to position [0, 0]
